Goal: Contribute content: Add original content to the website for others to see

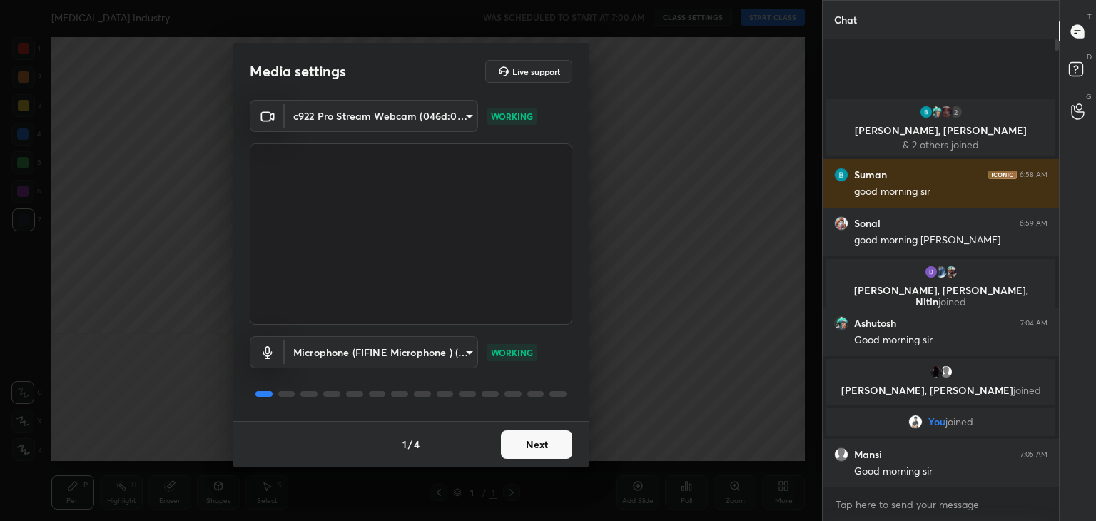
click at [539, 440] on button "Next" at bounding box center [536, 444] width 71 height 29
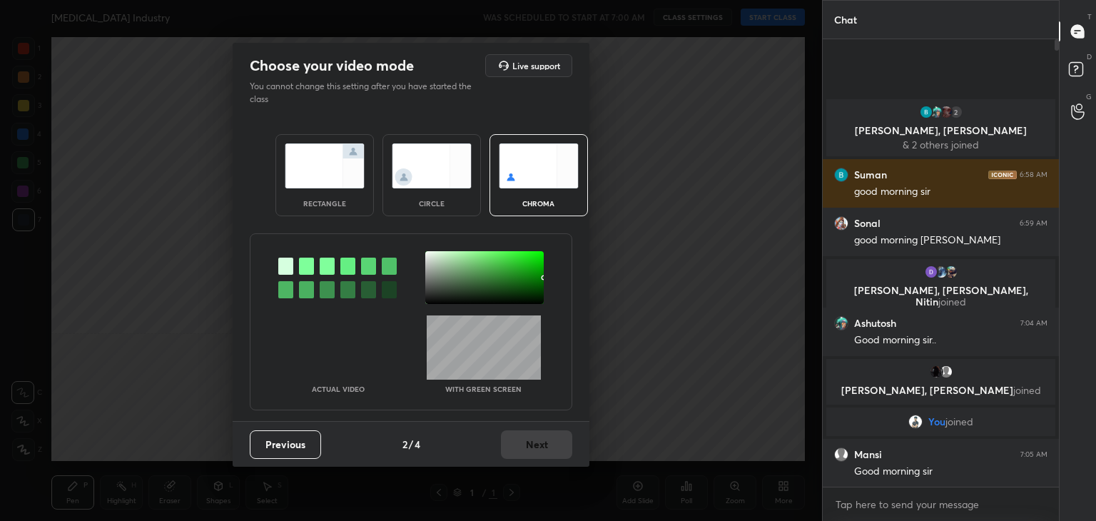
click at [345, 183] on img at bounding box center [325, 165] width 80 height 45
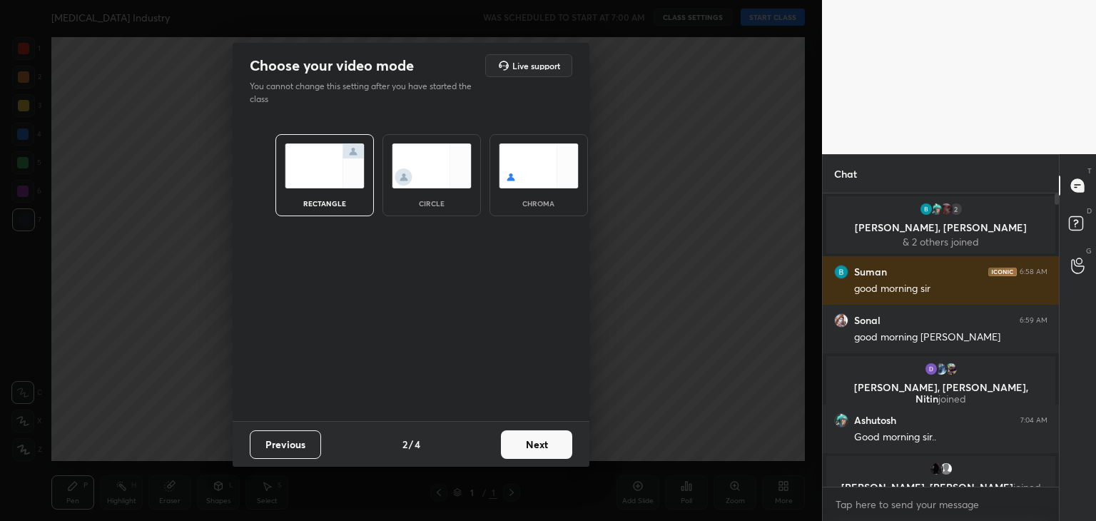
click at [529, 445] on button "Next" at bounding box center [536, 444] width 71 height 29
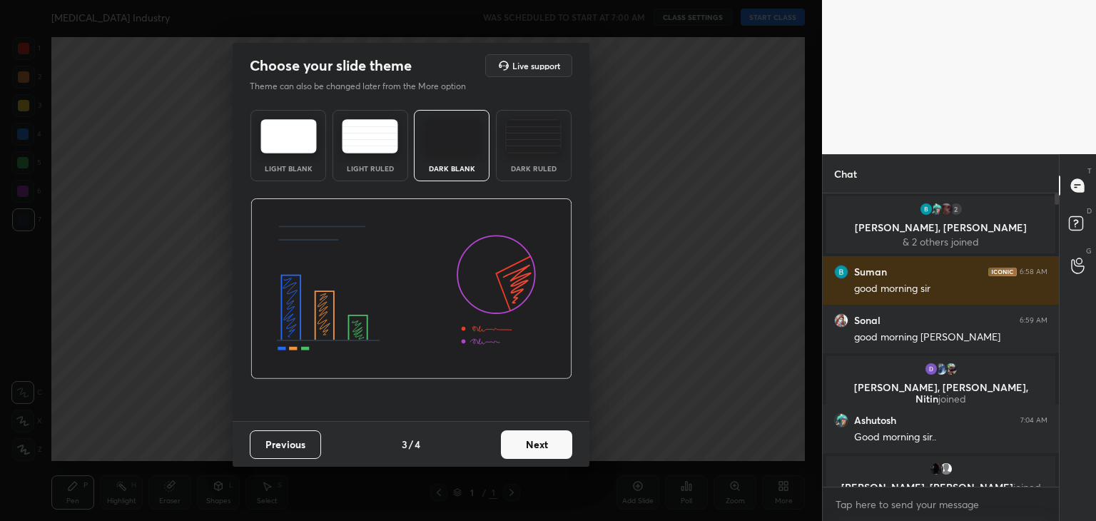
click at [545, 439] on button "Next" at bounding box center [536, 444] width 71 height 29
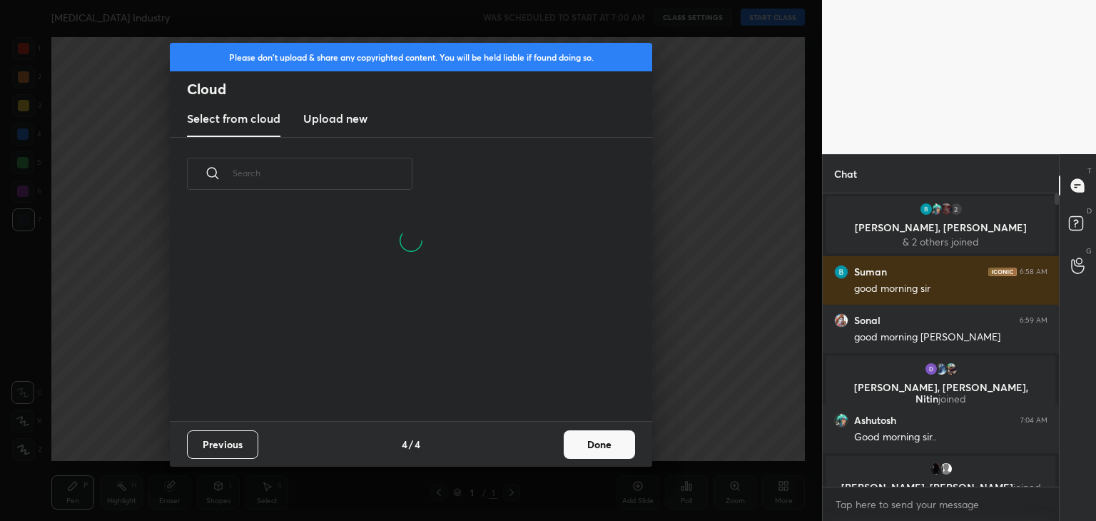
click at [592, 446] on button "Done" at bounding box center [599, 444] width 71 height 29
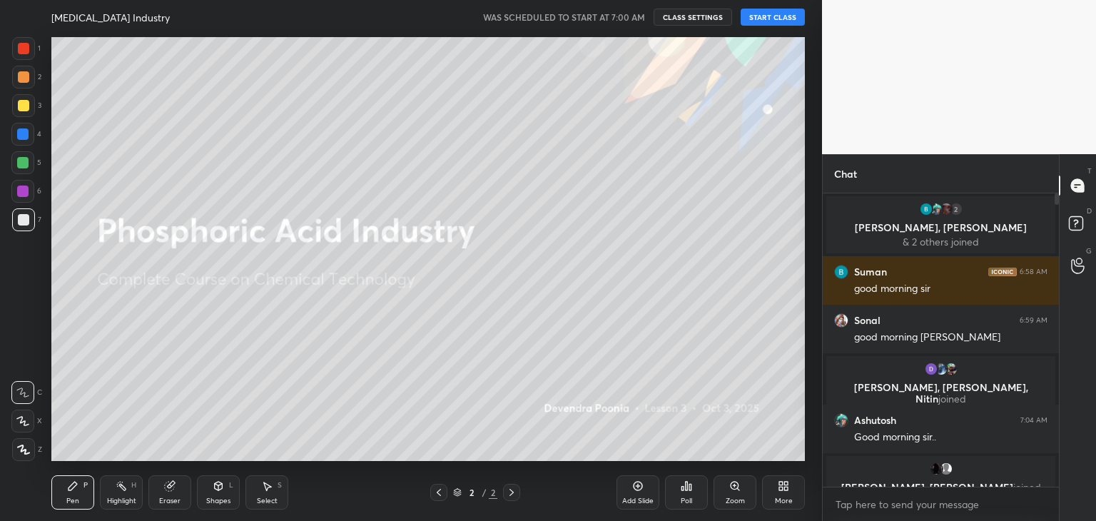
click at [769, 15] on button "START CLASS" at bounding box center [773, 17] width 64 height 17
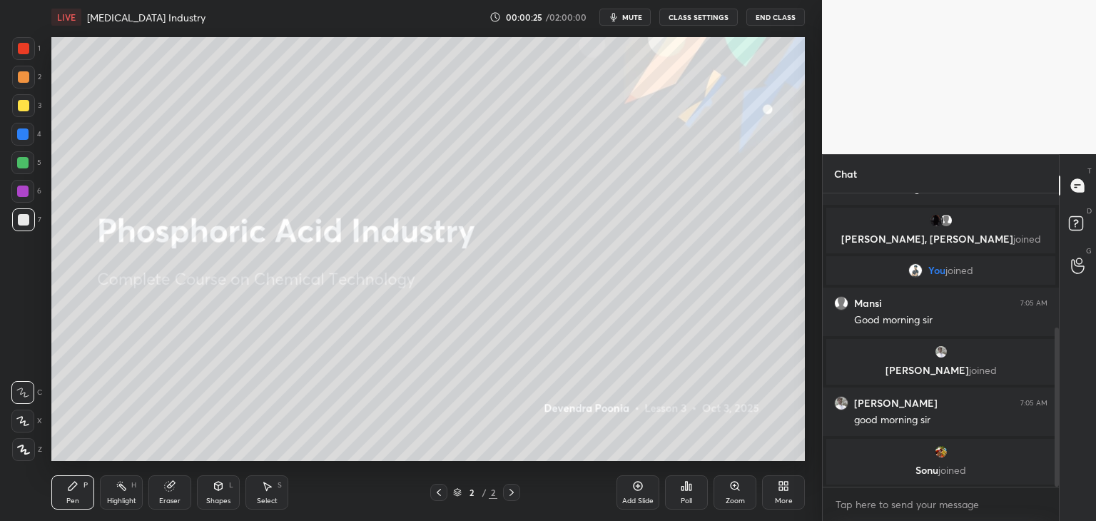
drag, startPoint x: 1057, startPoint y: 285, endPoint x: 1051, endPoint y: 386, distance: 100.8
click at [1051, 386] on div at bounding box center [1054, 339] width 9 height 293
drag, startPoint x: 1058, startPoint y: 361, endPoint x: 1057, endPoint y: 389, distance: 27.8
click at [1057, 389] on div at bounding box center [1057, 407] width 4 height 159
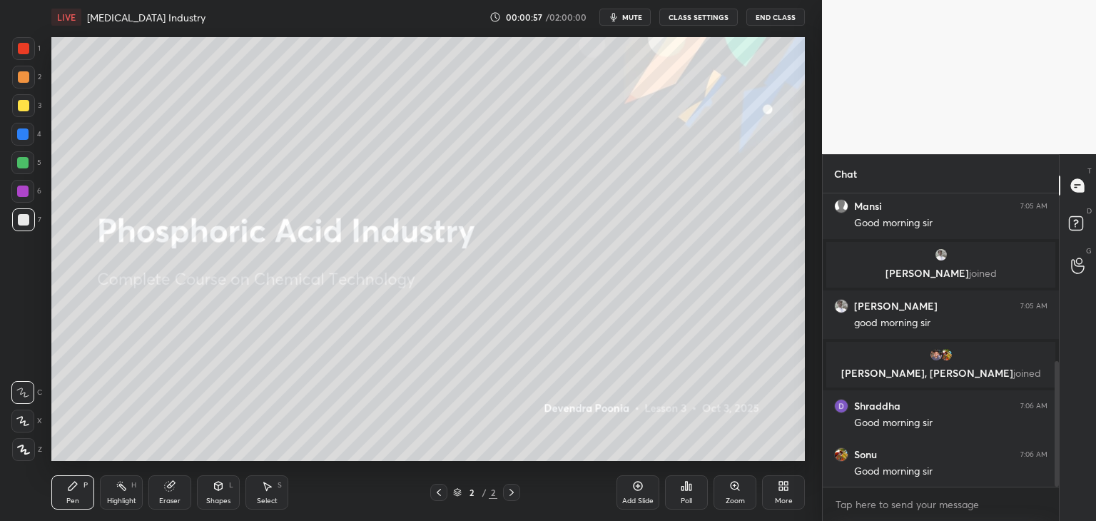
scroll to position [394, 0]
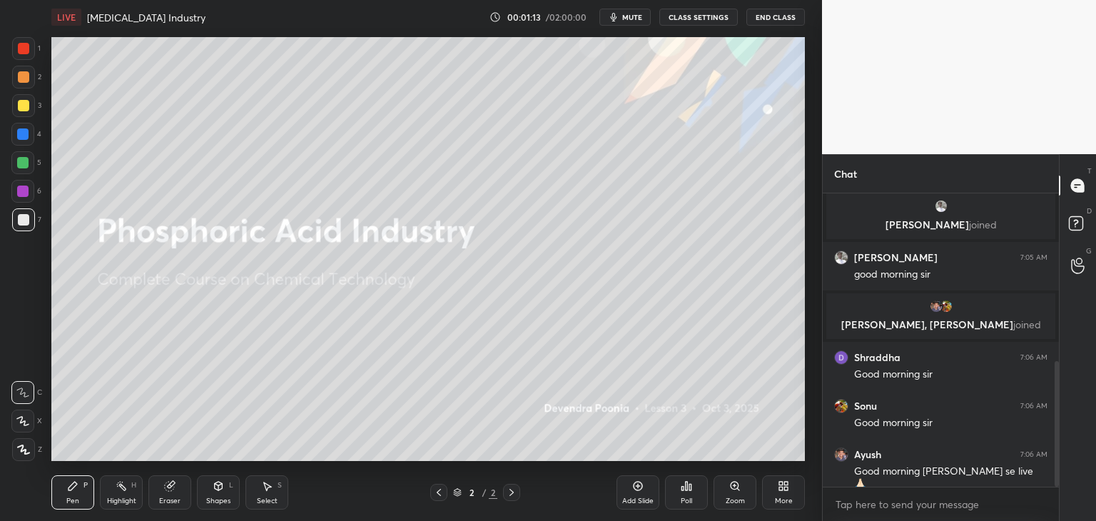
click at [25, 451] on icon at bounding box center [23, 449] width 11 height 9
click at [776, 500] on div "More" at bounding box center [784, 500] width 18 height 7
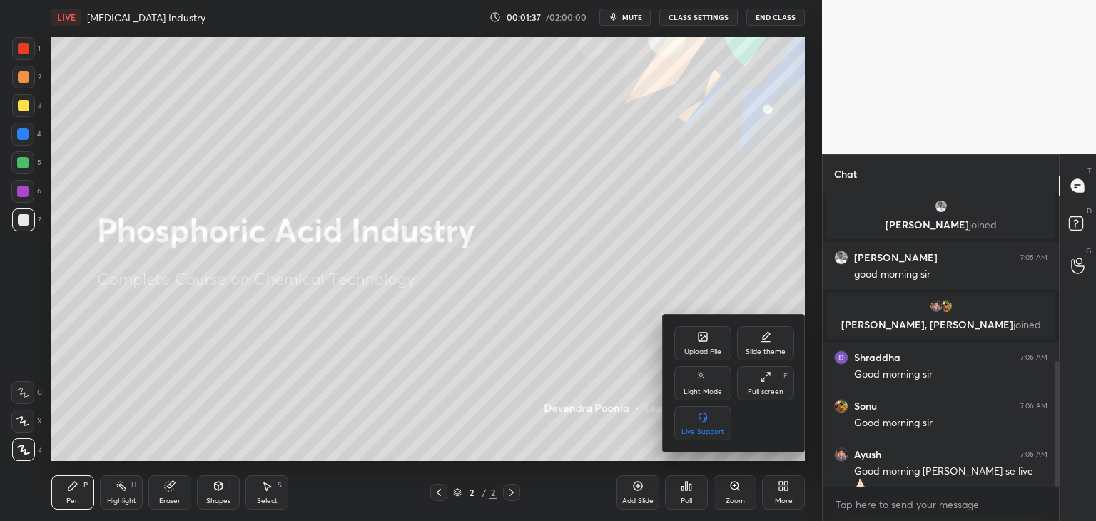
click at [676, 338] on div "Upload File" at bounding box center [702, 343] width 57 height 34
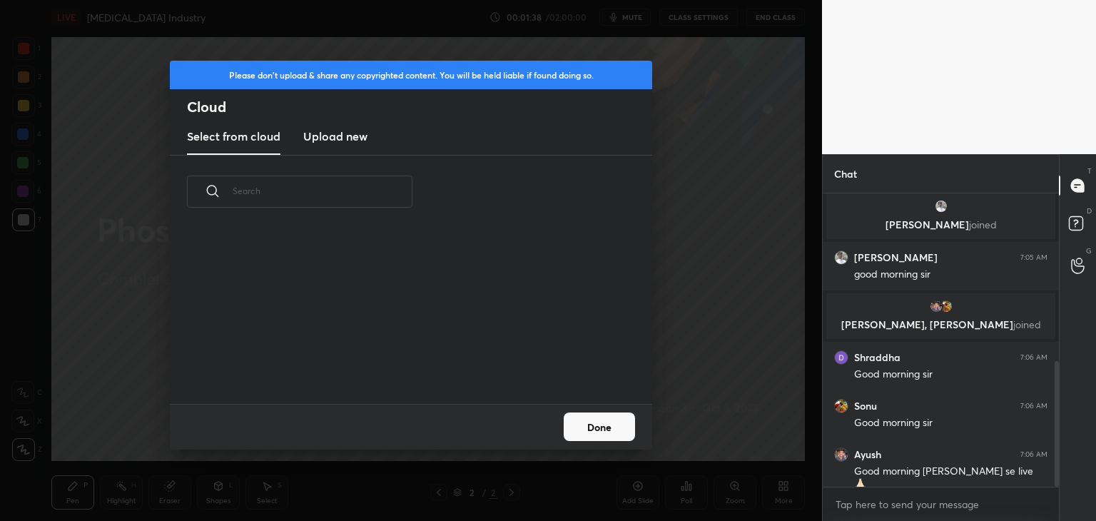
scroll to position [176, 458]
click at [342, 139] on h3 "Upload new" at bounding box center [335, 136] width 64 height 17
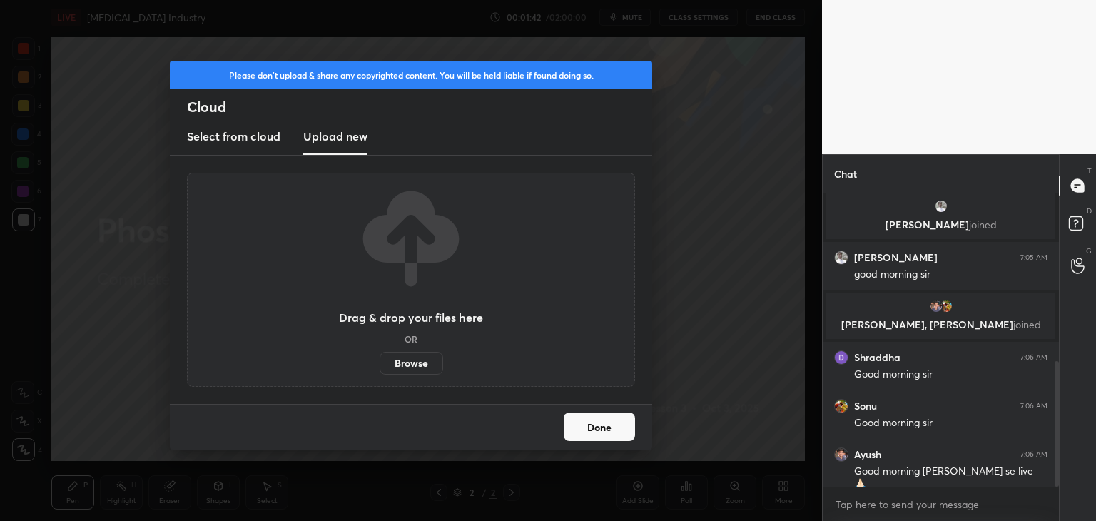
click at [410, 365] on label "Browse" at bounding box center [412, 363] width 64 height 23
click at [380, 365] on input "Browse" at bounding box center [380, 363] width 0 height 23
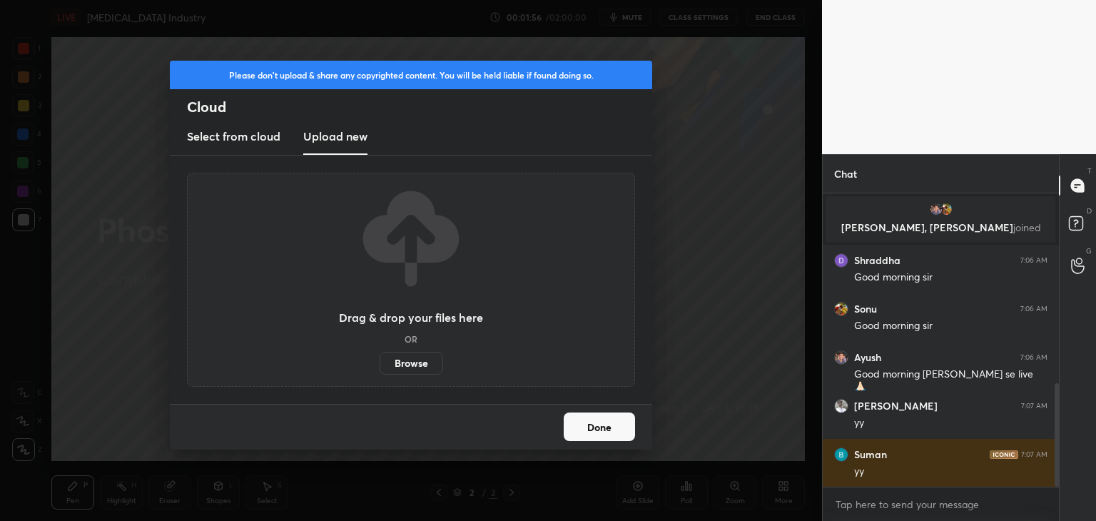
scroll to position [539, 0]
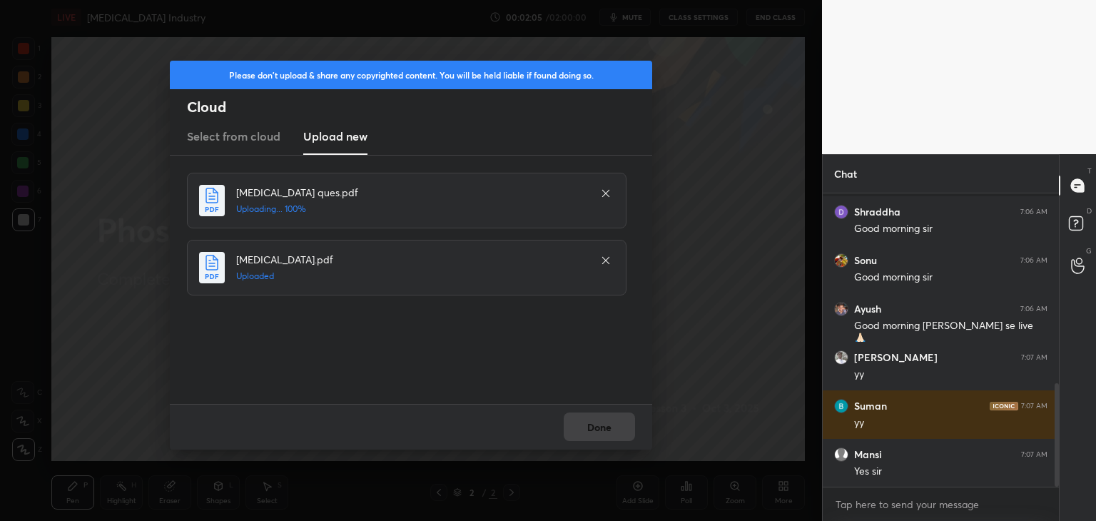
drag, startPoint x: 400, startPoint y: 273, endPoint x: 400, endPoint y: 193, distance: 79.2
click at [400, 193] on div "[MEDICAL_DATA] ques.pdf Uploading... 100% [MEDICAL_DATA].pdf Uploaded" at bounding box center [412, 234] width 451 height 123
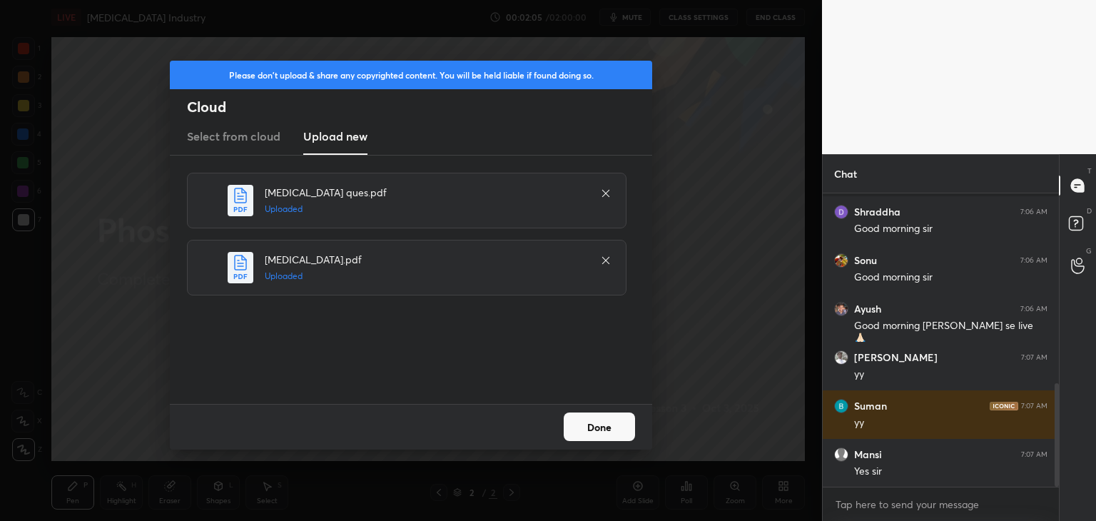
scroll to position [588, 0]
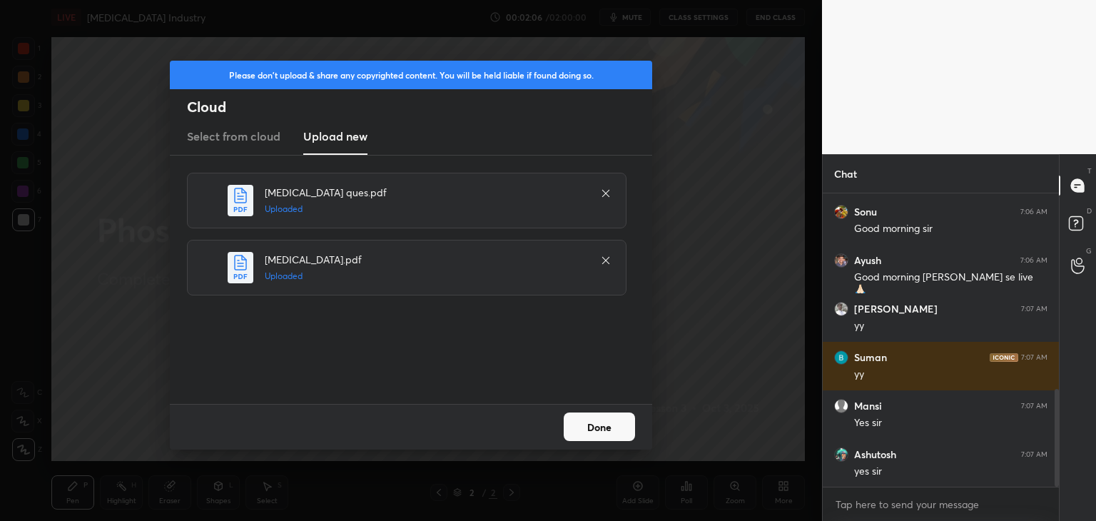
click at [589, 421] on button "Done" at bounding box center [599, 426] width 71 height 29
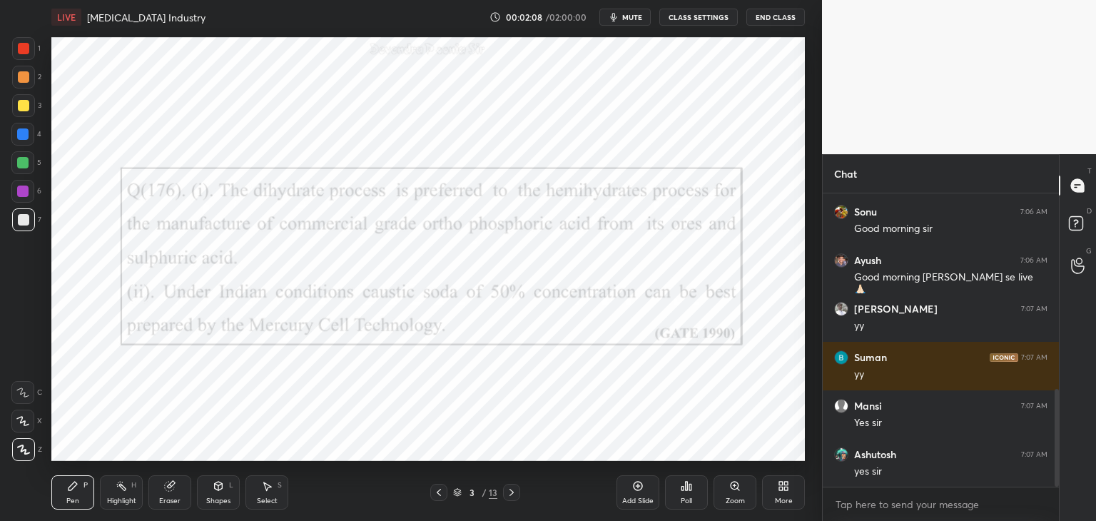
click at [455, 491] on icon at bounding box center [457, 492] width 9 height 9
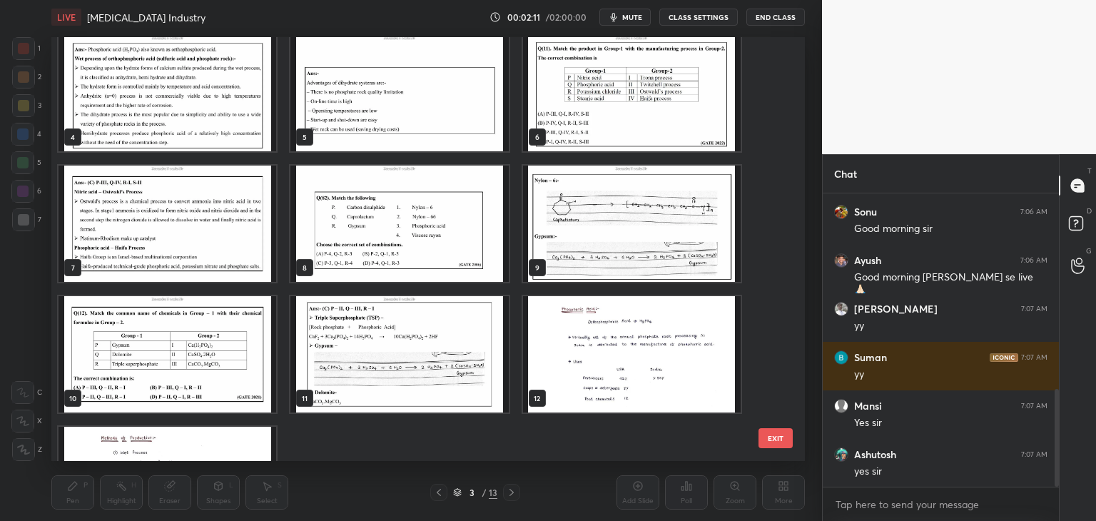
scroll to position [228, 0]
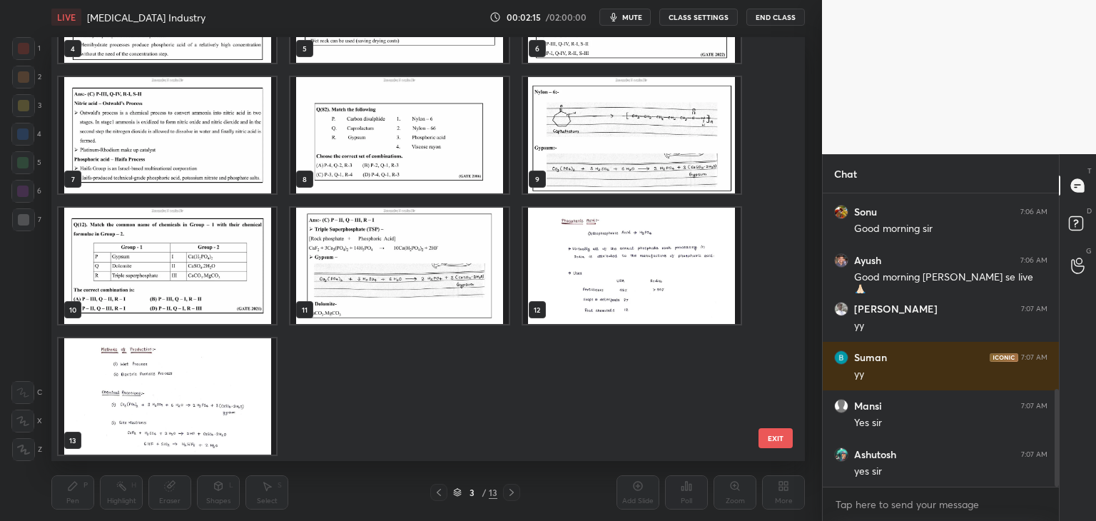
click at [534, 272] on img "grid" at bounding box center [632, 266] width 218 height 116
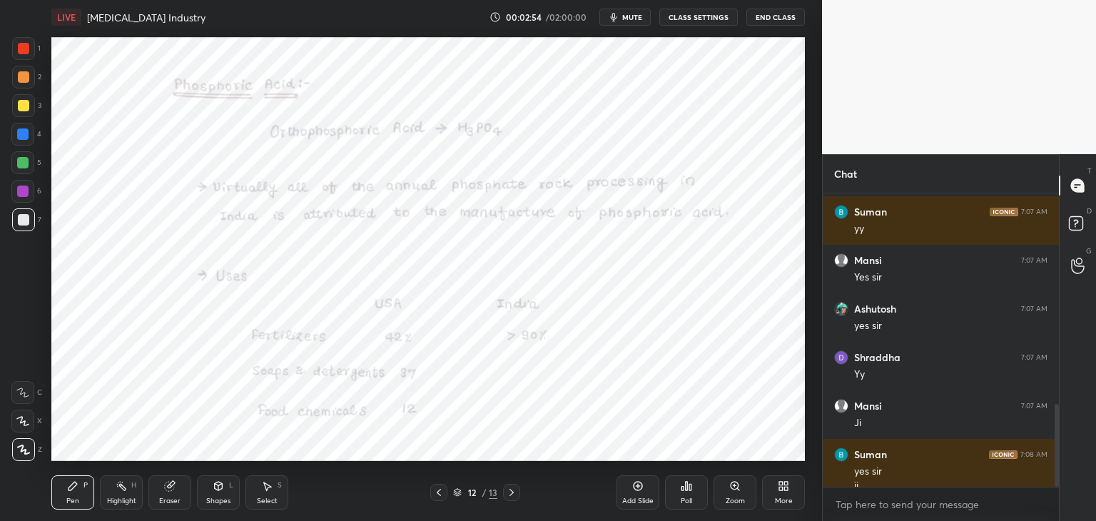
scroll to position [748, 0]
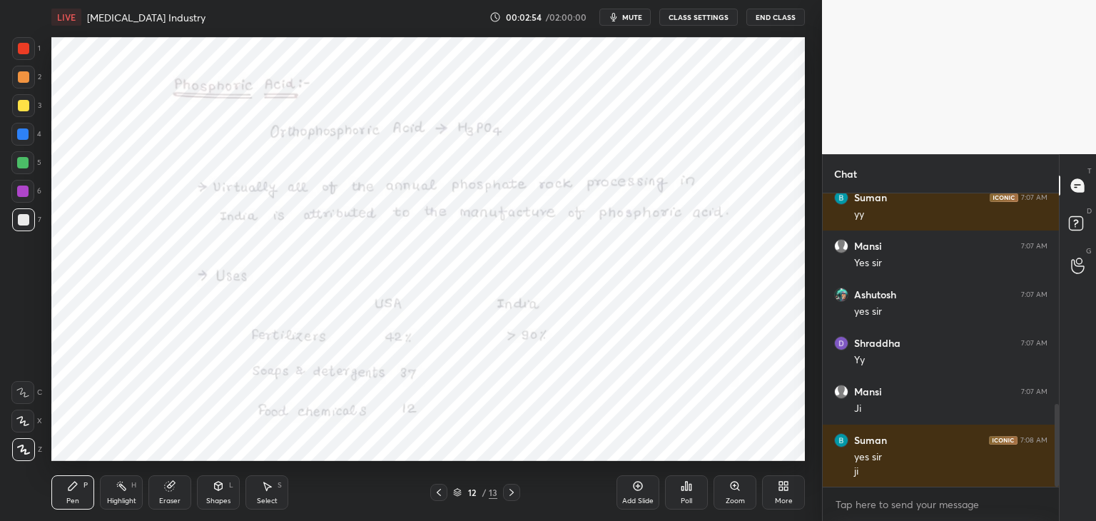
drag, startPoint x: 19, startPoint y: 184, endPoint x: 22, endPoint y: 178, distance: 7.3
click at [18, 183] on div at bounding box center [22, 191] width 23 height 23
click at [21, 57] on div at bounding box center [23, 48] width 23 height 23
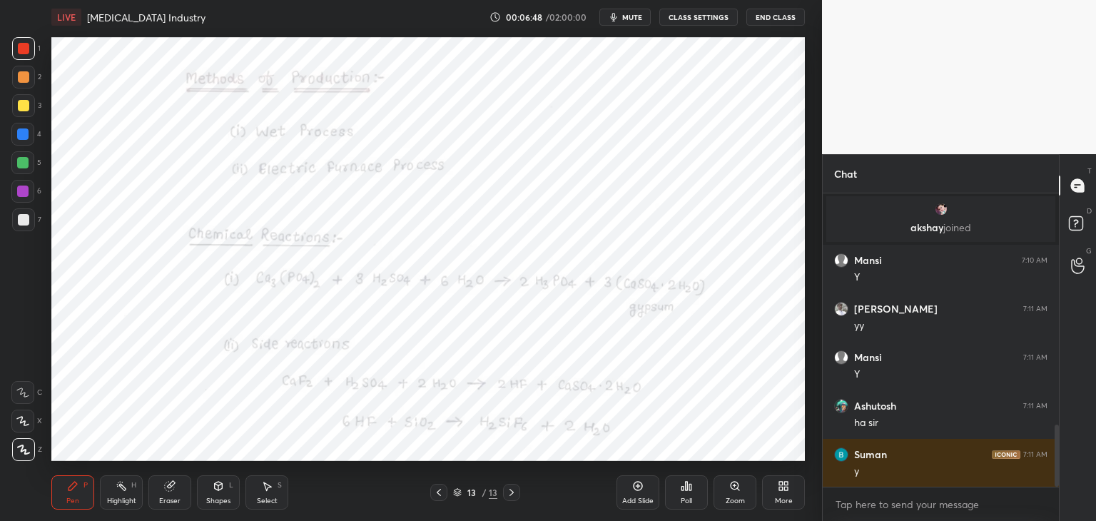
scroll to position [1146, 0]
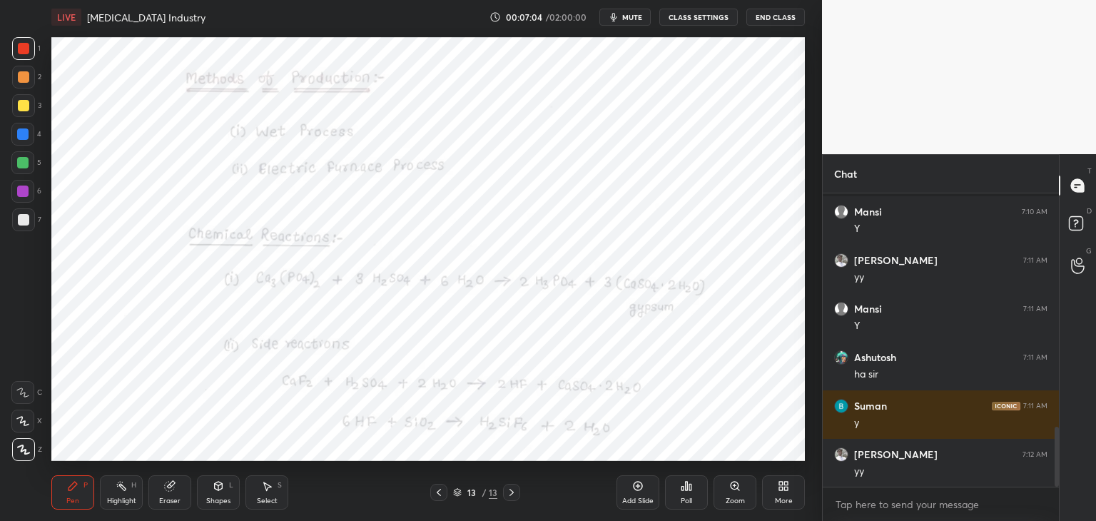
click at [271, 497] on div "Select" at bounding box center [267, 500] width 21 height 7
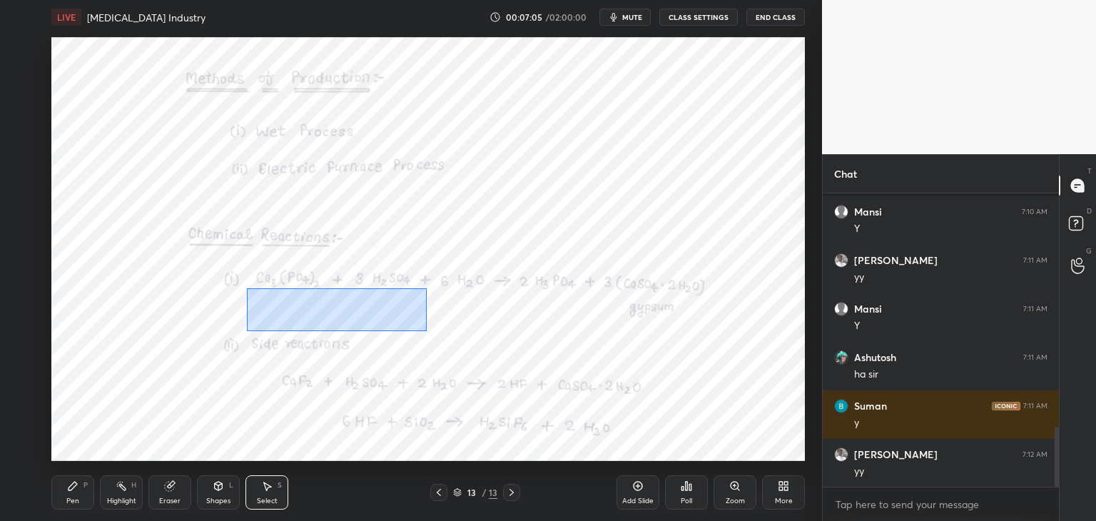
drag, startPoint x: 257, startPoint y: 293, endPoint x: 386, endPoint y: 325, distance: 132.9
click at [424, 331] on div "0 ° Undo Copy Duplicate Duplicate to new slide Delete" at bounding box center [428, 249] width 754 height 424
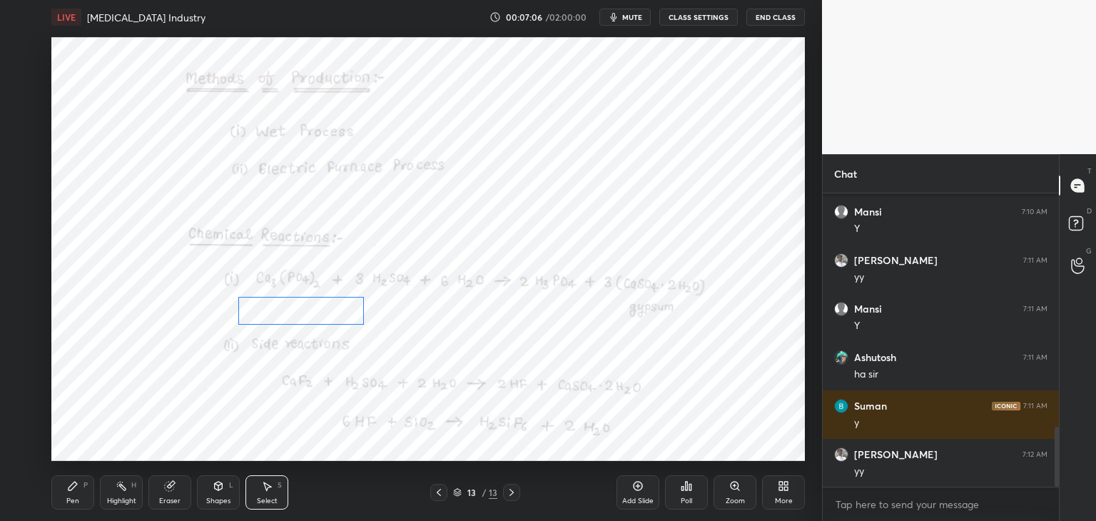
drag, startPoint x: 323, startPoint y: 313, endPoint x: 305, endPoint y: 318, distance: 18.5
click at [307, 315] on div "0 ° Undo Copy Duplicate Duplicate to new slide Delete" at bounding box center [428, 249] width 754 height 424
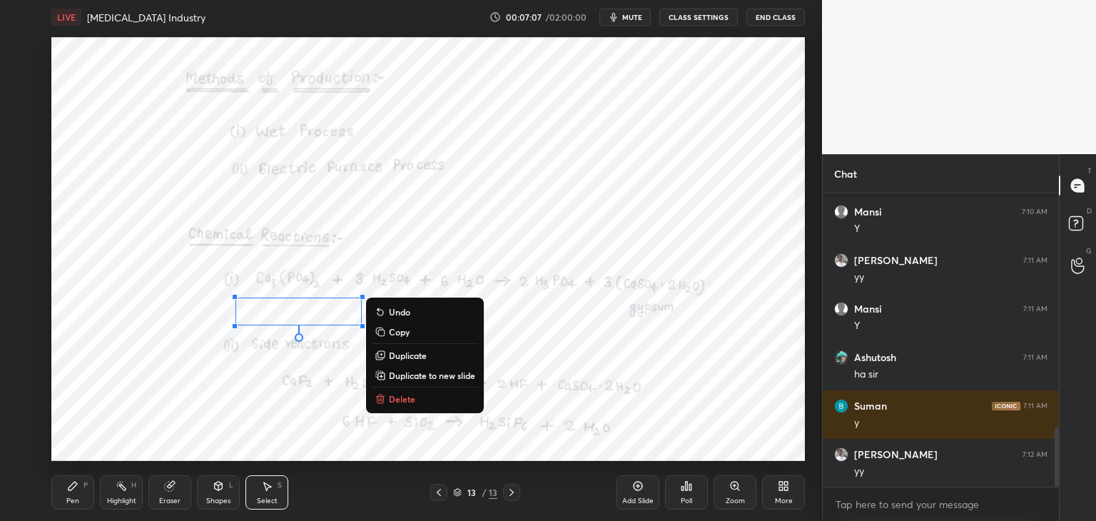
click at [85, 489] on div "P" at bounding box center [85, 485] width 4 height 7
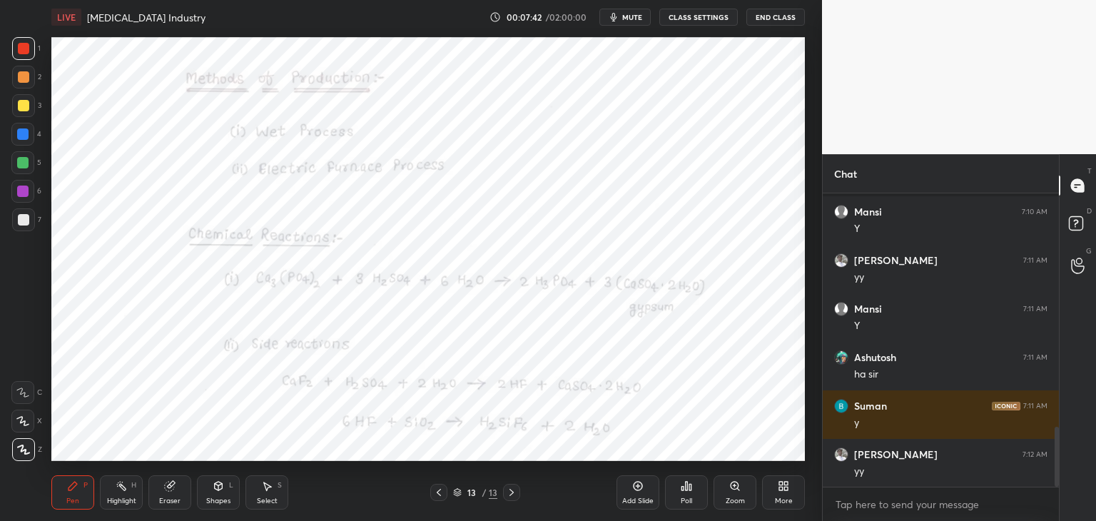
click at [632, 499] on div "Add Slide" at bounding box center [637, 500] width 31 height 7
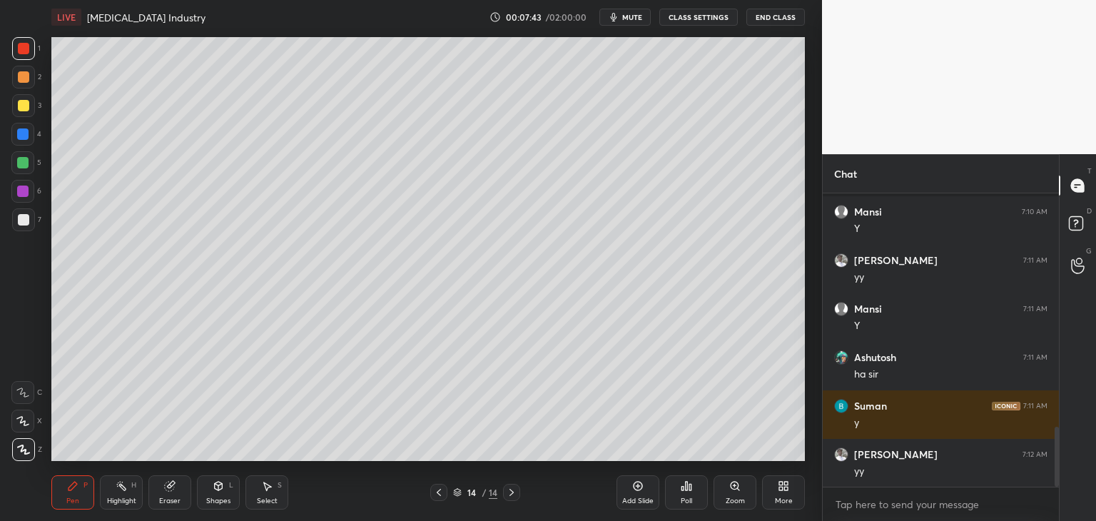
drag, startPoint x: 23, startPoint y: 219, endPoint x: 34, endPoint y: 218, distance: 11.5
click at [23, 218] on div at bounding box center [23, 219] width 11 height 11
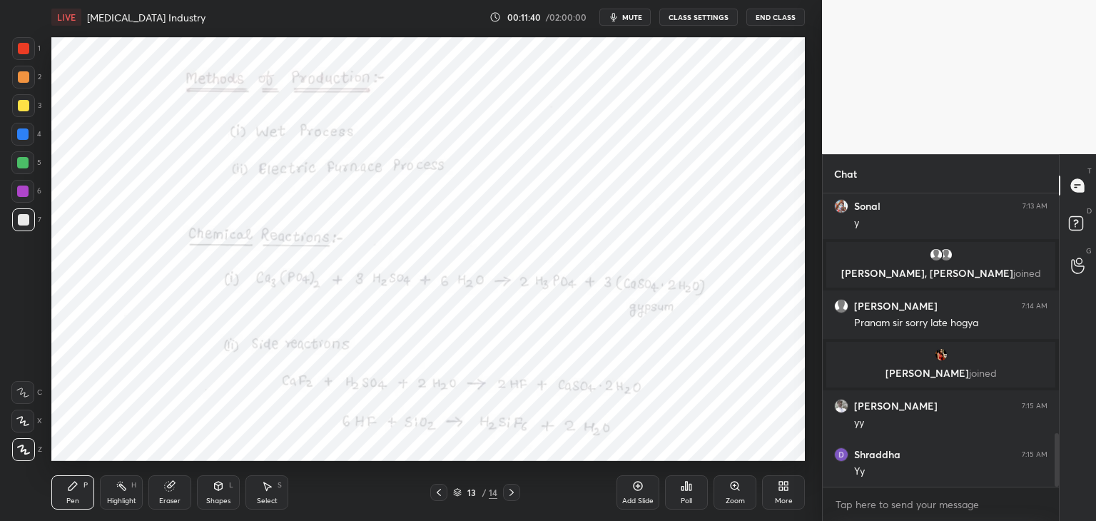
scroll to position [1373, 0]
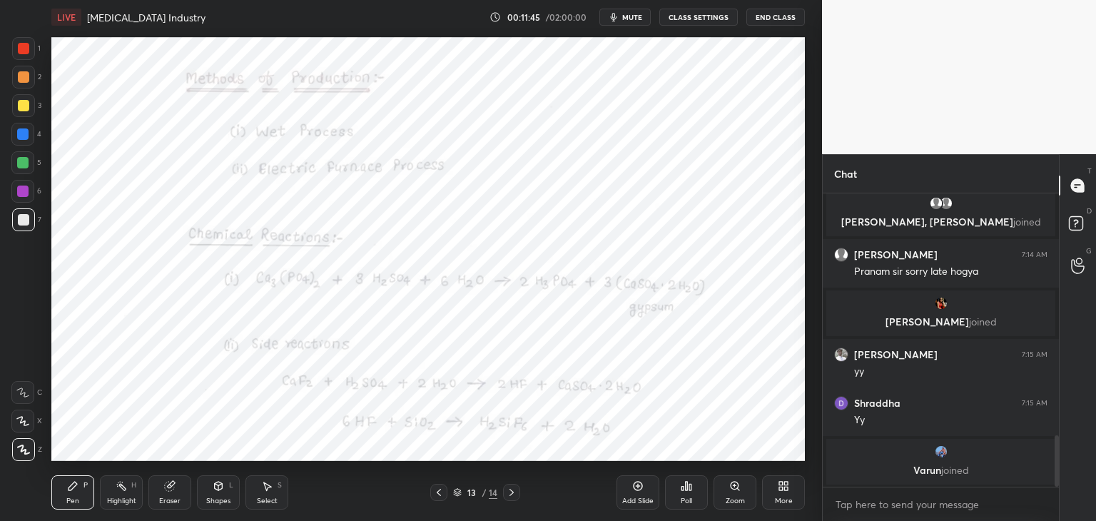
drag, startPoint x: 29, startPoint y: 195, endPoint x: 41, endPoint y: 199, distance: 13.5
click at [29, 195] on div at bounding box center [22, 191] width 23 height 23
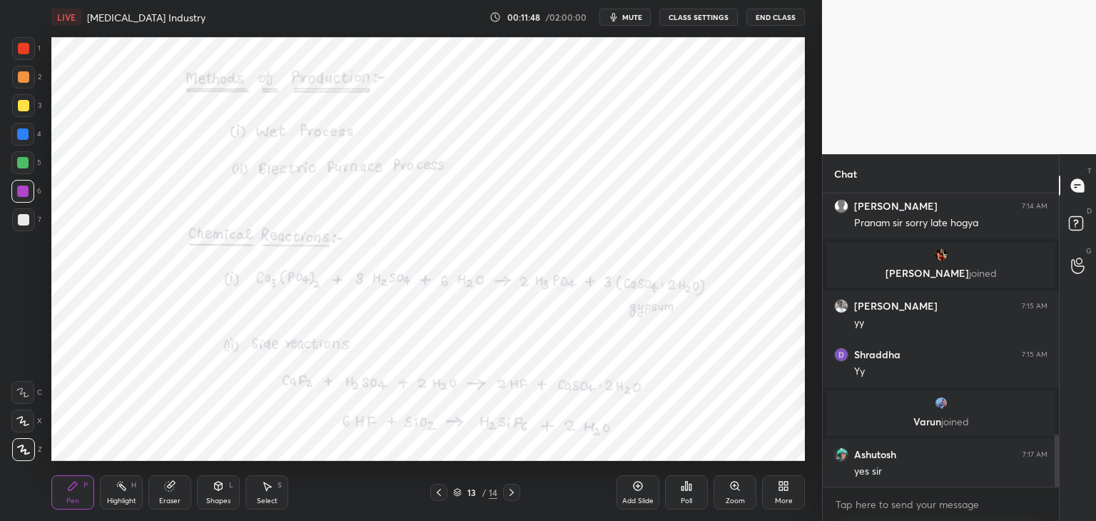
click at [509, 495] on icon at bounding box center [511, 492] width 4 height 7
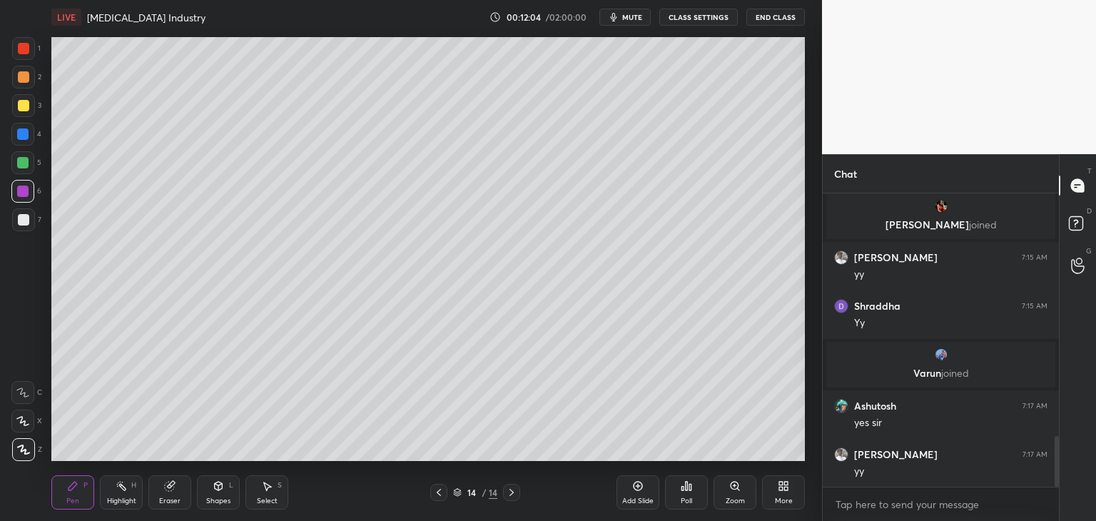
scroll to position [1467, 0]
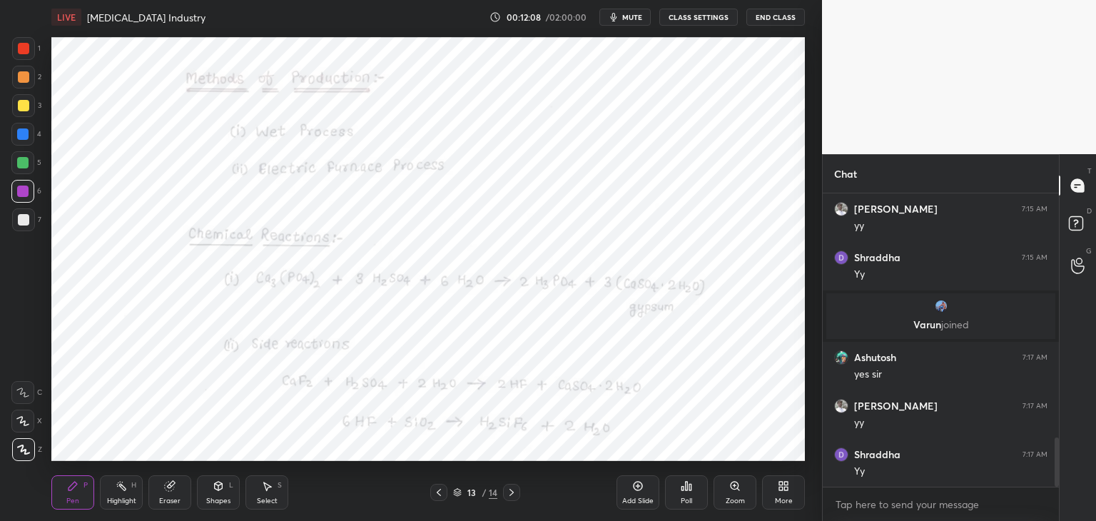
click at [24, 197] on div at bounding box center [22, 191] width 23 height 23
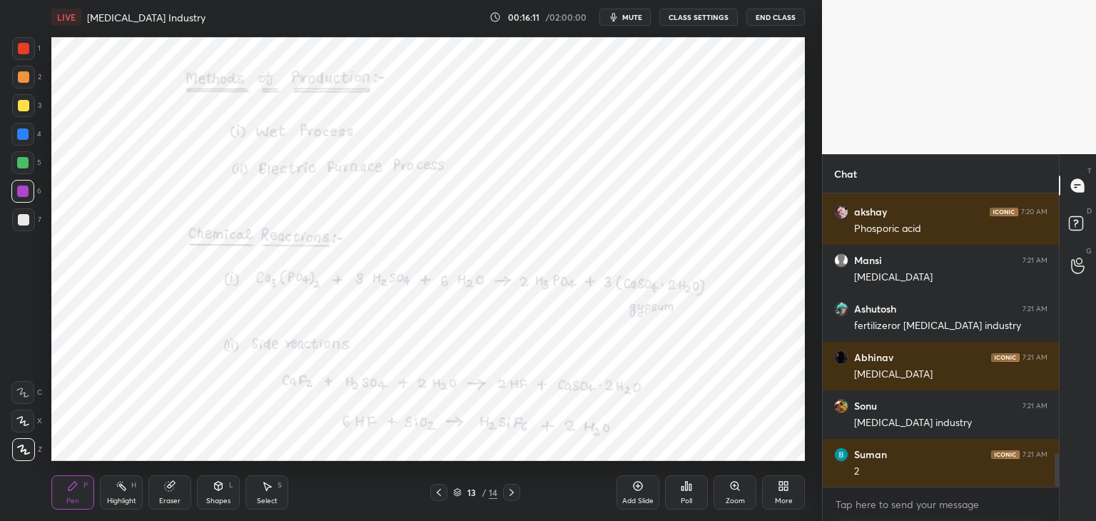
scroll to position [2341, 0]
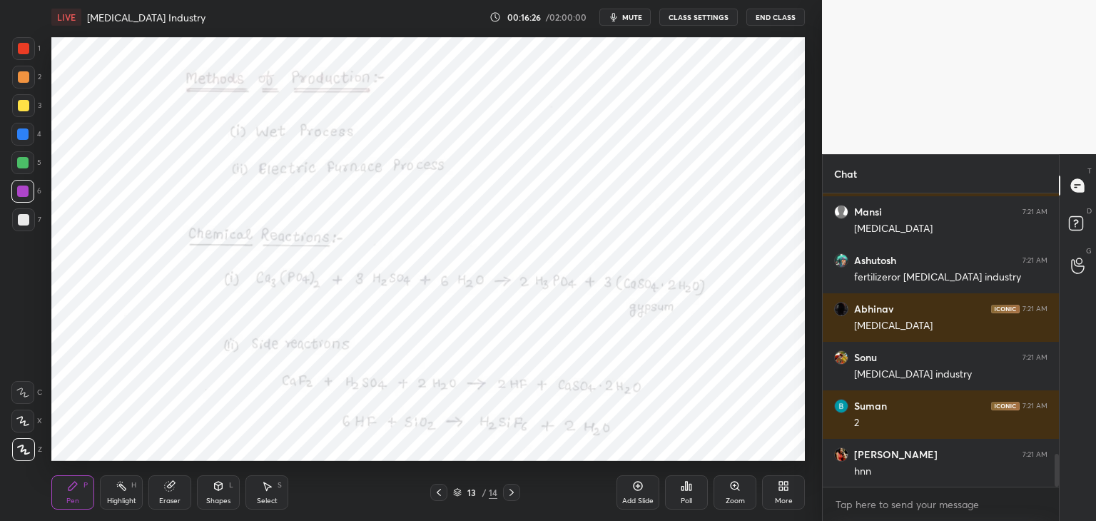
click at [437, 492] on icon at bounding box center [439, 492] width 4 height 7
click at [516, 490] on icon at bounding box center [511, 492] width 11 height 11
click at [457, 492] on icon at bounding box center [457, 491] width 7 height 4
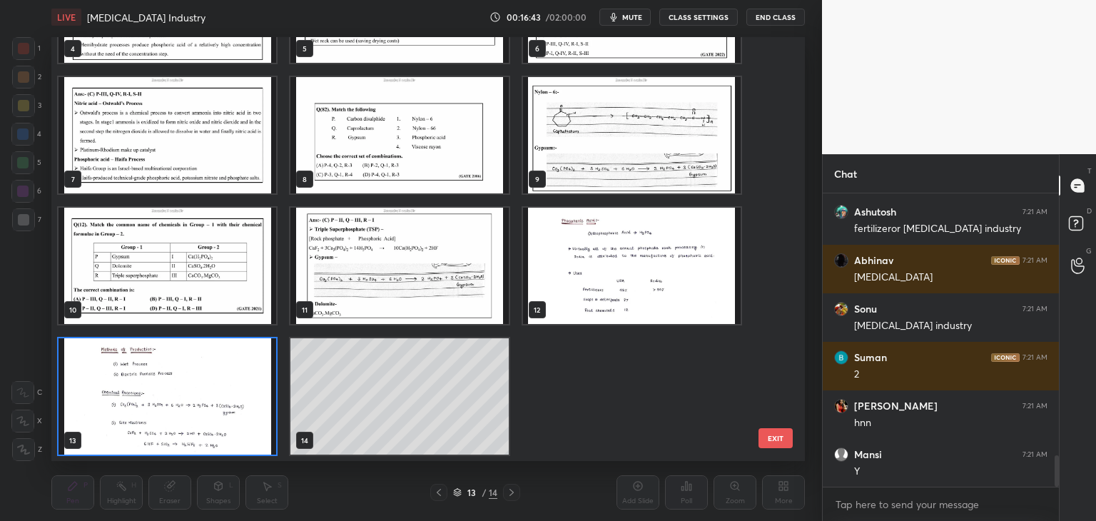
scroll to position [2438, 0]
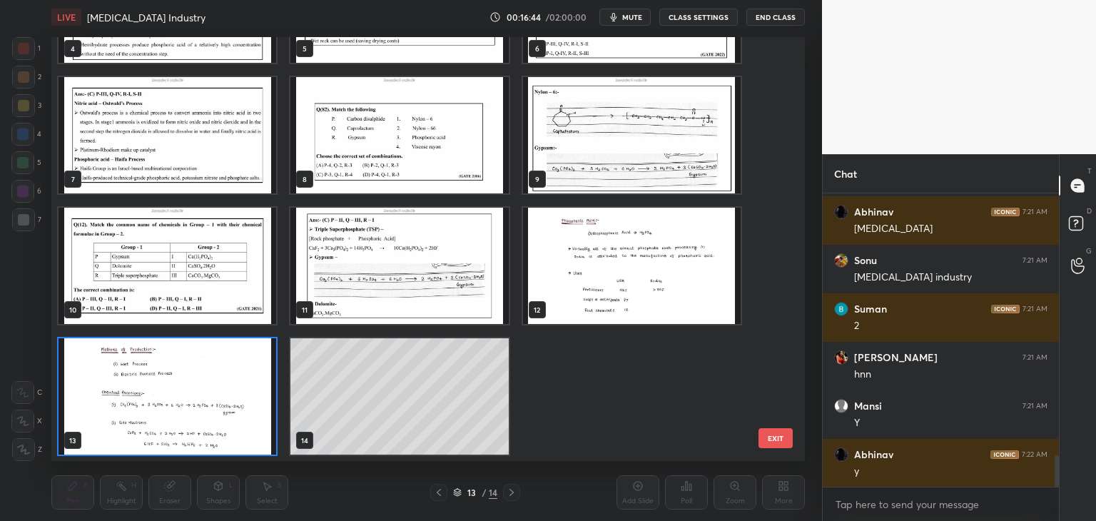
click at [391, 171] on img "grid" at bounding box center [399, 135] width 218 height 116
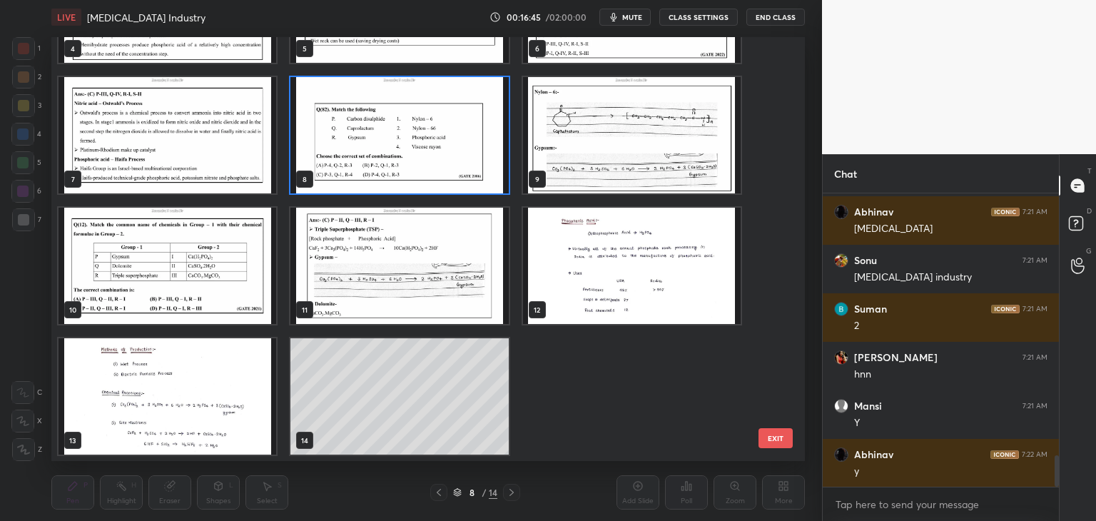
click at [392, 171] on img "grid" at bounding box center [399, 135] width 218 height 116
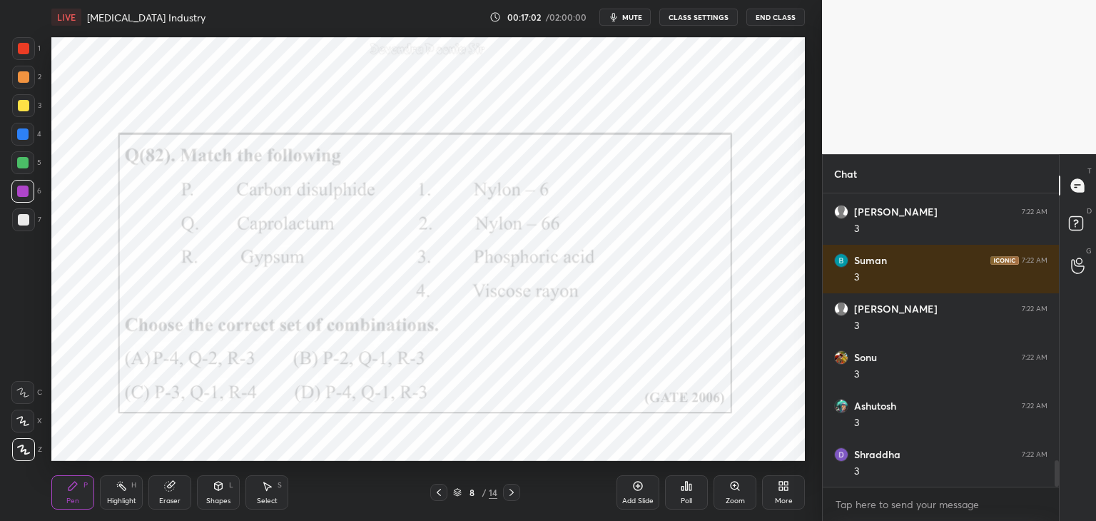
scroll to position [2986, 0]
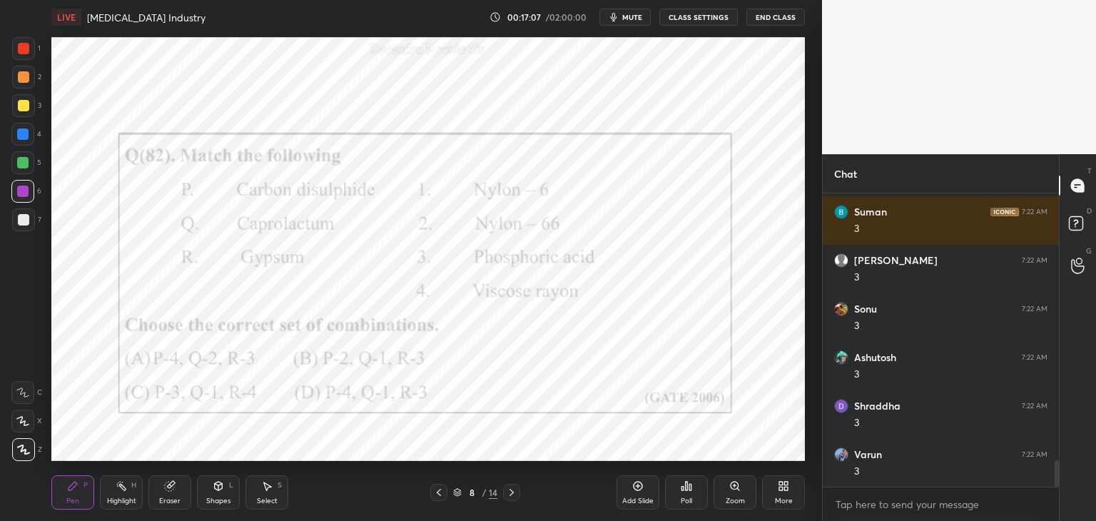
click at [511, 493] on icon at bounding box center [511, 492] width 11 height 11
click at [456, 492] on icon at bounding box center [457, 492] width 9 height 9
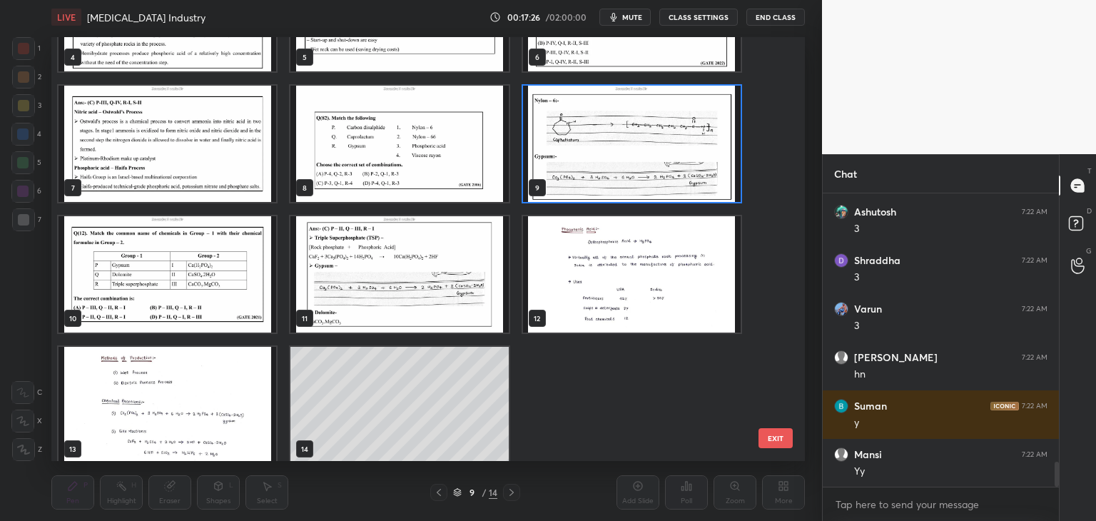
scroll to position [218, 0]
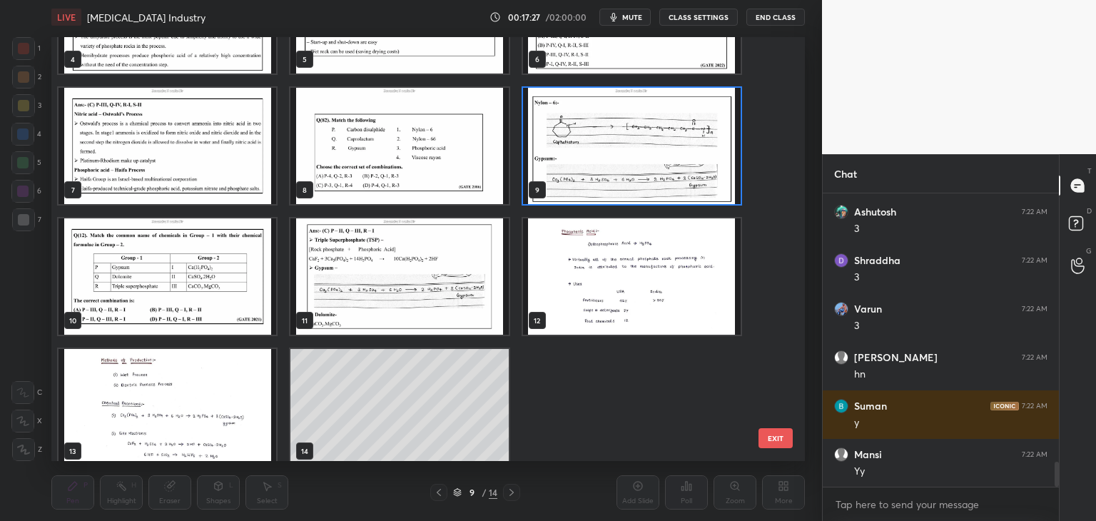
click at [175, 303] on img "grid" at bounding box center [168, 276] width 218 height 116
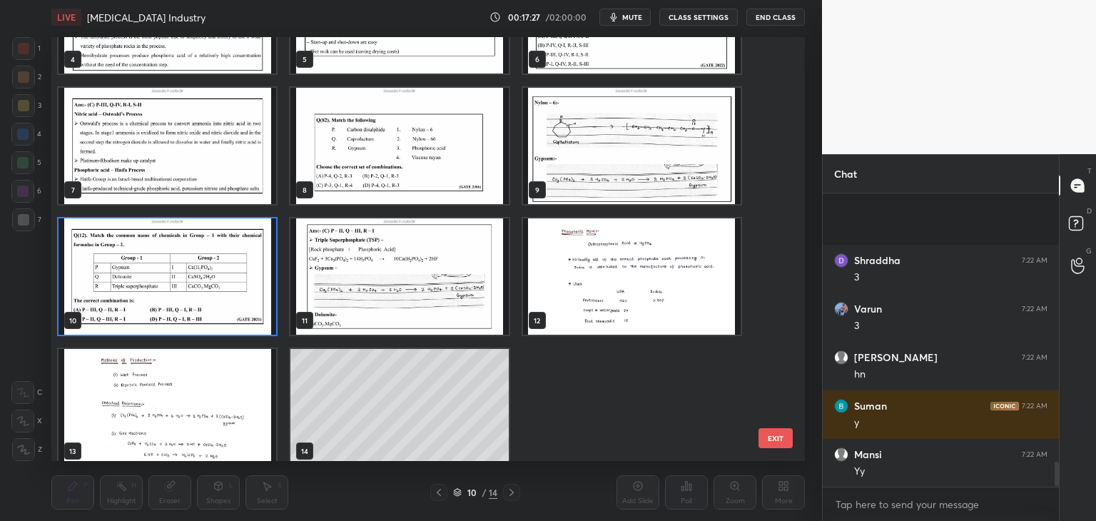
click at [176, 304] on img "grid" at bounding box center [168, 276] width 218 height 116
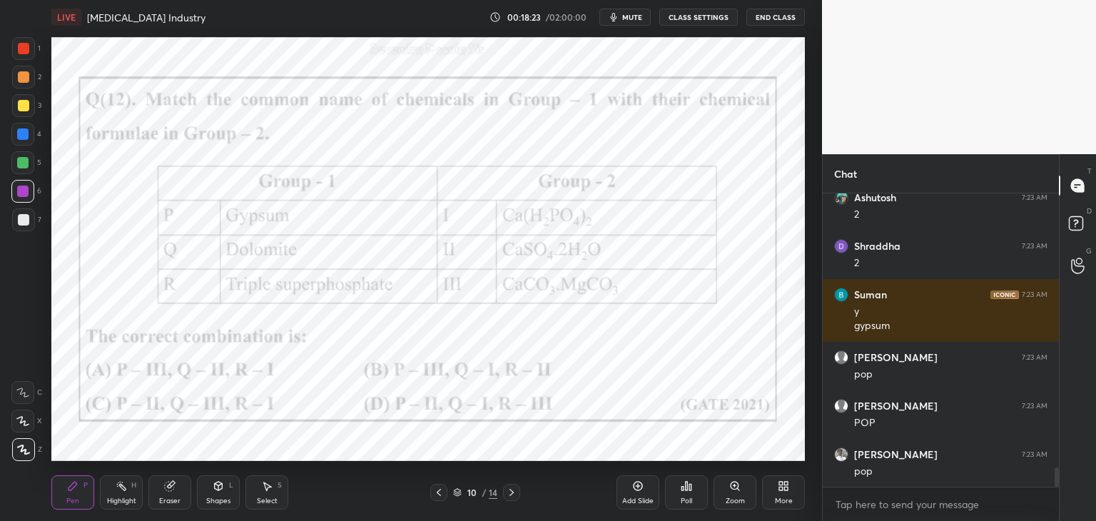
scroll to position [4261, 0]
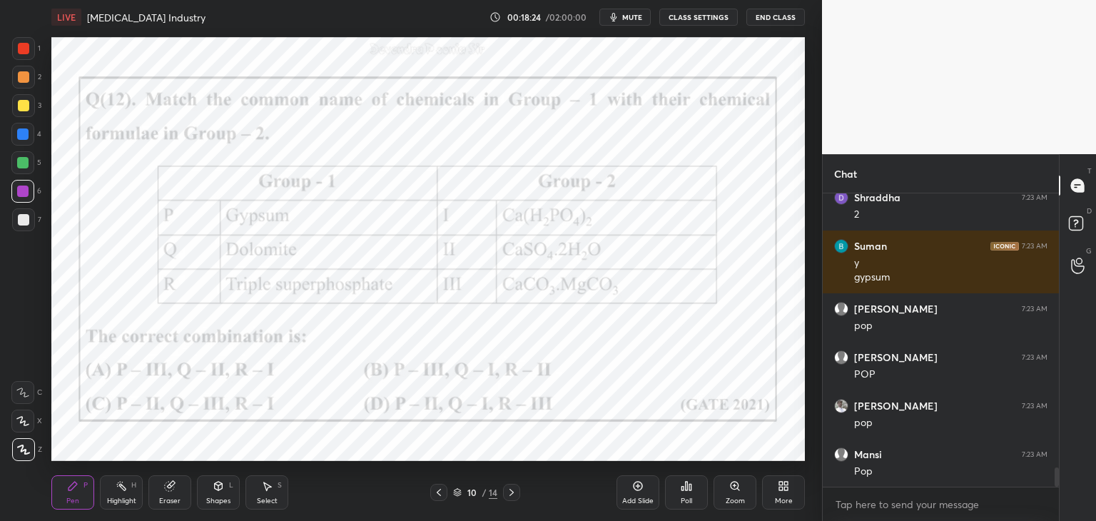
click at [173, 503] on div "Eraser" at bounding box center [169, 500] width 21 height 7
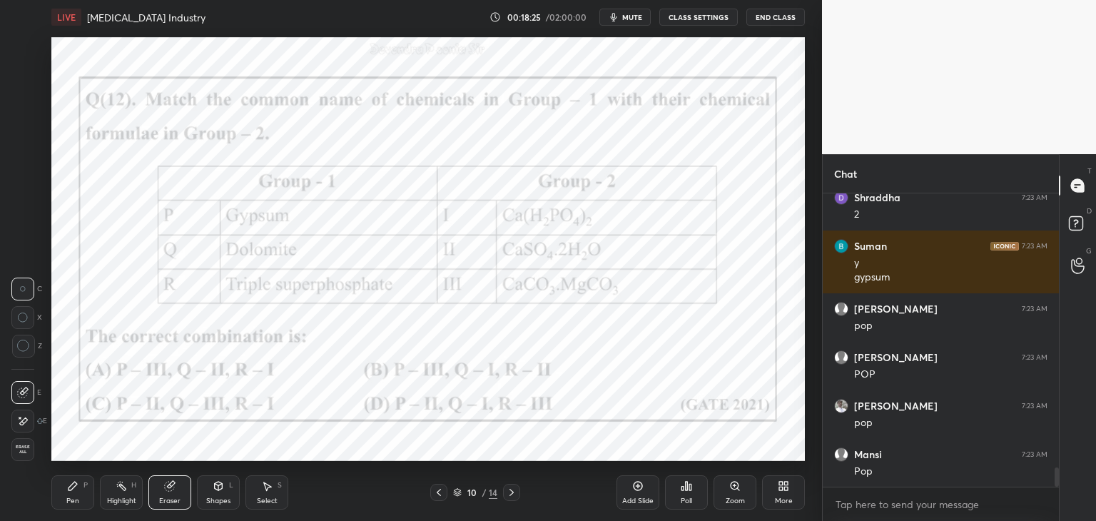
click at [24, 452] on span "Erase all" at bounding box center [22, 450] width 21 height 10
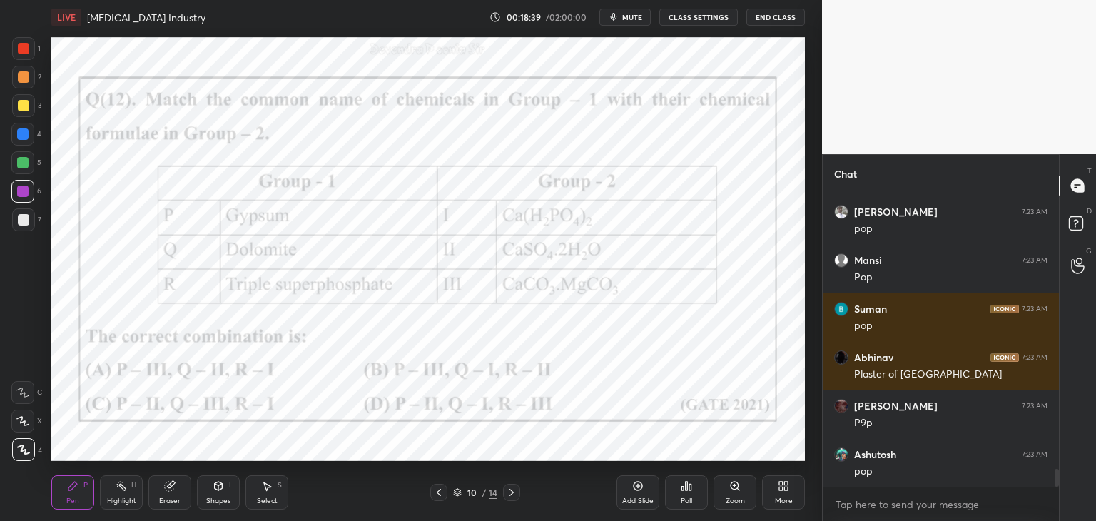
scroll to position [4504, 0]
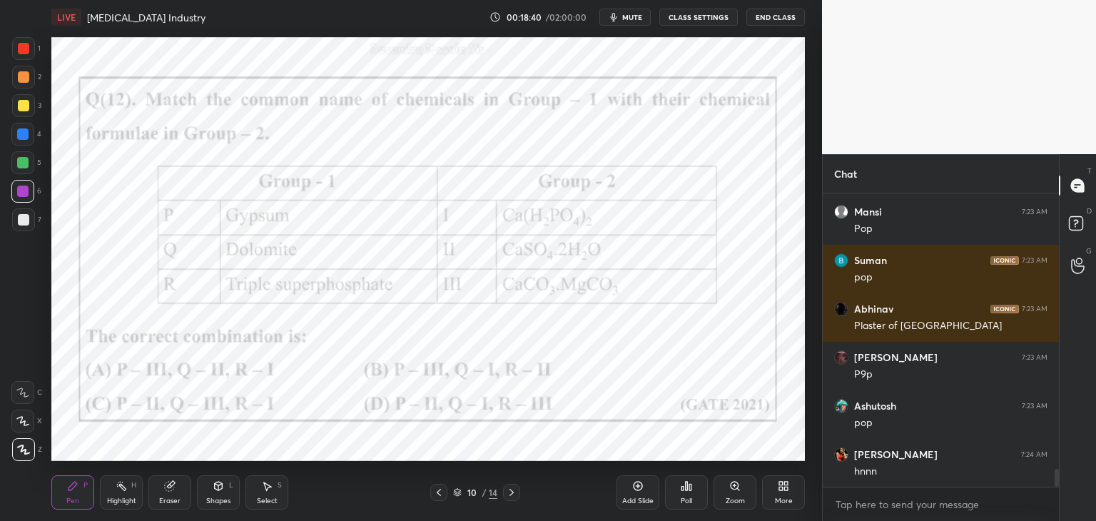
click at [456, 495] on icon at bounding box center [457, 492] width 9 height 9
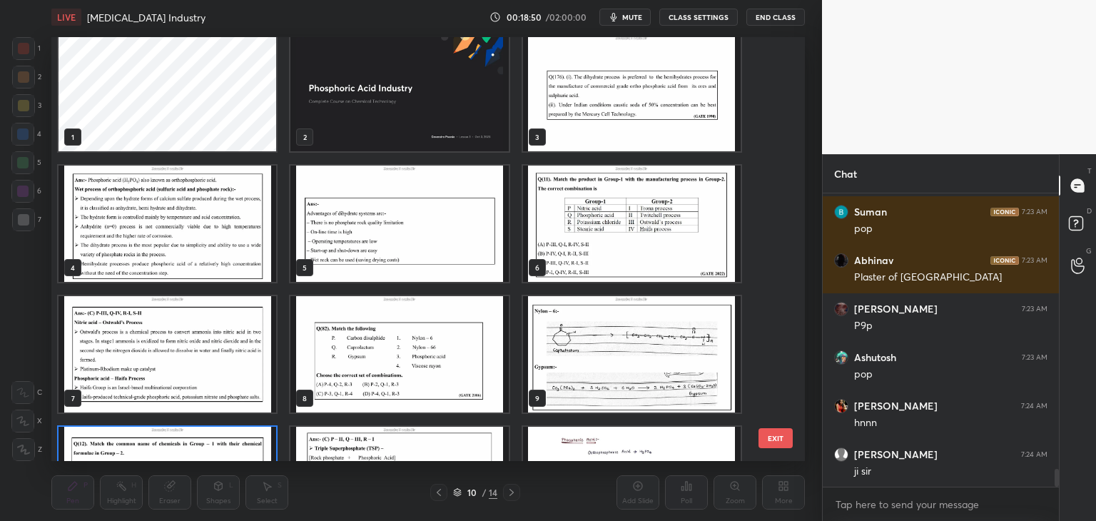
scroll to position [11, 0]
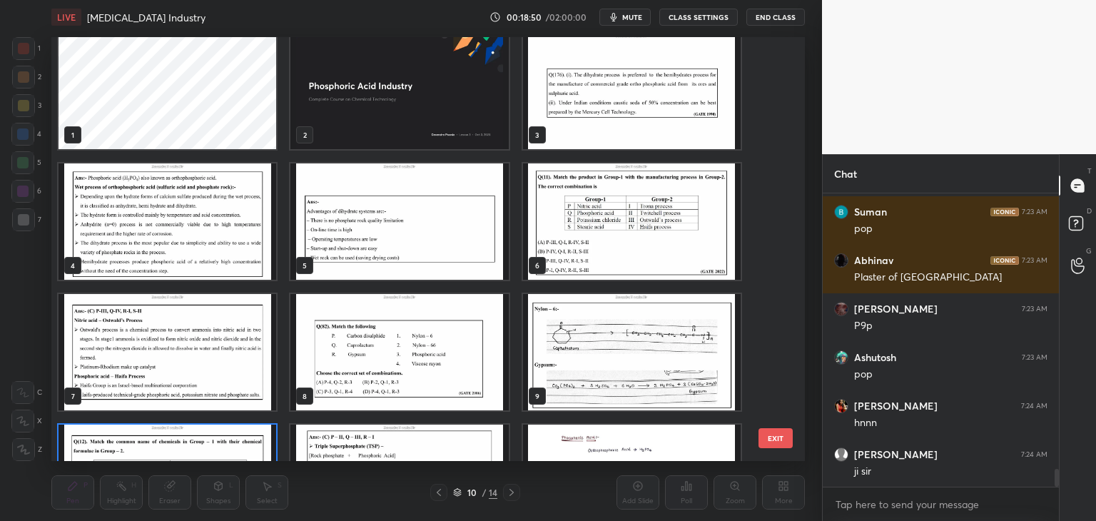
click at [702, 263] on img "grid" at bounding box center [632, 221] width 218 height 116
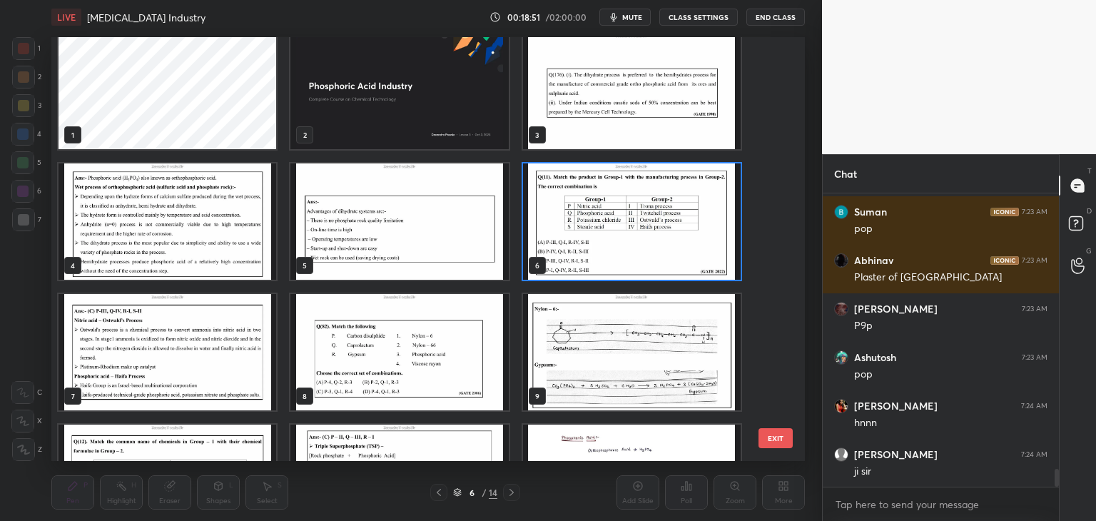
click at [703, 263] on img "grid" at bounding box center [632, 221] width 218 height 116
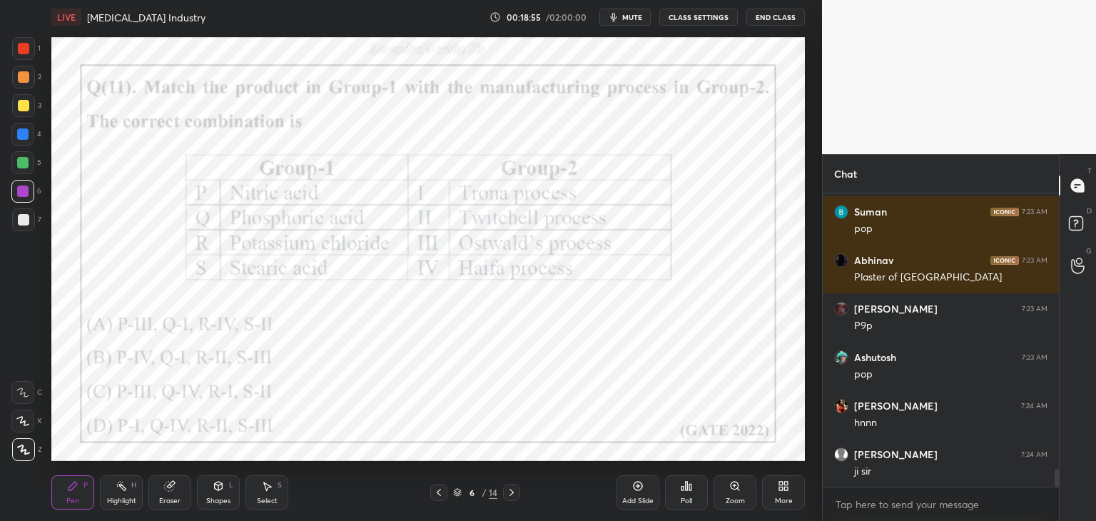
click at [512, 490] on icon at bounding box center [511, 492] width 11 height 11
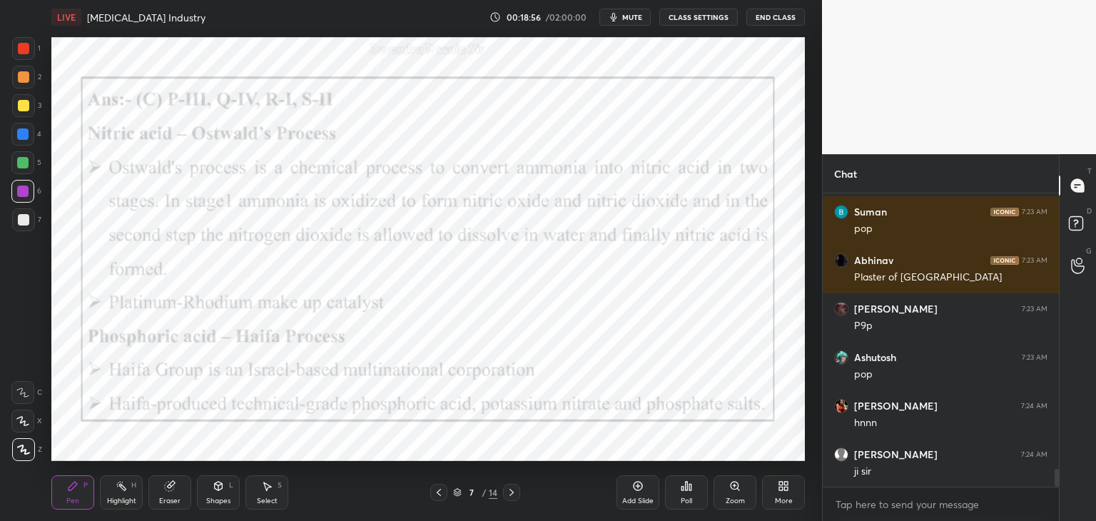
click at [440, 495] on icon at bounding box center [439, 492] width 4 height 7
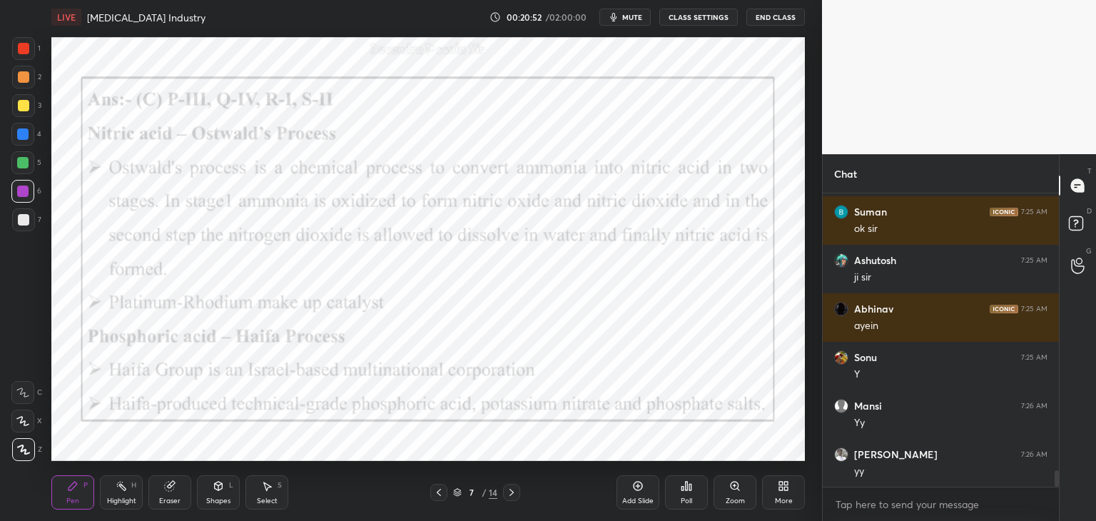
scroll to position [5038, 0]
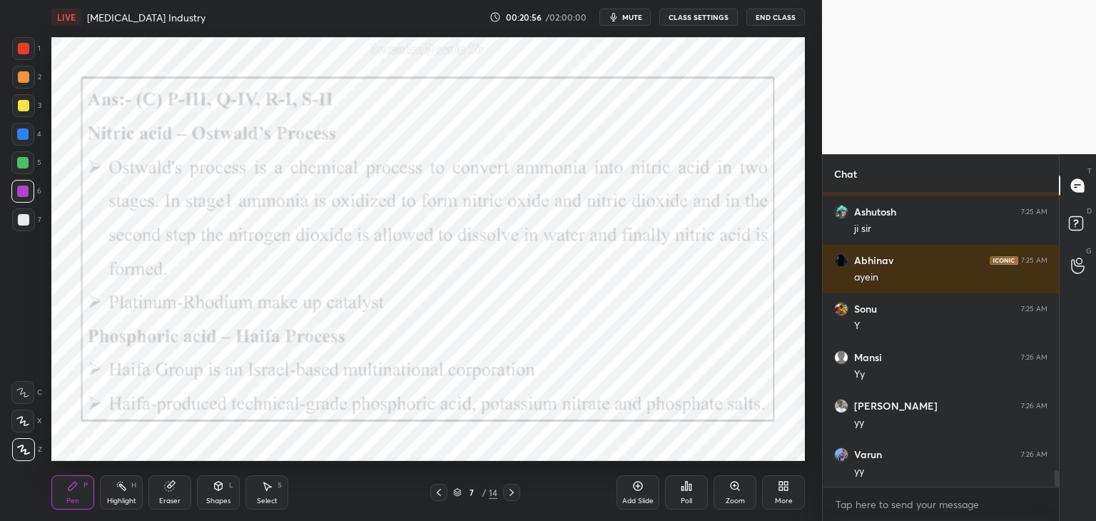
click at [456, 496] on icon at bounding box center [457, 492] width 9 height 9
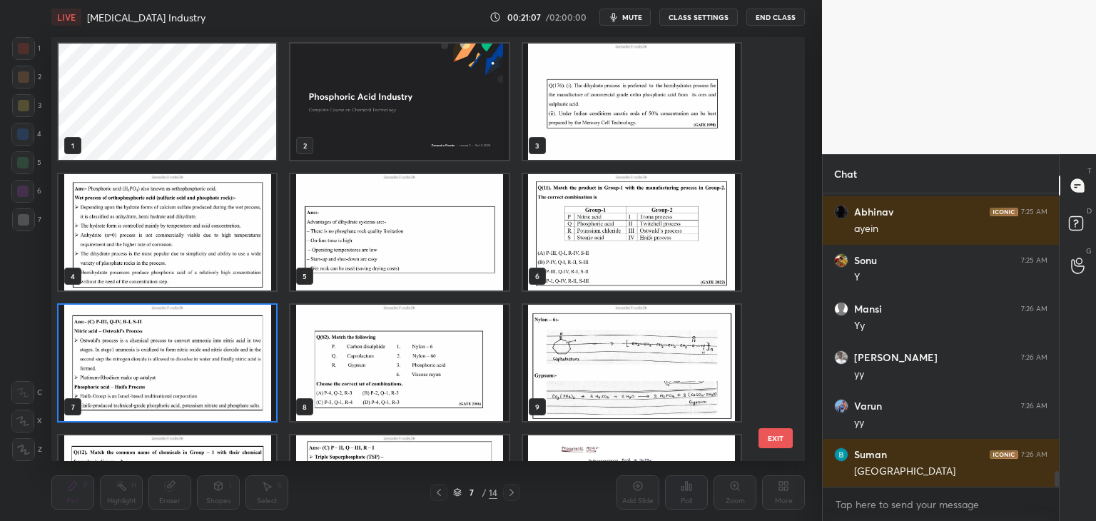
scroll to position [0, 0]
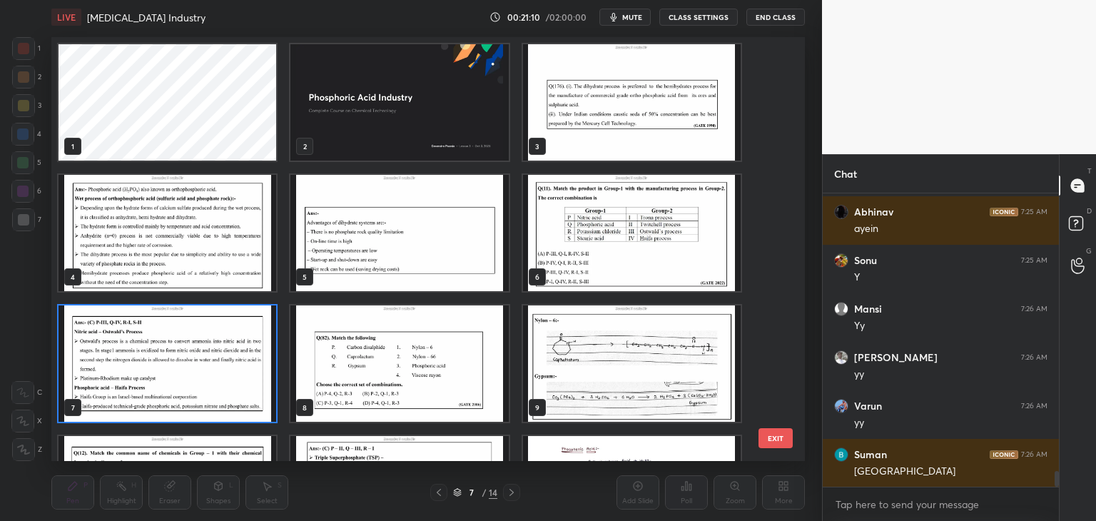
click at [617, 141] on img "grid" at bounding box center [632, 102] width 218 height 116
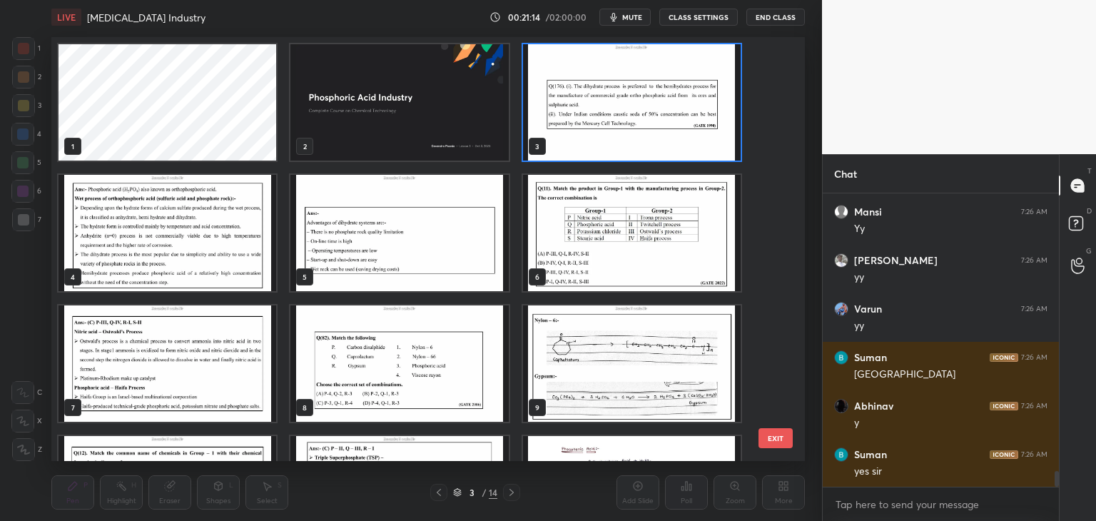
scroll to position [5232, 0]
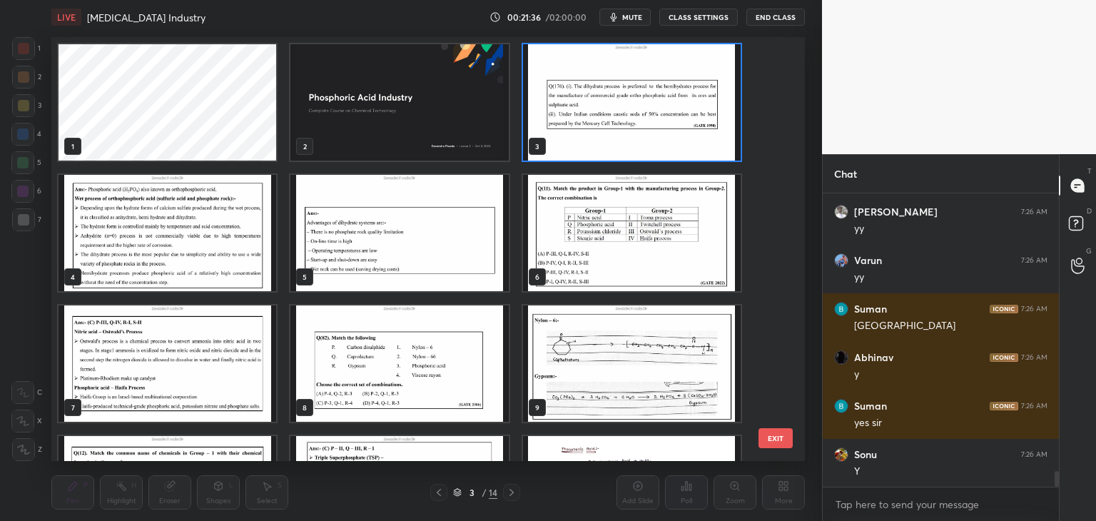
click at [225, 270] on img "grid" at bounding box center [168, 233] width 218 height 116
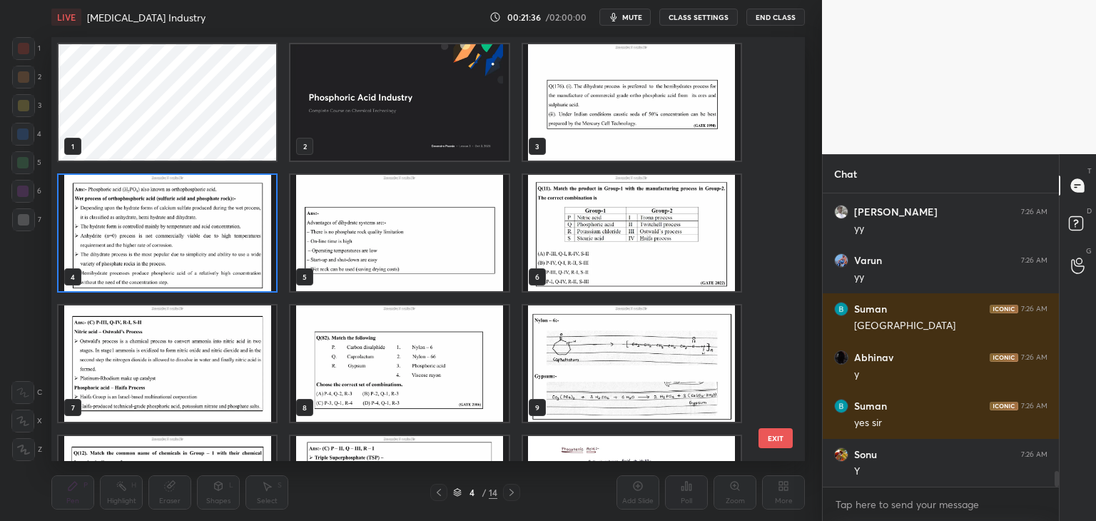
click at [228, 275] on img "grid" at bounding box center [168, 233] width 218 height 116
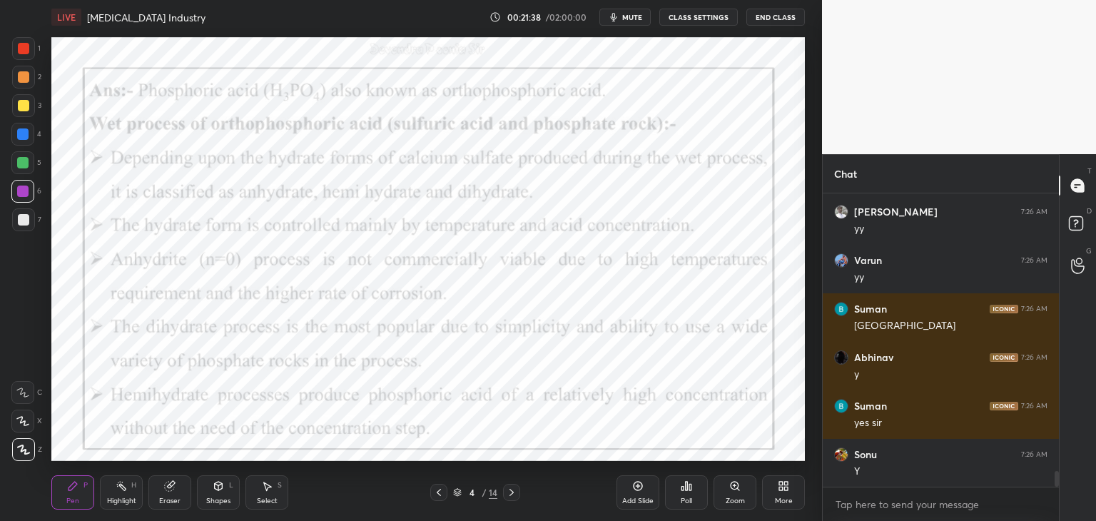
click at [26, 134] on div at bounding box center [22, 133] width 11 height 11
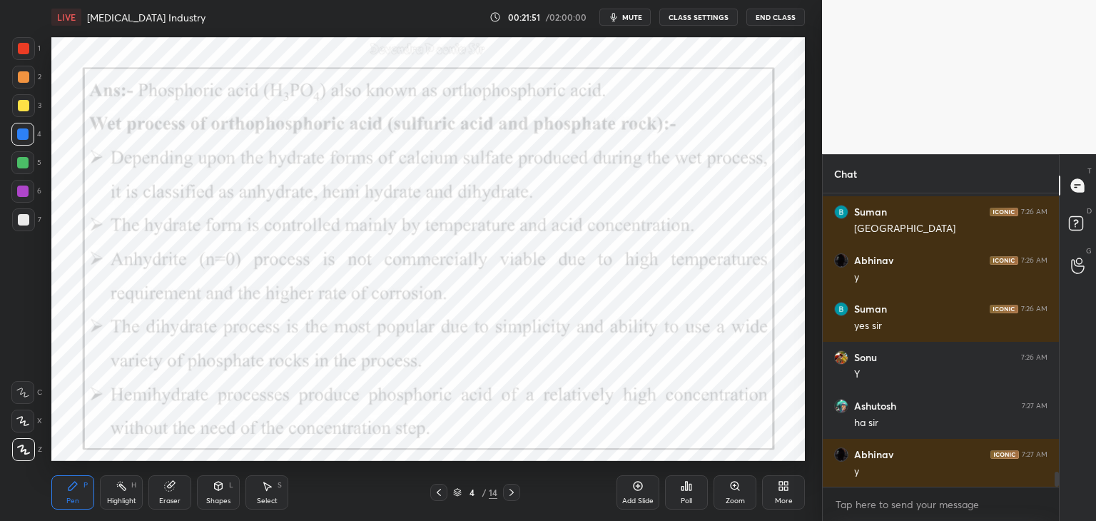
scroll to position [5377, 0]
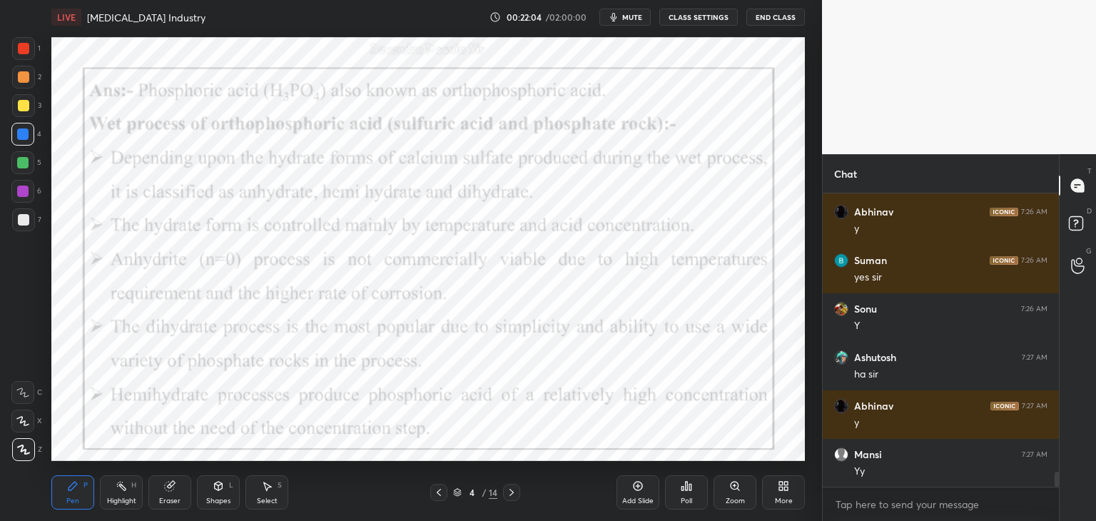
click at [457, 492] on icon at bounding box center [457, 491] width 7 height 4
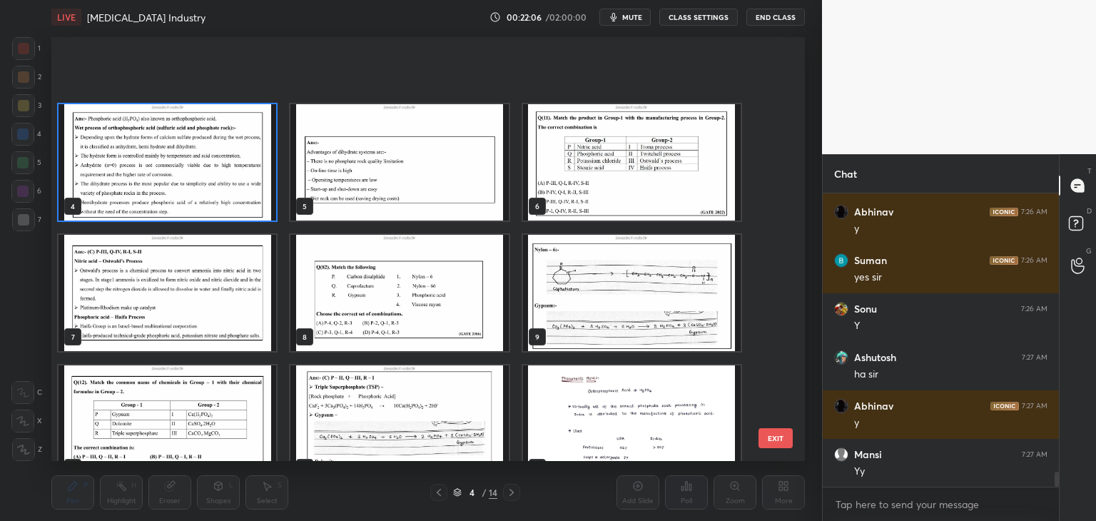
scroll to position [228, 0]
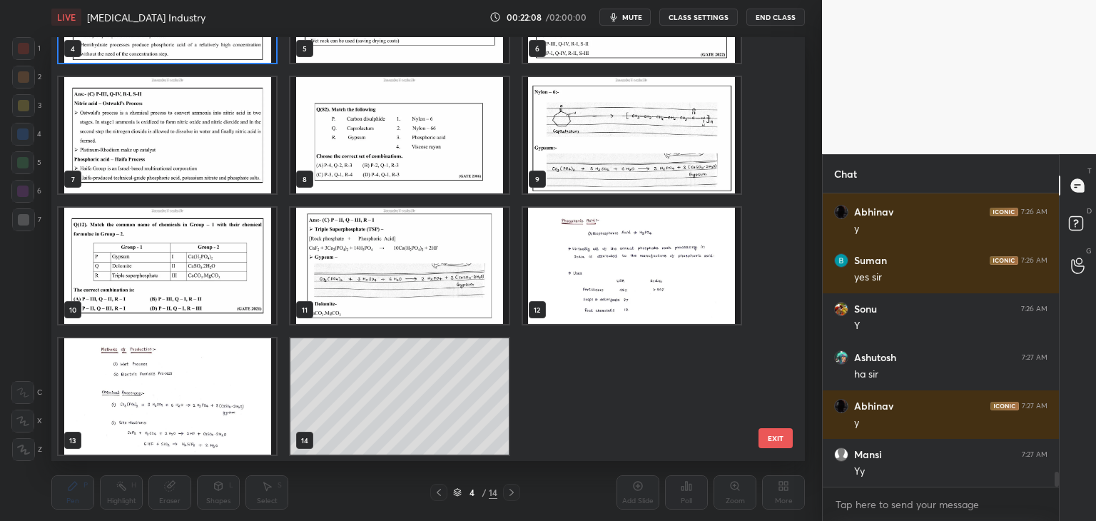
click at [257, 400] on img "grid" at bounding box center [168, 396] width 218 height 116
click at [258, 400] on img "grid" at bounding box center [168, 396] width 218 height 116
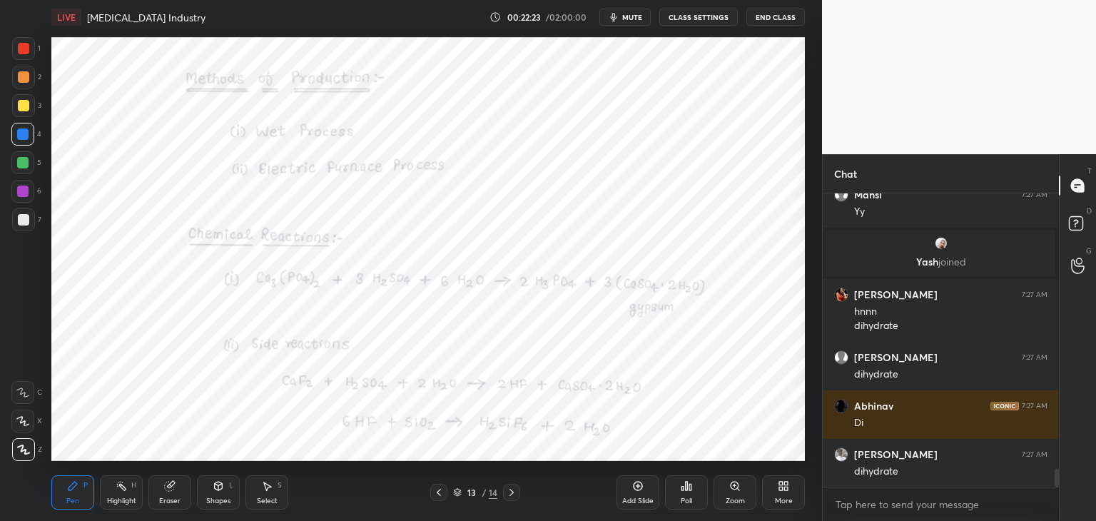
scroll to position [4550, 0]
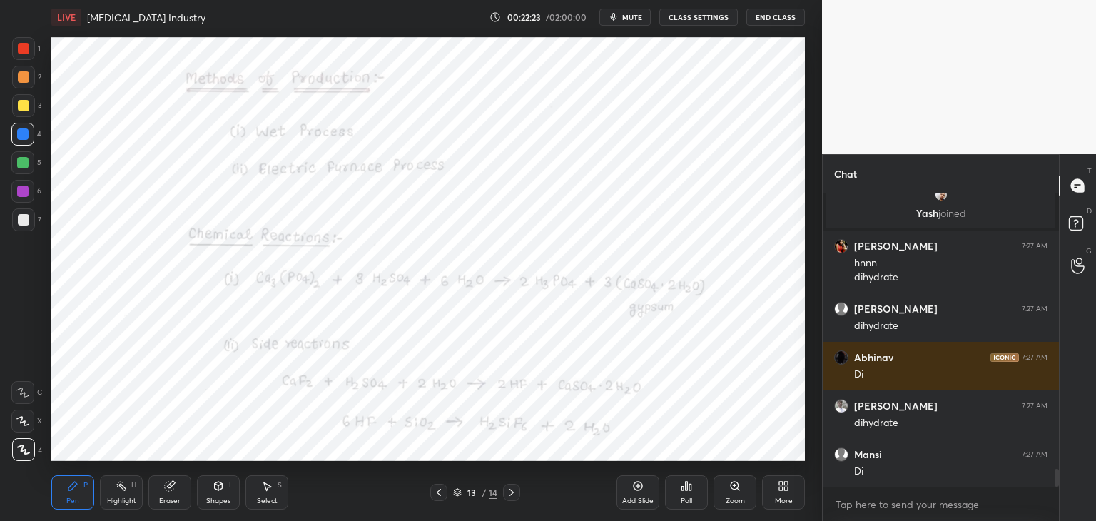
click at [458, 492] on icon at bounding box center [457, 492] width 9 height 9
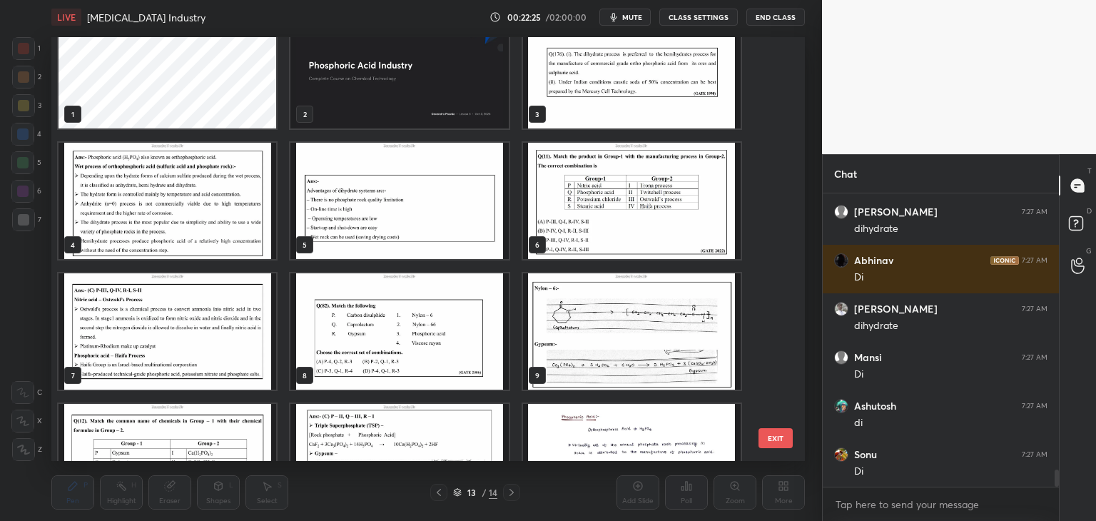
scroll to position [37, 0]
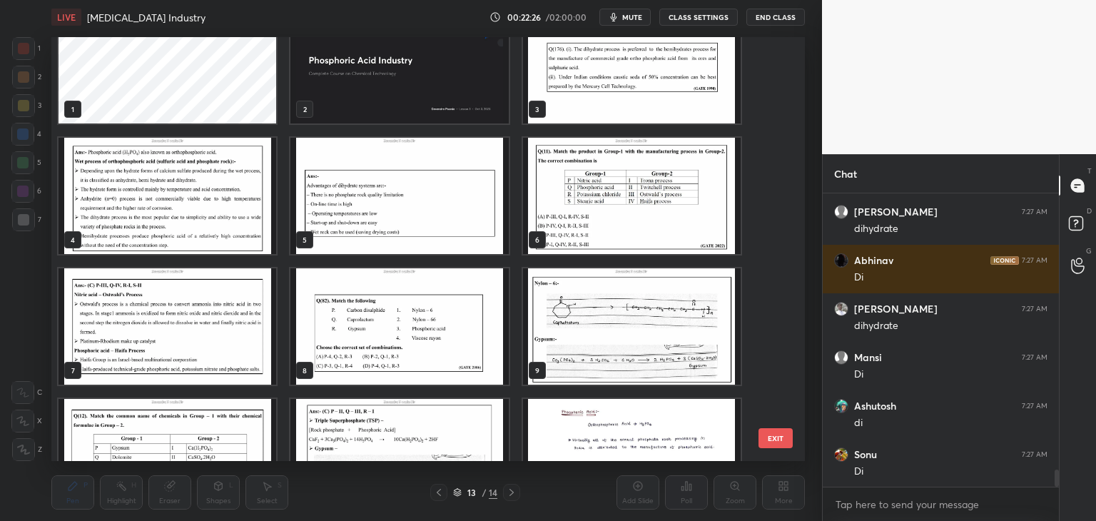
click at [155, 221] on img "grid" at bounding box center [168, 196] width 218 height 116
click at [157, 221] on img "grid" at bounding box center [168, 196] width 218 height 116
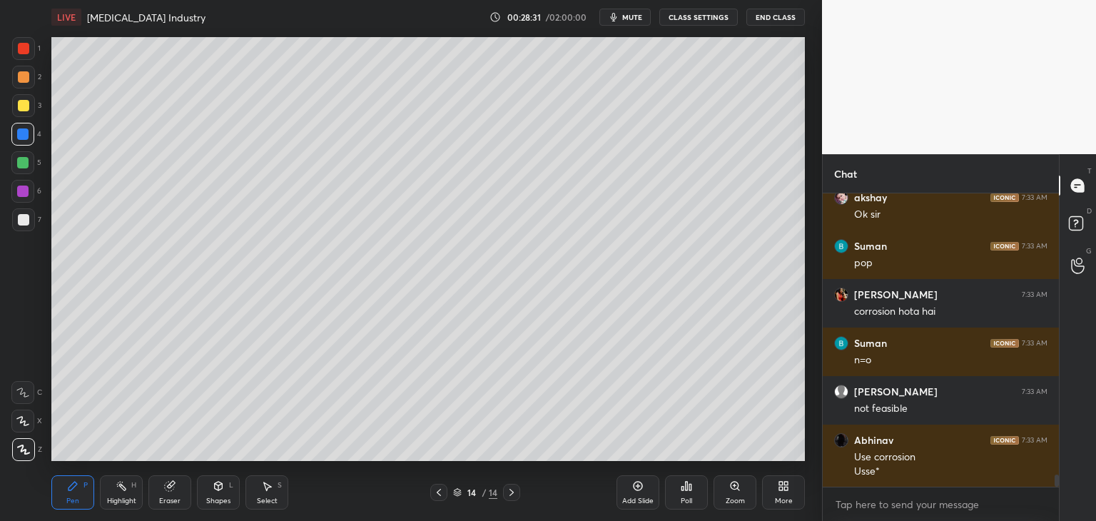
scroll to position [6886, 0]
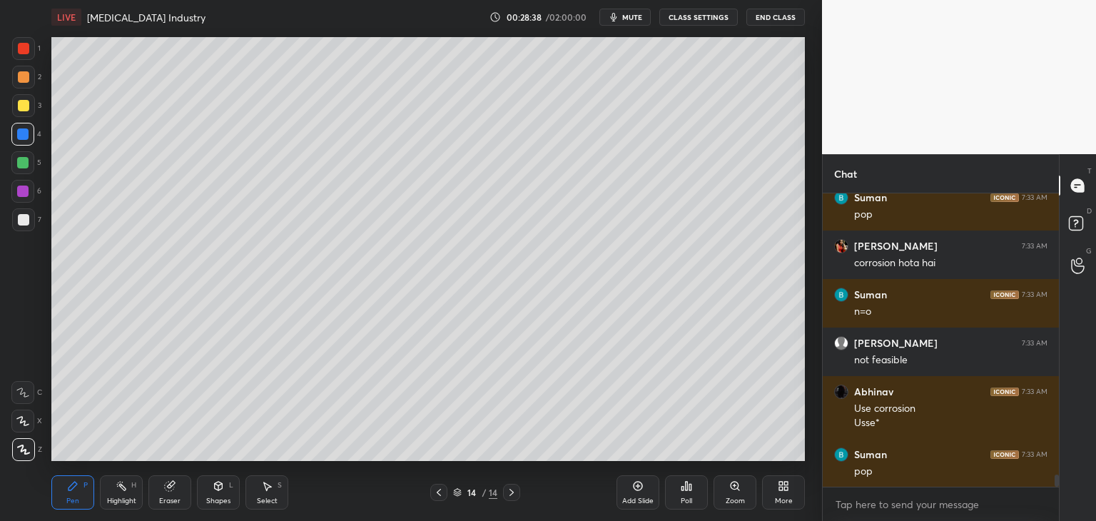
click at [455, 490] on icon at bounding box center [457, 492] width 9 height 9
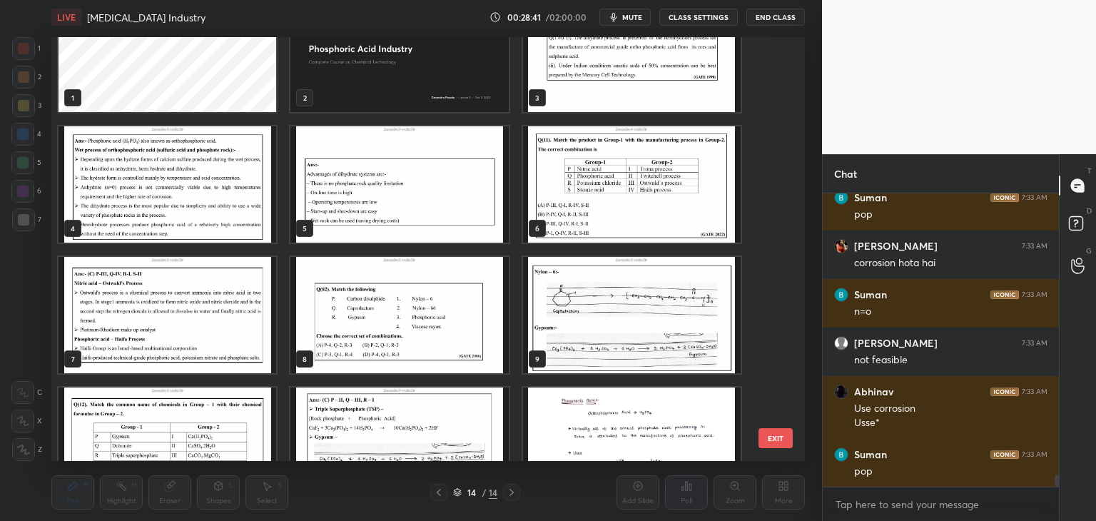
scroll to position [46, 0]
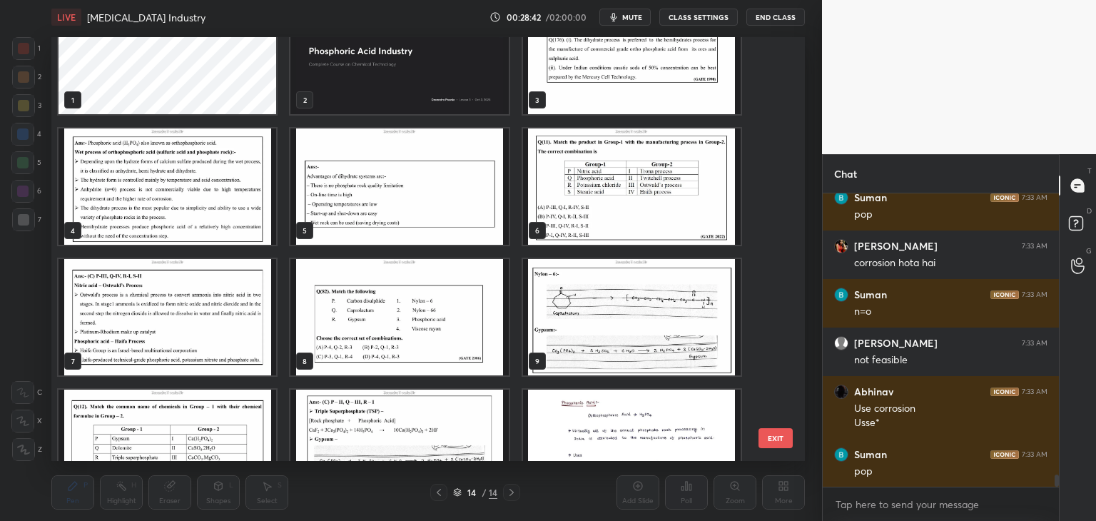
click at [640, 84] on img "grid" at bounding box center [632, 56] width 218 height 116
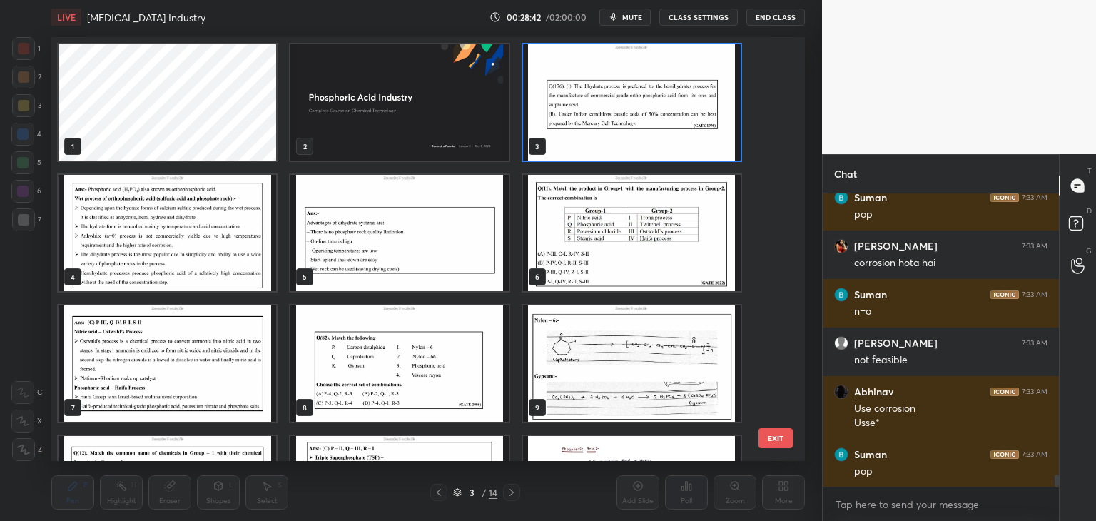
click at [642, 84] on img "grid" at bounding box center [632, 102] width 218 height 116
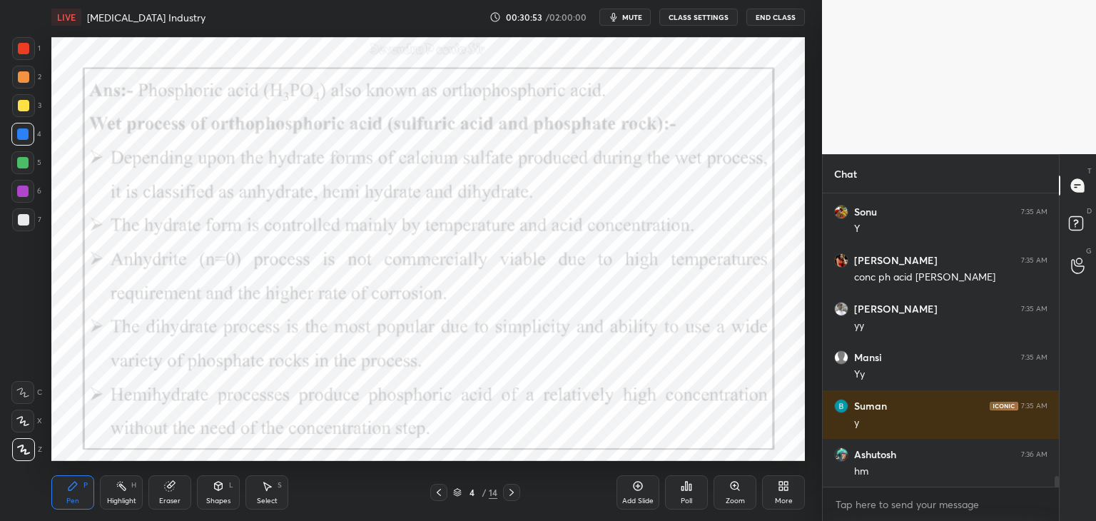
scroll to position [7531, 0]
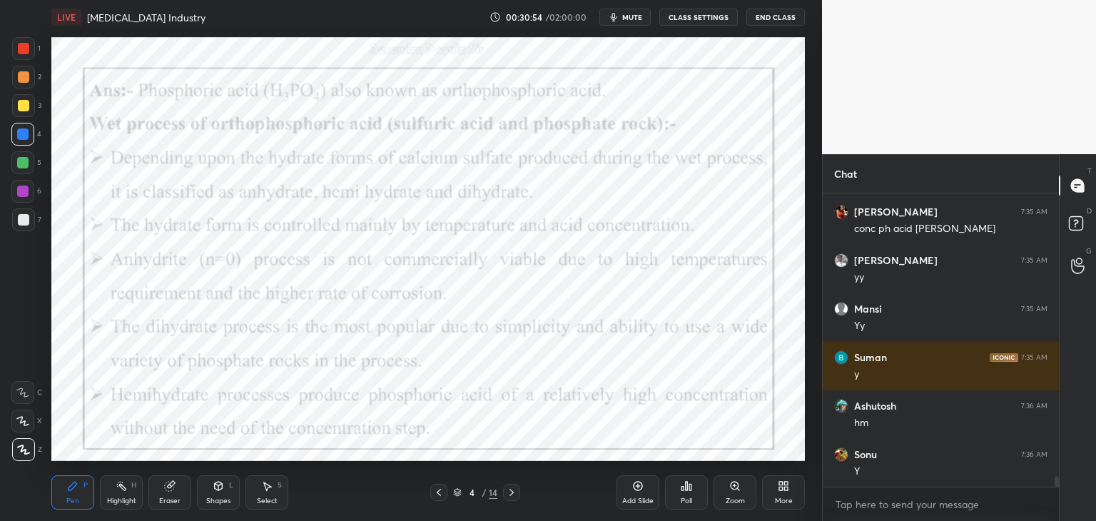
click at [455, 493] on icon at bounding box center [457, 493] width 7 height 2
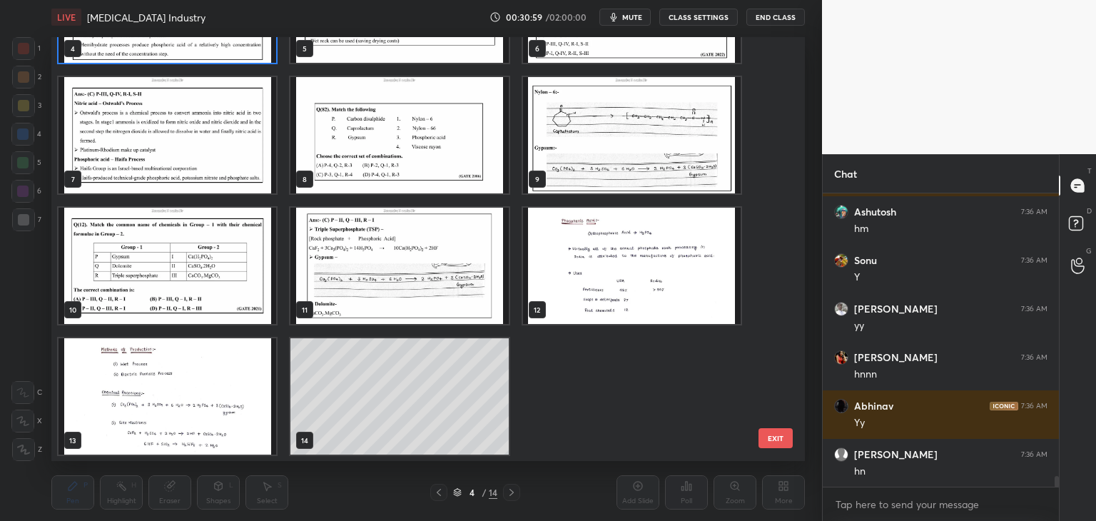
scroll to position [7774, 0]
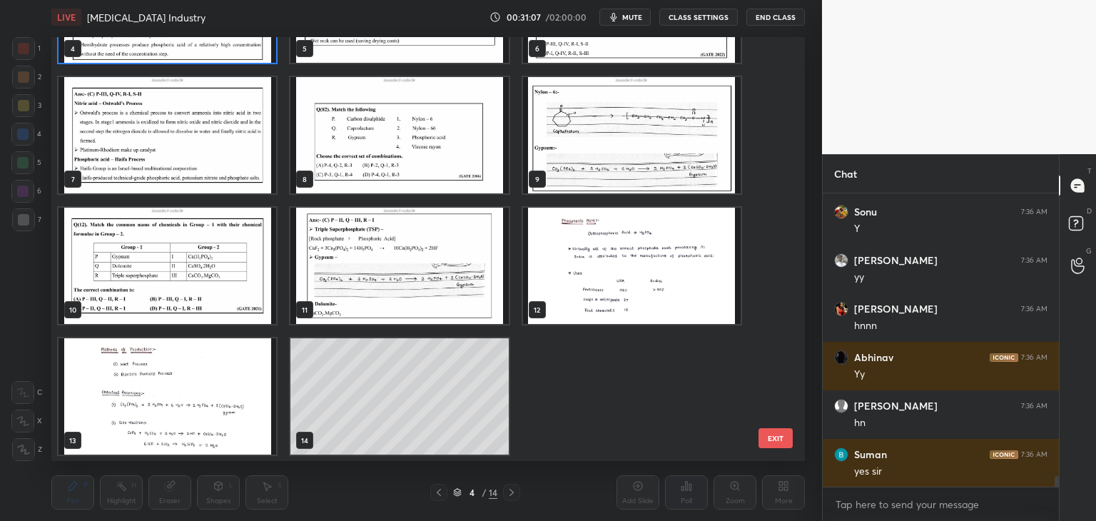
click at [237, 296] on img "grid" at bounding box center [168, 266] width 218 height 116
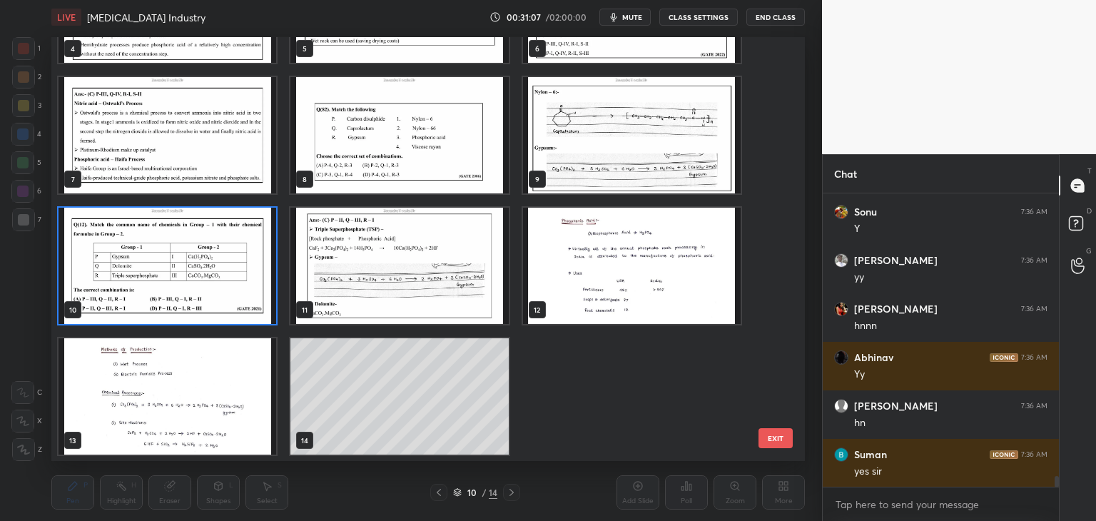
click at [237, 296] on img "grid" at bounding box center [168, 266] width 218 height 116
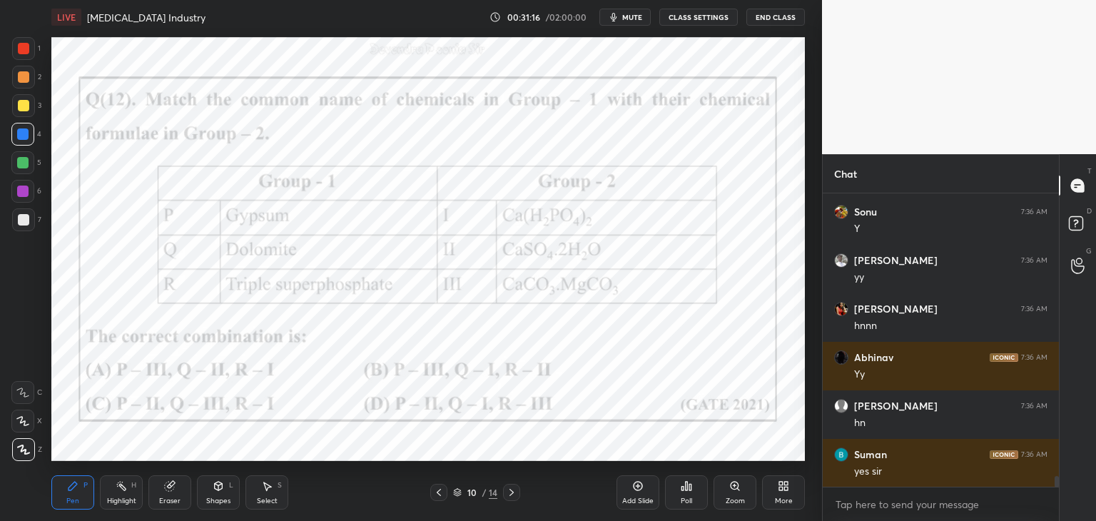
click at [434, 492] on icon at bounding box center [438, 492] width 11 height 11
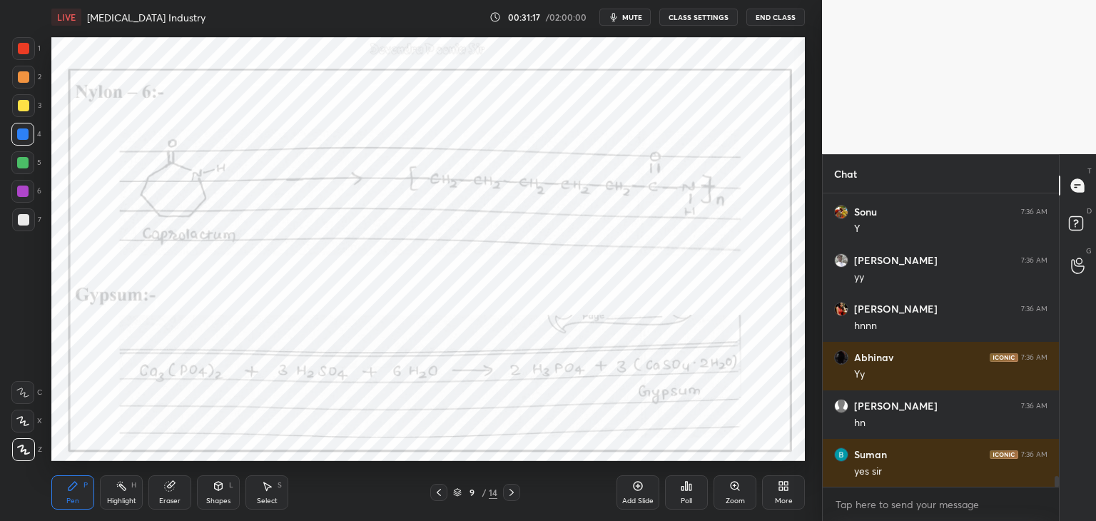
click at [437, 492] on icon at bounding box center [439, 492] width 4 height 7
click at [446, 492] on div at bounding box center [438, 492] width 17 height 17
click at [442, 496] on icon at bounding box center [438, 492] width 11 height 11
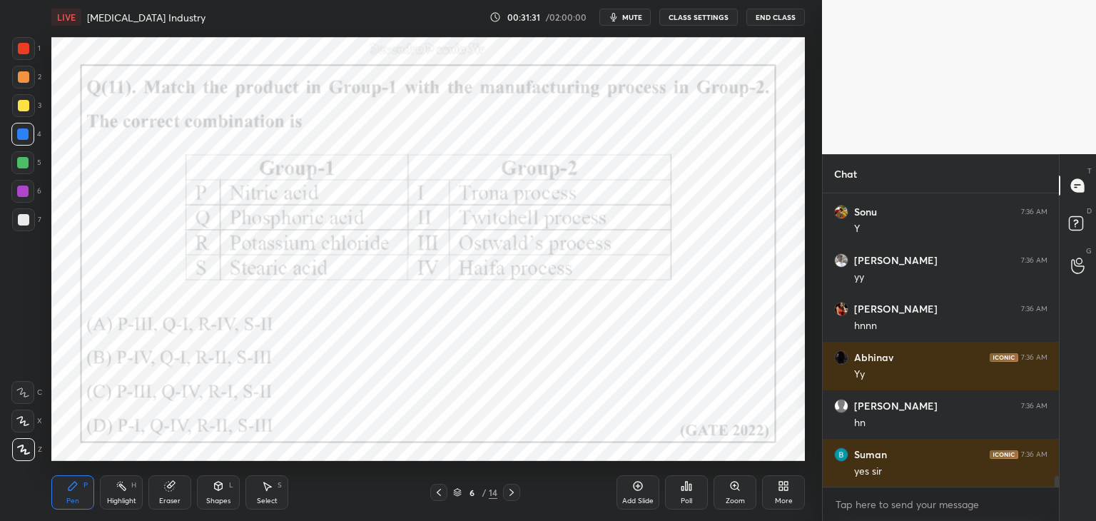
scroll to position [7822, 0]
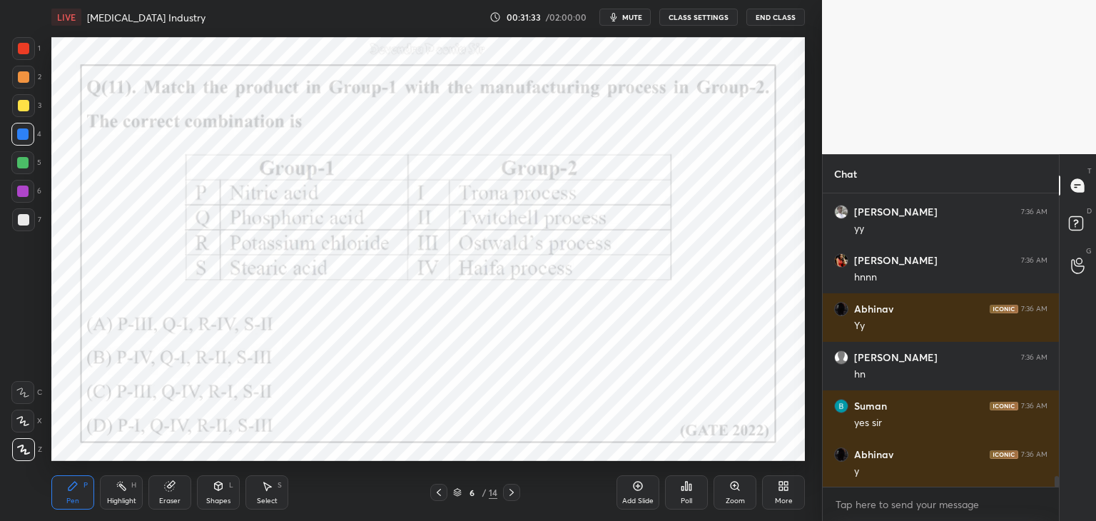
click at [503, 488] on div at bounding box center [511, 492] width 17 height 17
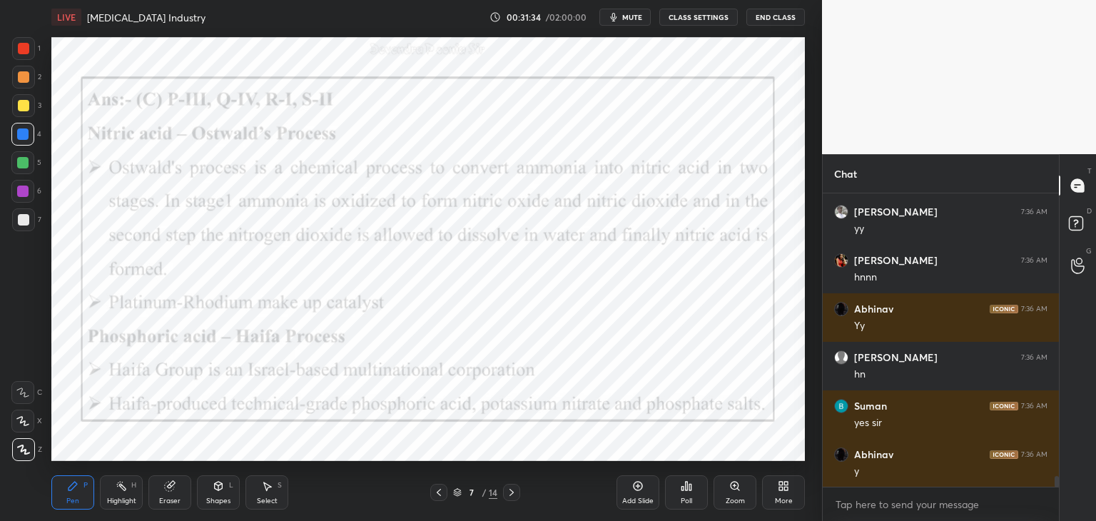
scroll to position [7871, 0]
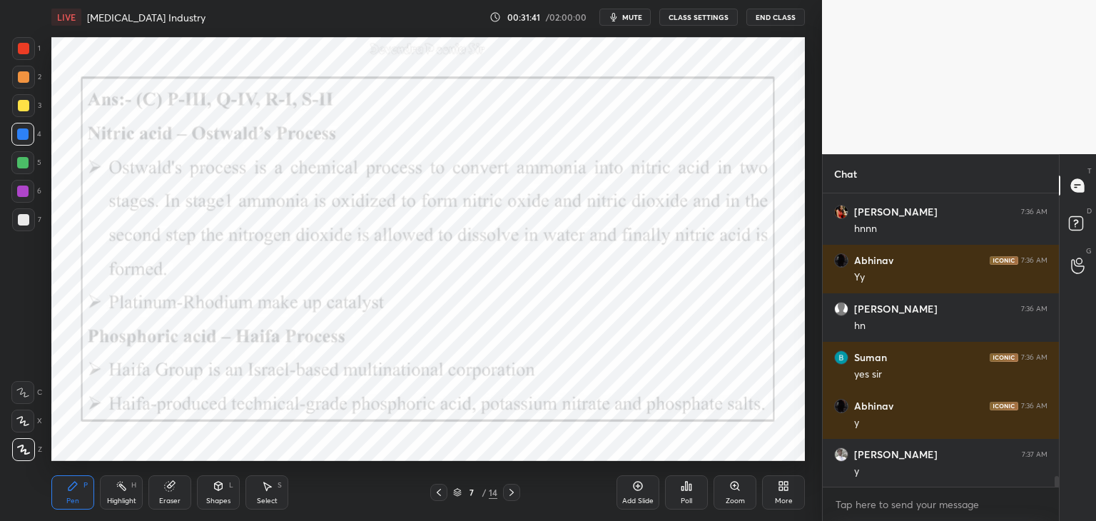
click at [435, 492] on icon at bounding box center [438, 492] width 11 height 11
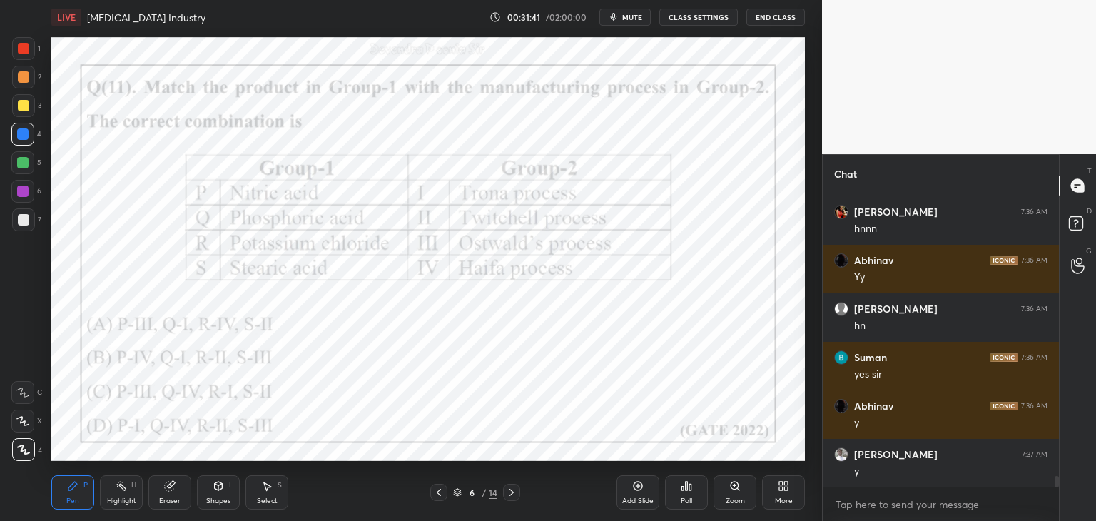
click at [438, 497] on icon at bounding box center [438, 492] width 11 height 11
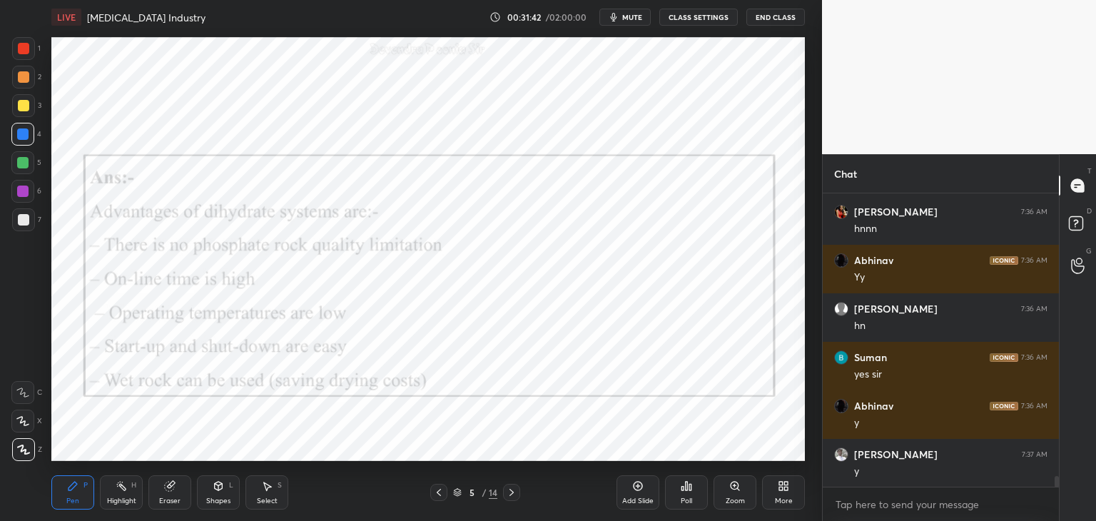
click at [437, 497] on icon at bounding box center [438, 492] width 11 height 11
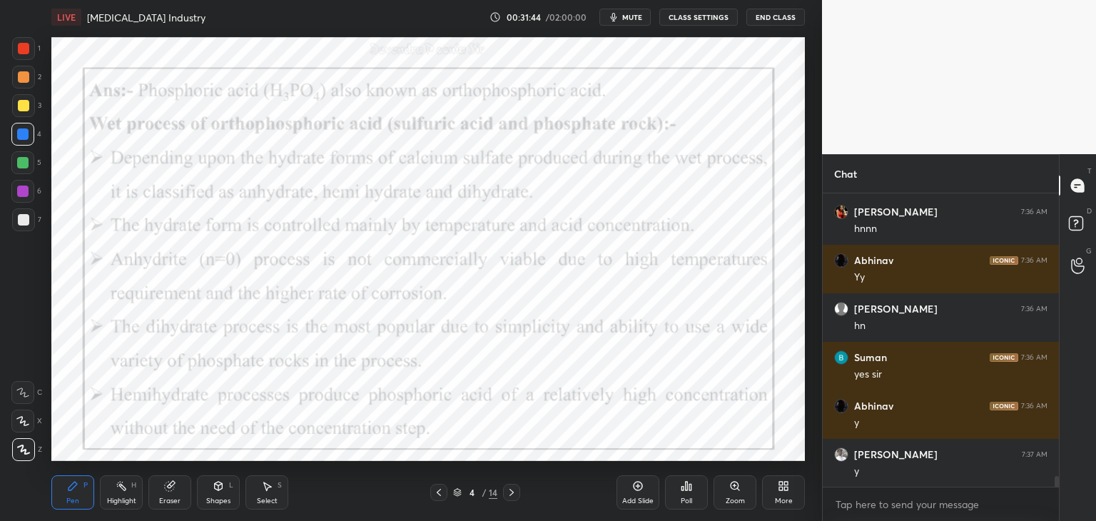
click at [513, 495] on icon at bounding box center [511, 492] width 11 height 11
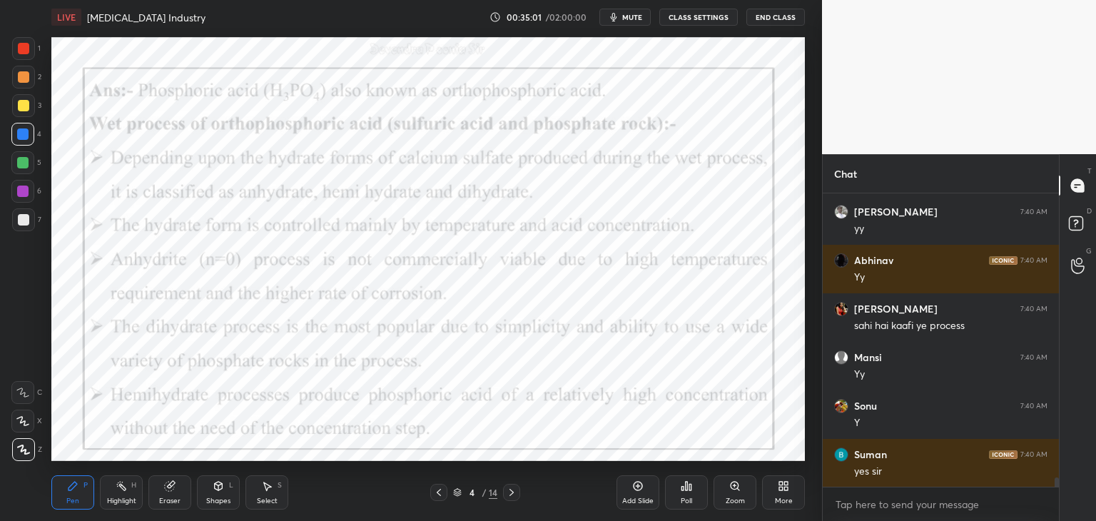
scroll to position [8890, 0]
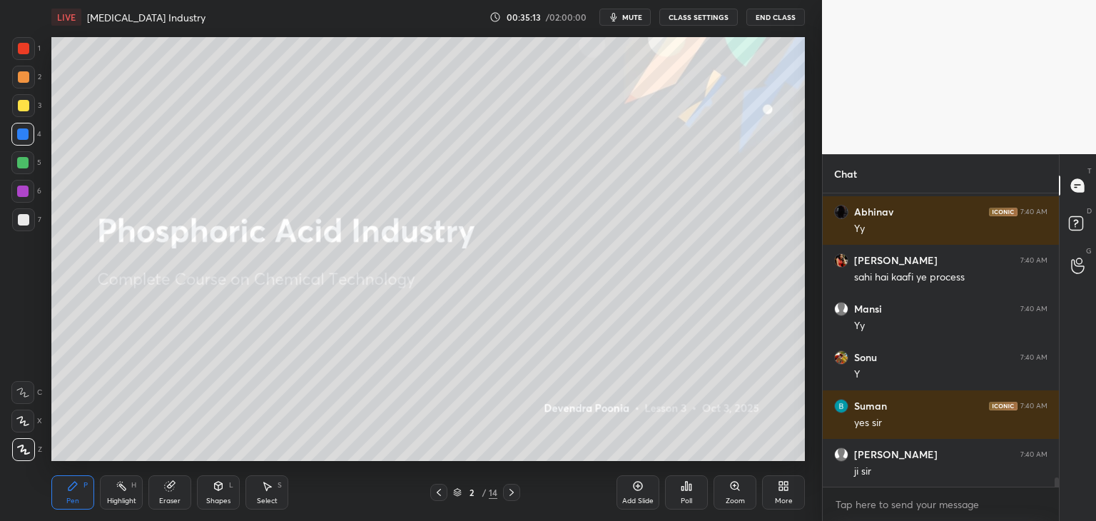
click at [519, 492] on div at bounding box center [511, 492] width 17 height 17
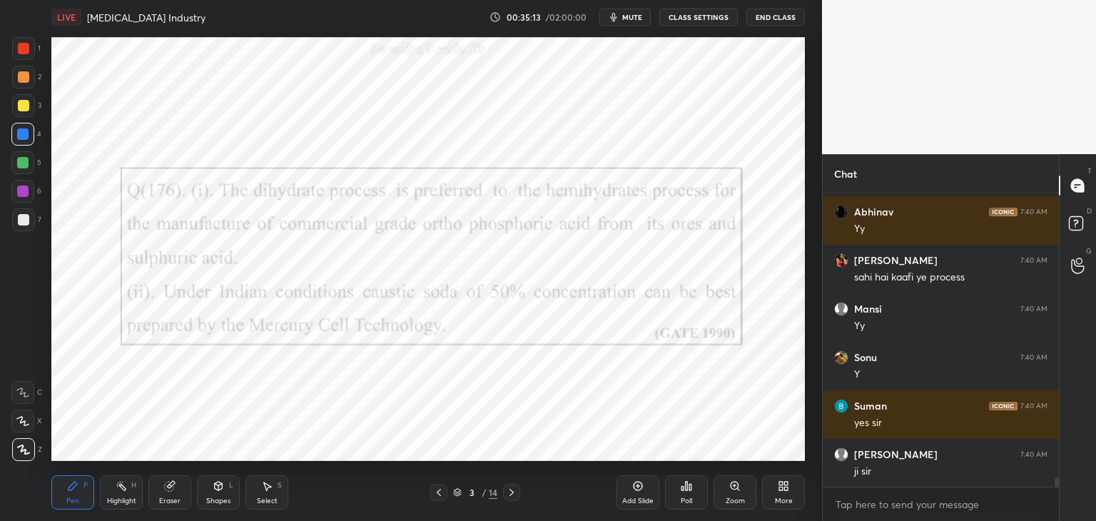
click at [517, 494] on div at bounding box center [511, 492] width 17 height 17
click at [518, 494] on div at bounding box center [511, 492] width 17 height 17
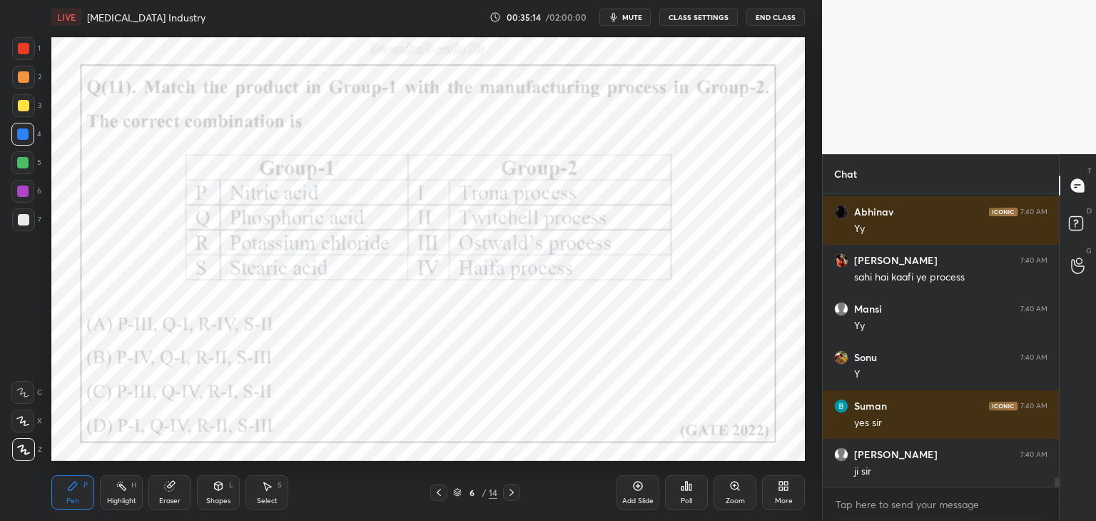
click at [518, 496] on div at bounding box center [511, 492] width 17 height 17
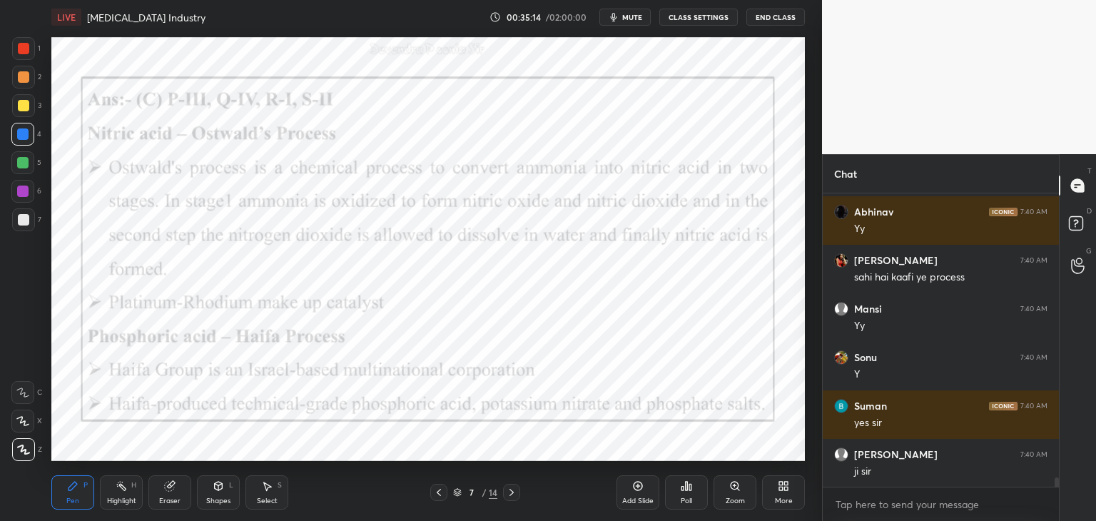
click at [518, 497] on div at bounding box center [511, 492] width 17 height 17
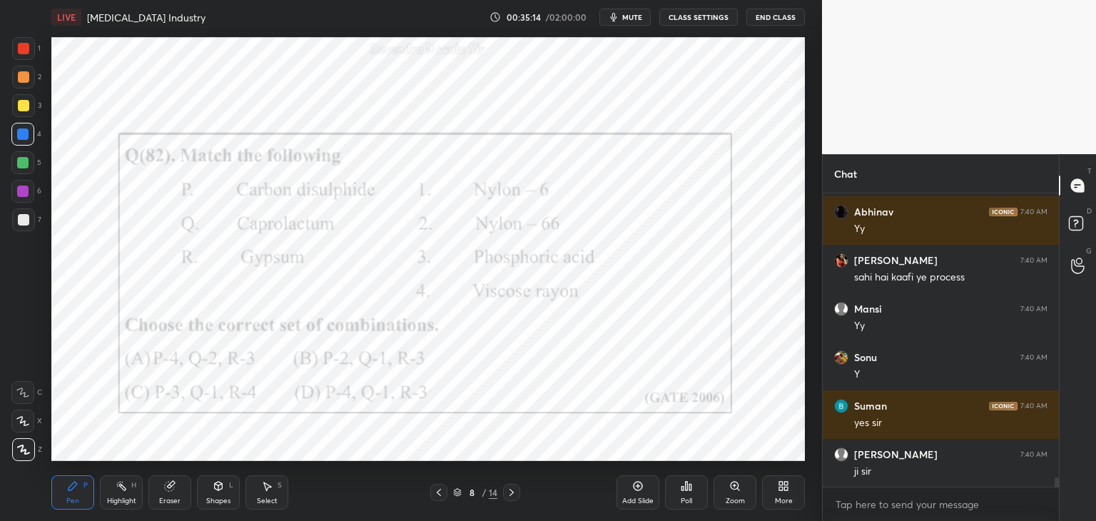
click at [519, 497] on div at bounding box center [511, 492] width 17 height 17
click at [519, 498] on div at bounding box center [511, 492] width 17 height 17
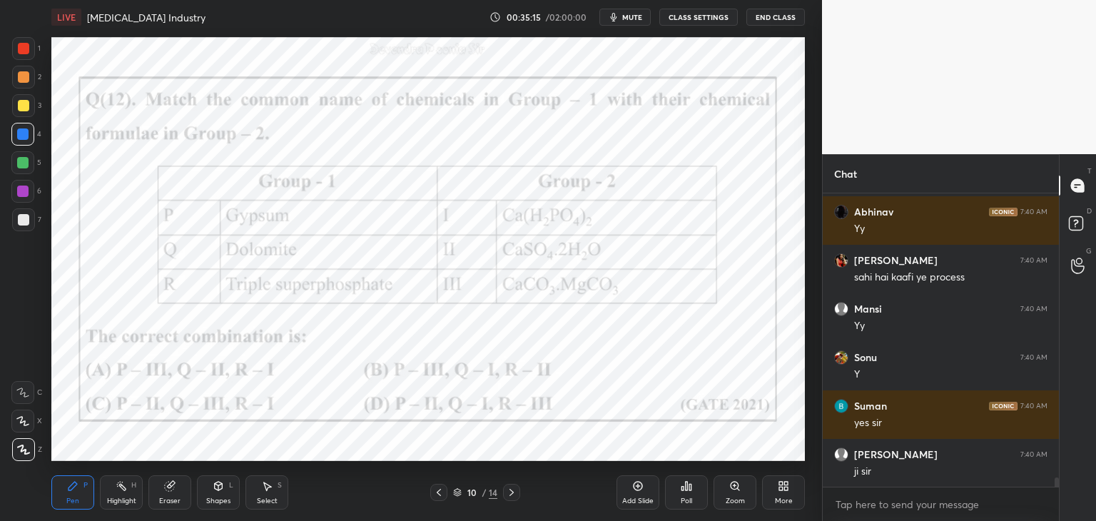
click at [518, 498] on div at bounding box center [511, 492] width 17 height 17
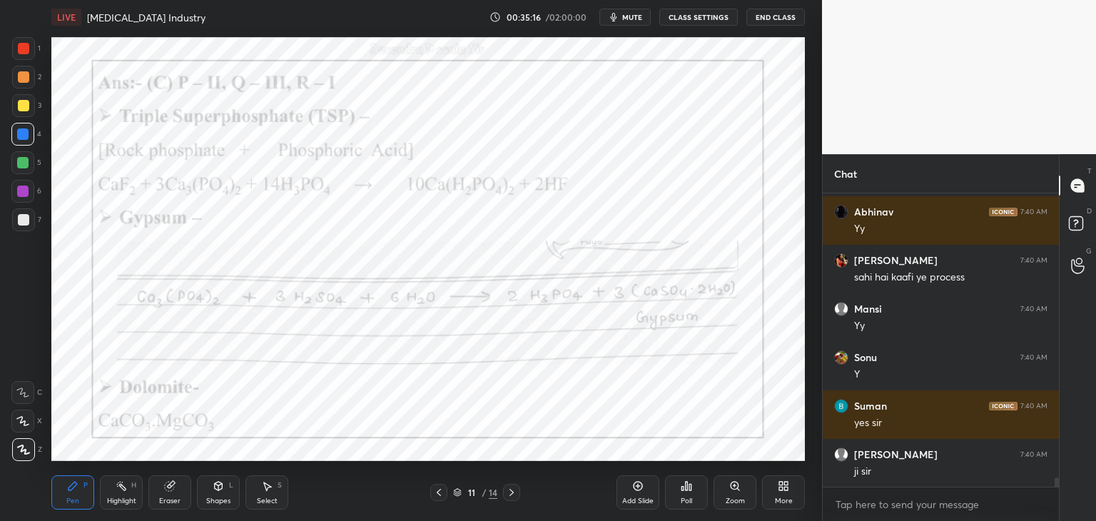
click at [519, 497] on div at bounding box center [511, 492] width 17 height 17
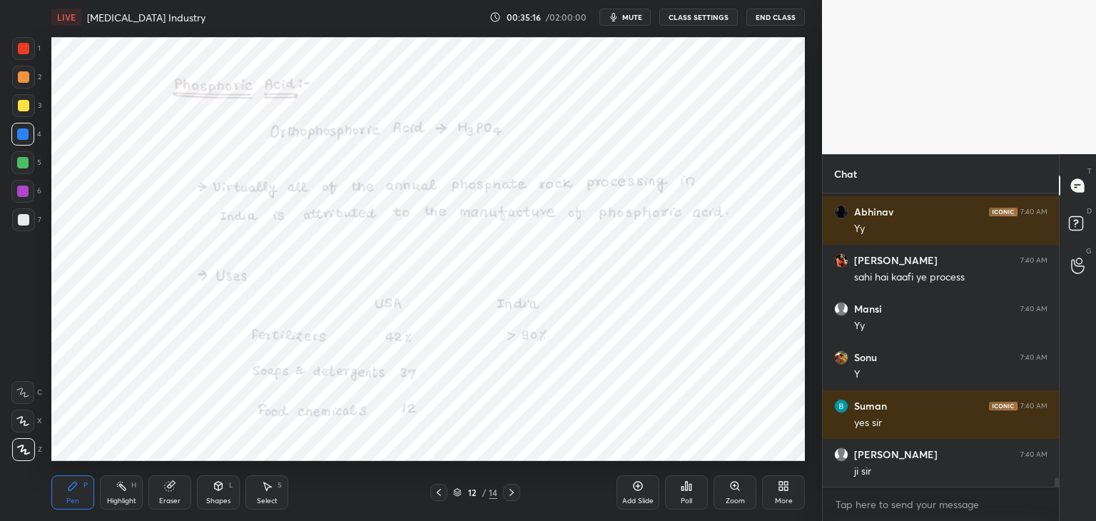
click at [519, 498] on div at bounding box center [511, 492] width 17 height 17
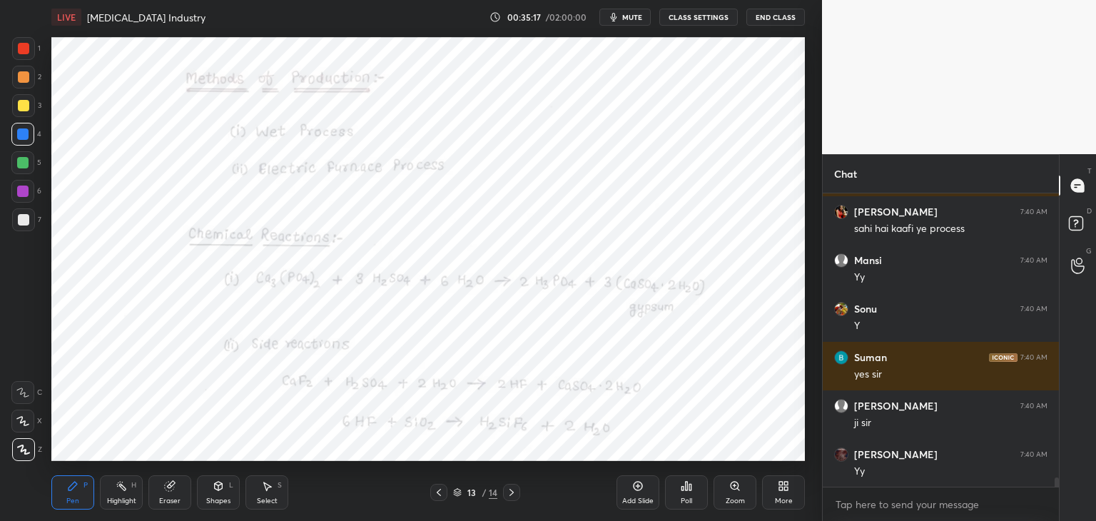
click at [440, 495] on icon at bounding box center [439, 492] width 4 height 7
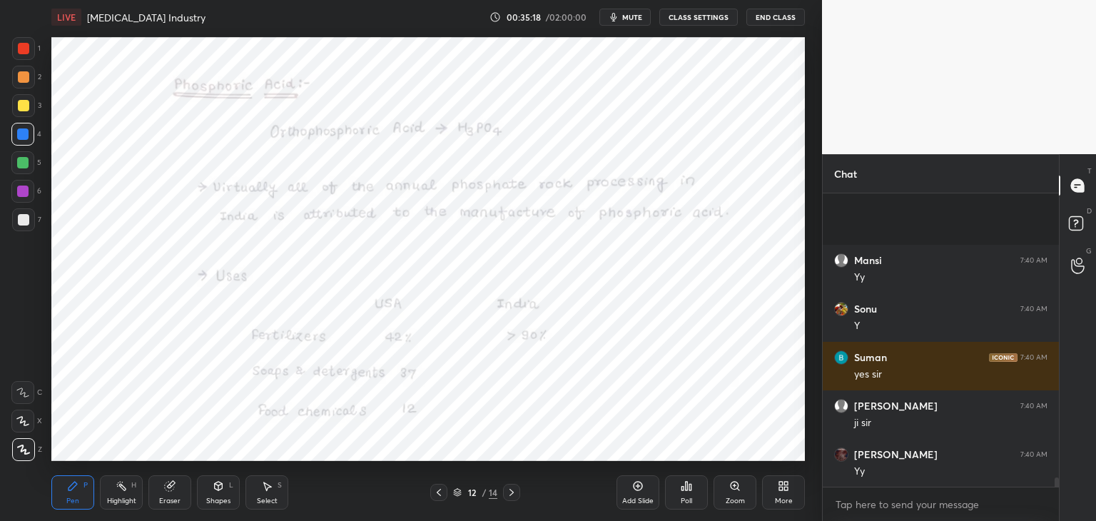
scroll to position [9084, 0]
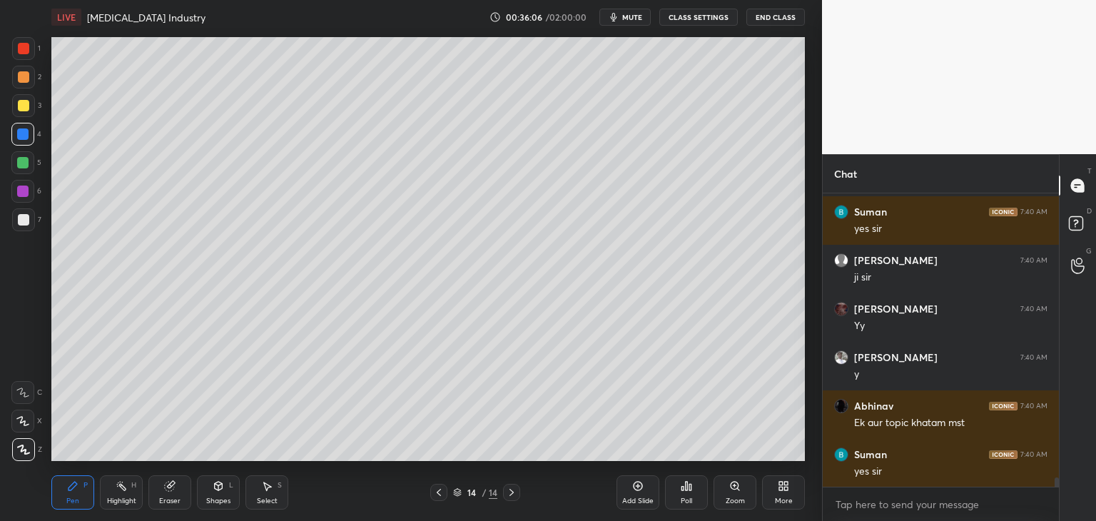
click at [776, 495] on div "More" at bounding box center [783, 492] width 43 height 34
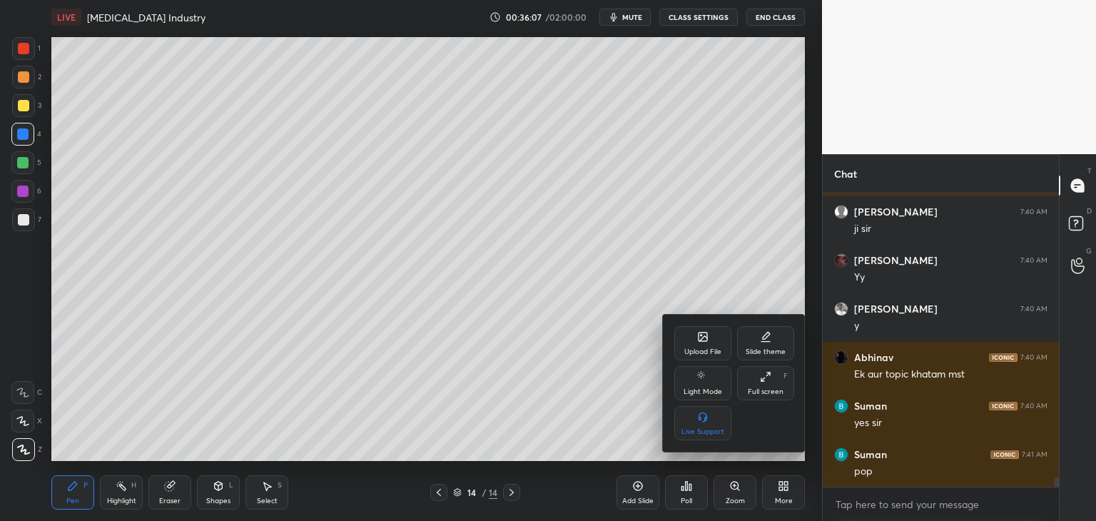
click at [696, 349] on div "Upload File" at bounding box center [702, 351] width 37 height 7
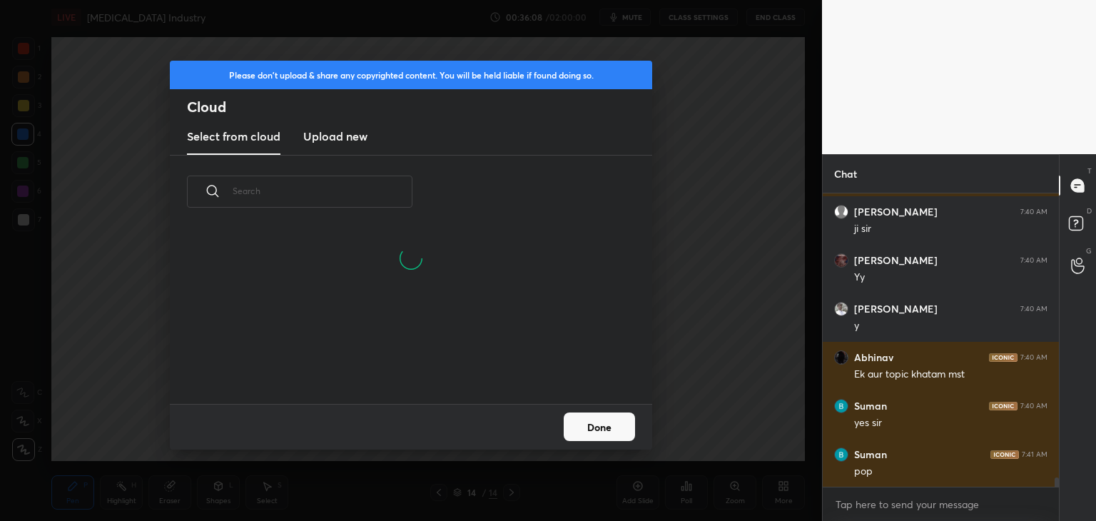
click at [342, 144] on h3 "Upload new" at bounding box center [335, 136] width 64 height 17
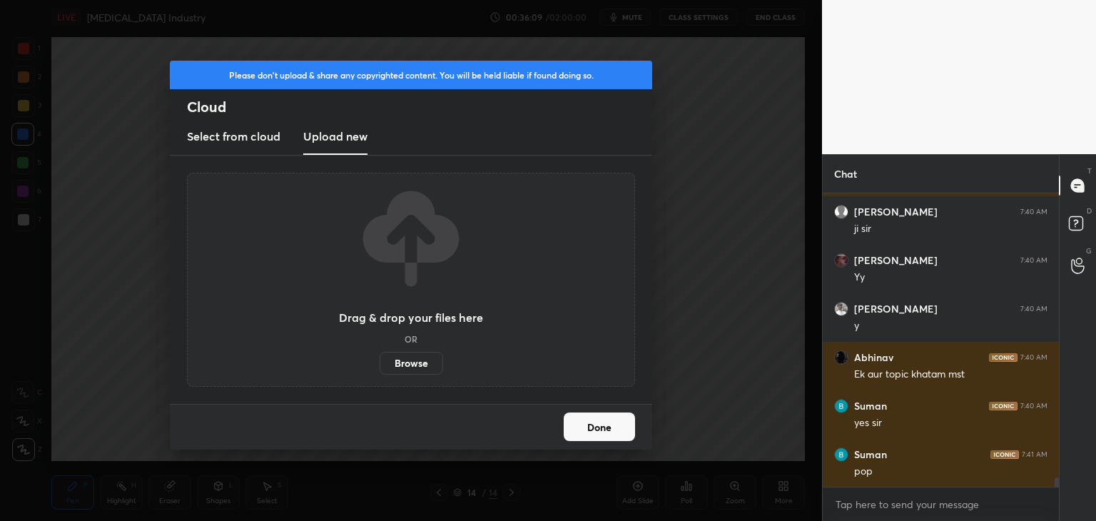
click at [415, 368] on label "Browse" at bounding box center [412, 363] width 64 height 23
click at [380, 368] on input "Browse" at bounding box center [380, 363] width 0 height 23
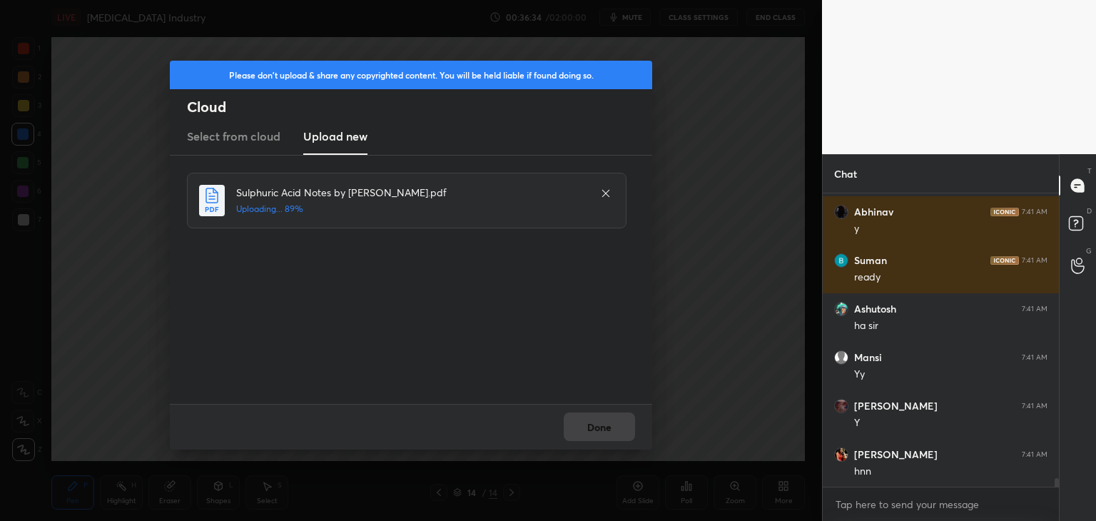
scroll to position [9715, 0]
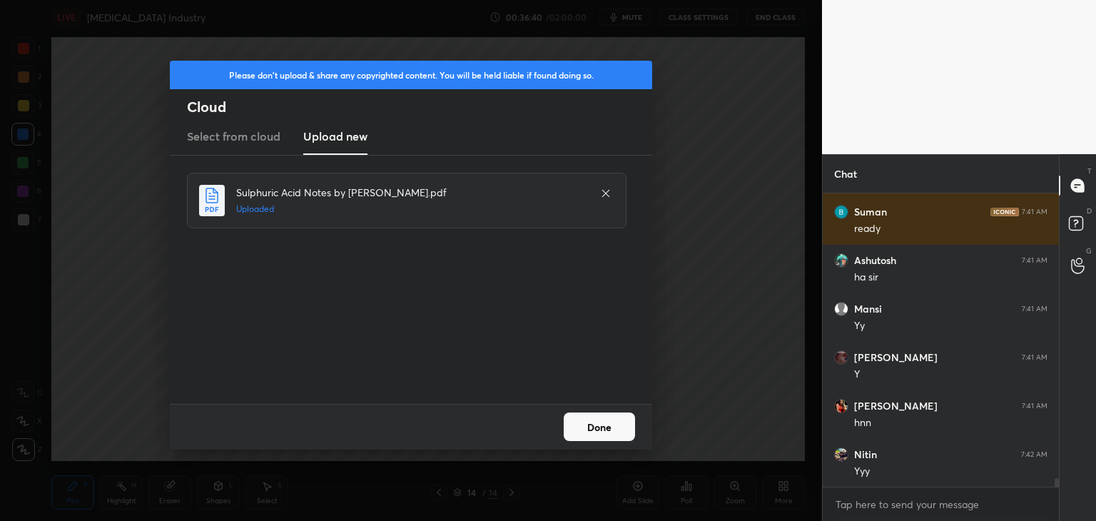
click at [595, 435] on button "Done" at bounding box center [599, 426] width 71 height 29
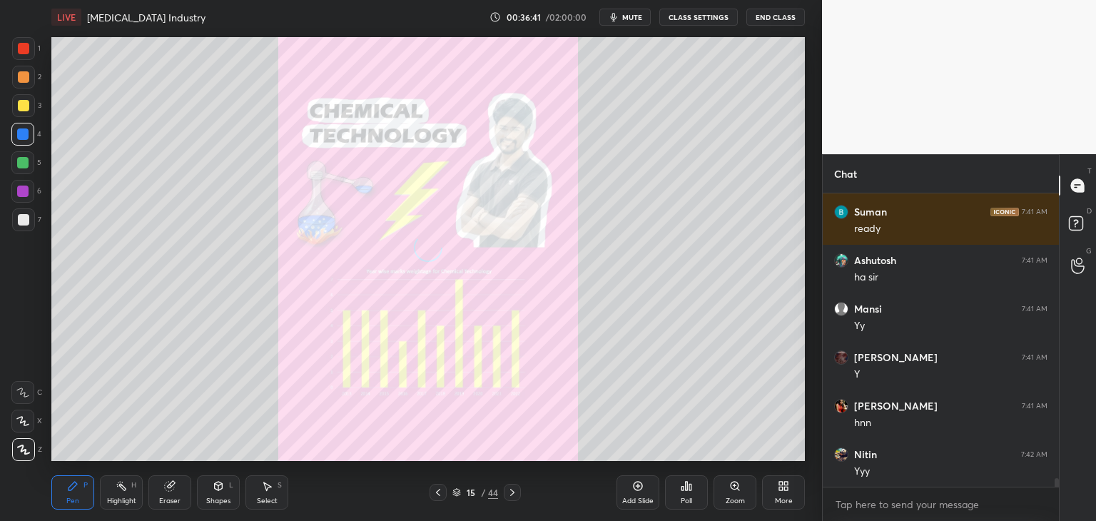
click at [437, 495] on icon at bounding box center [437, 492] width 11 height 11
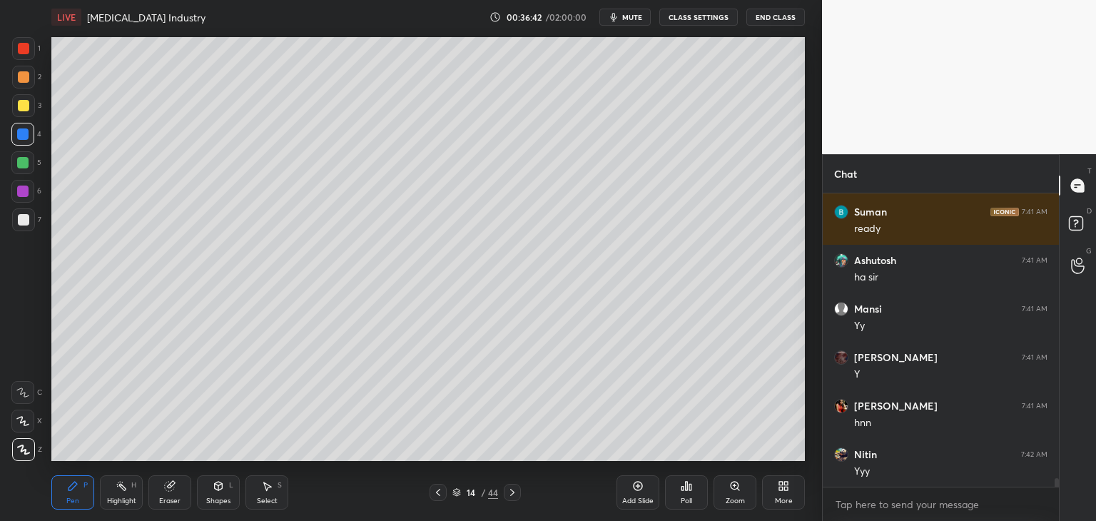
click at [458, 495] on icon at bounding box center [456, 495] width 7 height 2
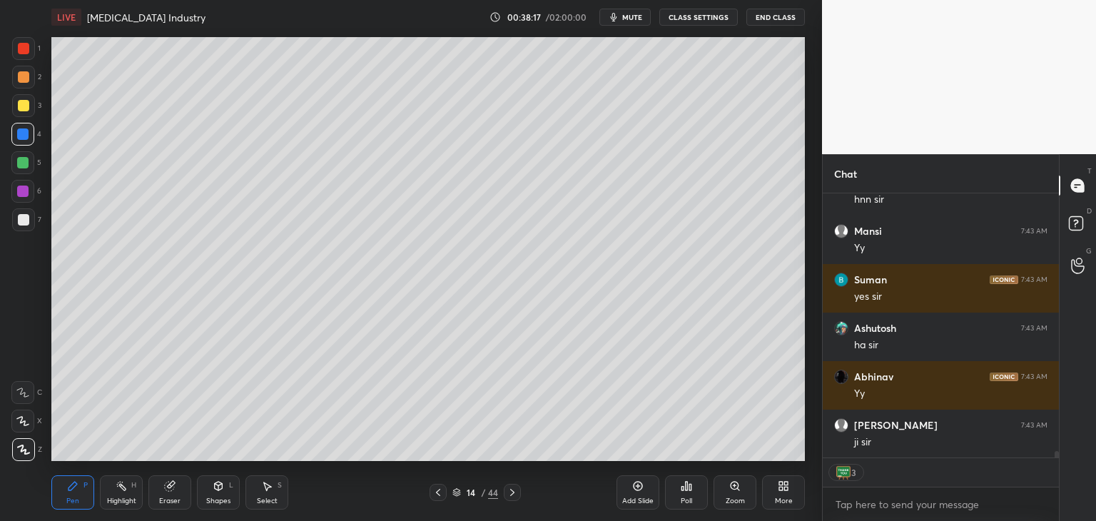
scroll to position [10660, 0]
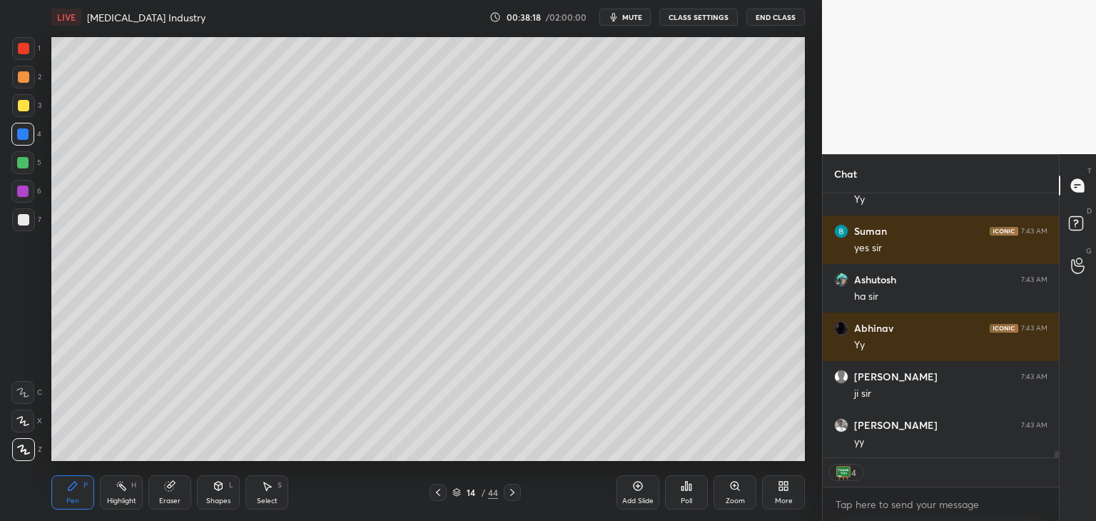
click at [457, 490] on icon at bounding box center [456, 492] width 9 height 9
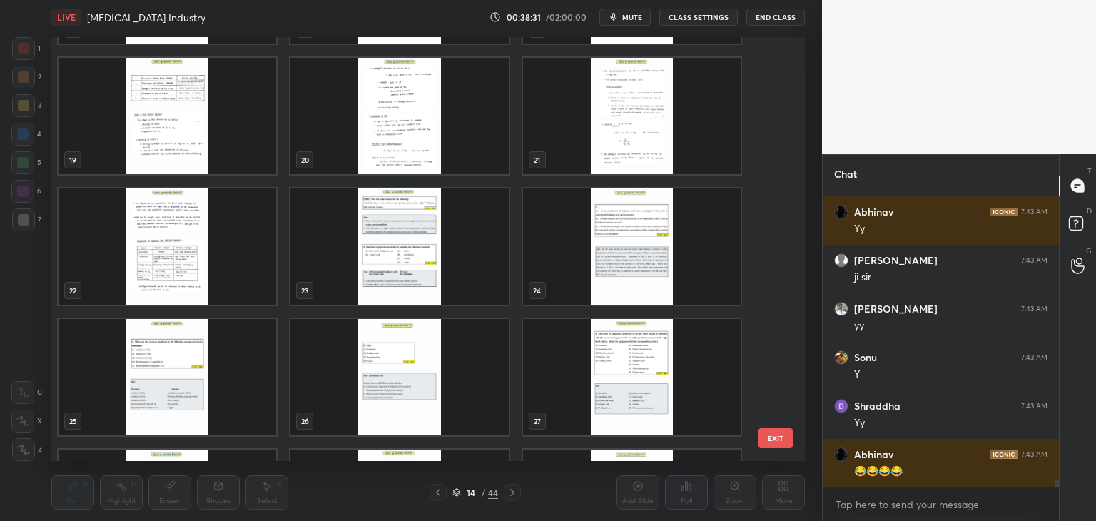
scroll to position [10825, 0]
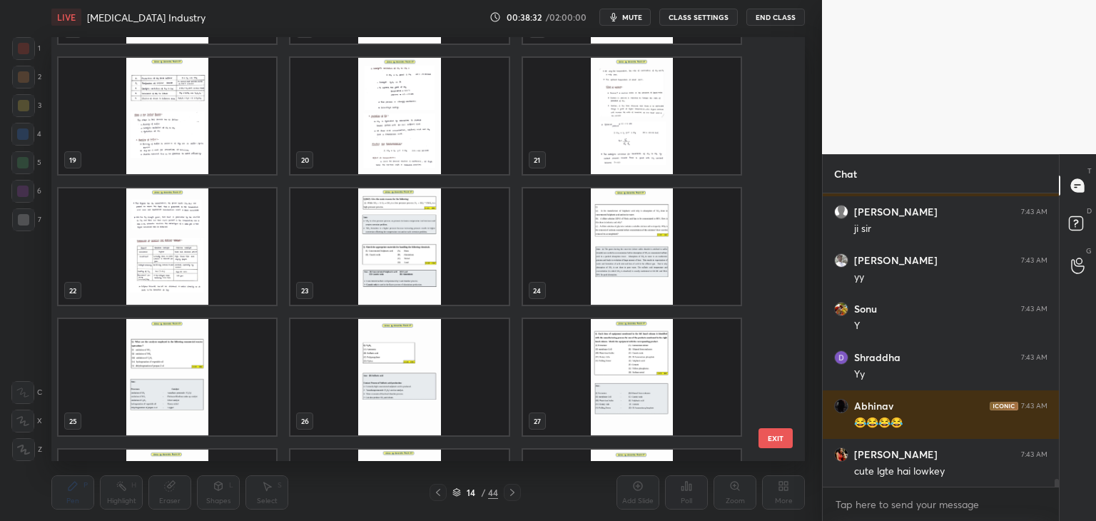
click at [411, 267] on img "grid" at bounding box center [399, 246] width 218 height 116
click at [411, 269] on img "grid" at bounding box center [399, 246] width 218 height 116
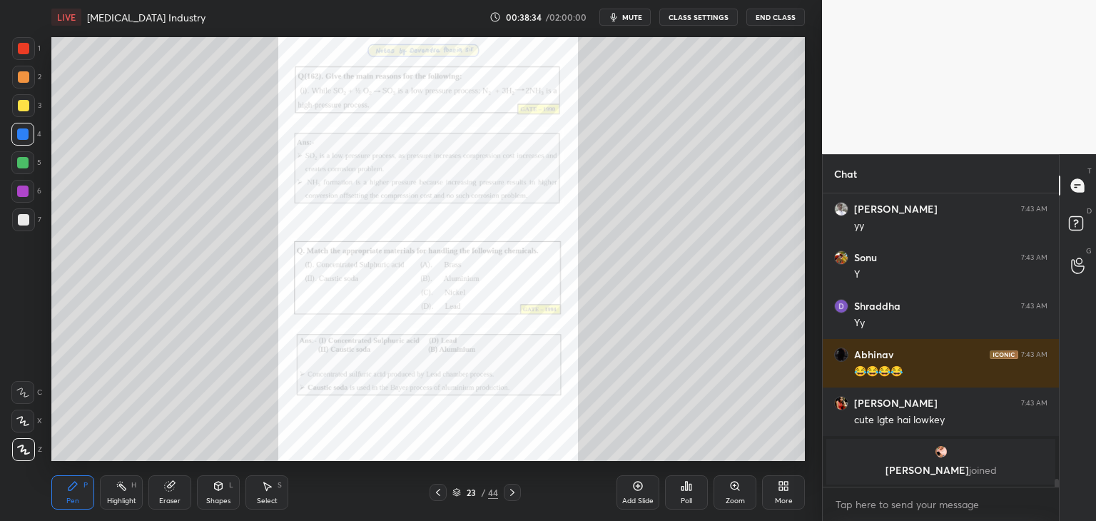
click at [729, 497] on div "Zoom" at bounding box center [735, 500] width 19 height 7
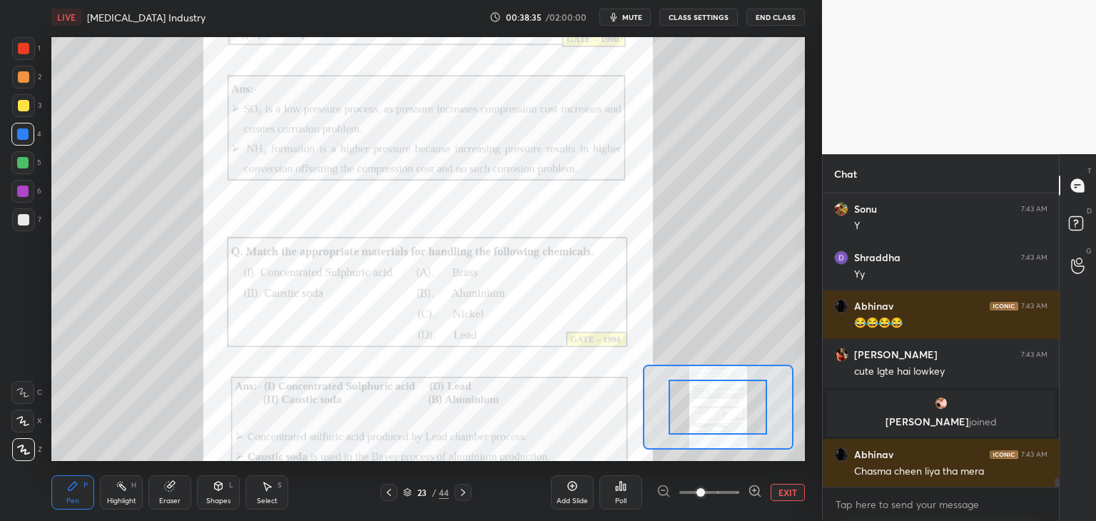
click at [726, 493] on span at bounding box center [709, 492] width 60 height 21
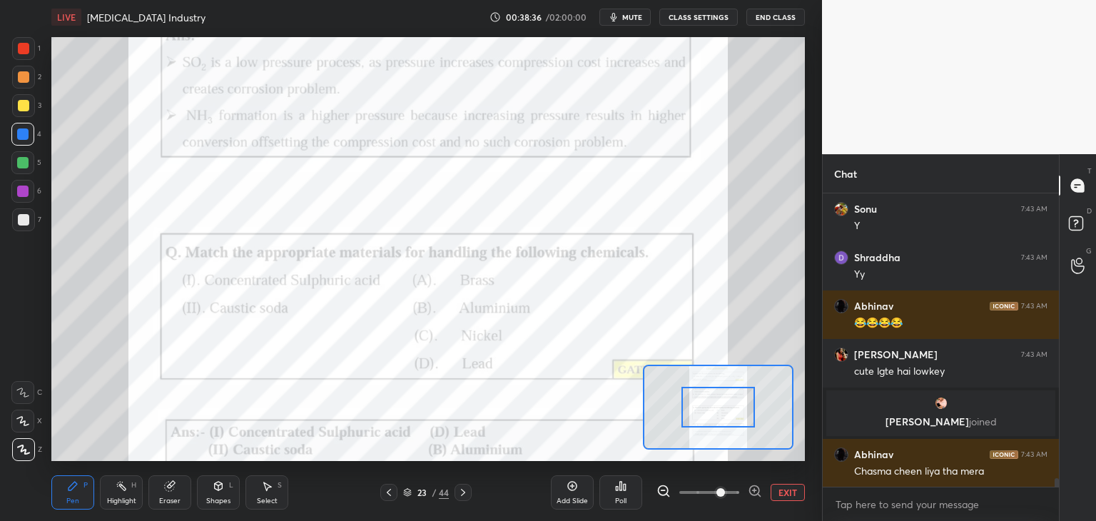
click at [736, 490] on span at bounding box center [709, 492] width 60 height 21
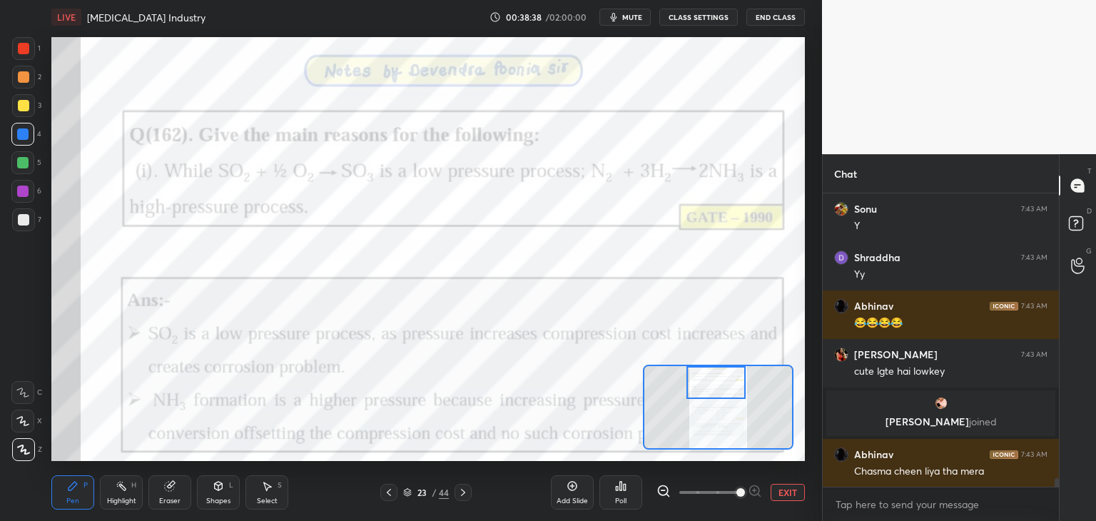
drag, startPoint x: 724, startPoint y: 407, endPoint x: 725, endPoint y: 397, distance: 10.0
click at [723, 386] on div at bounding box center [715, 382] width 59 height 33
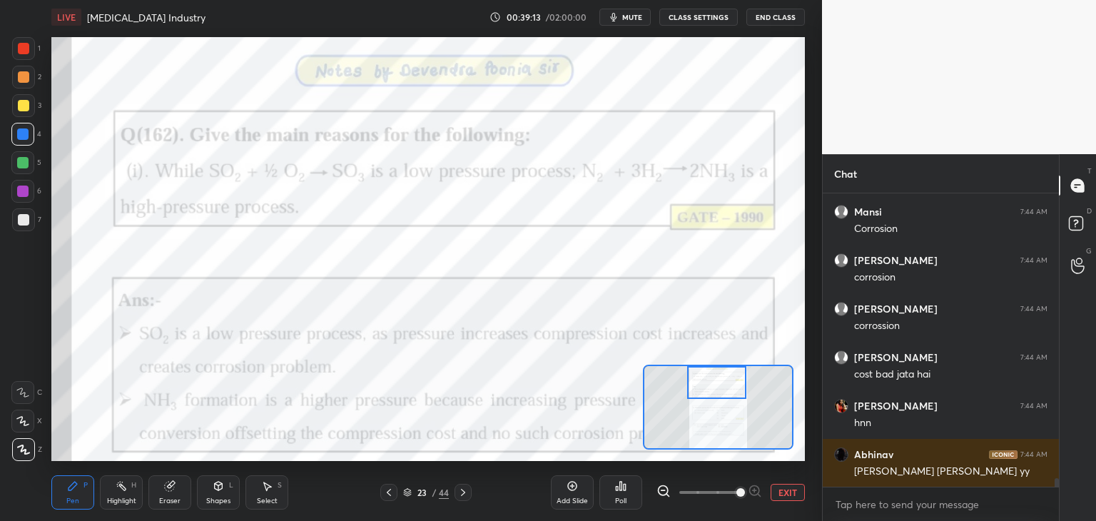
scroll to position [10126, 0]
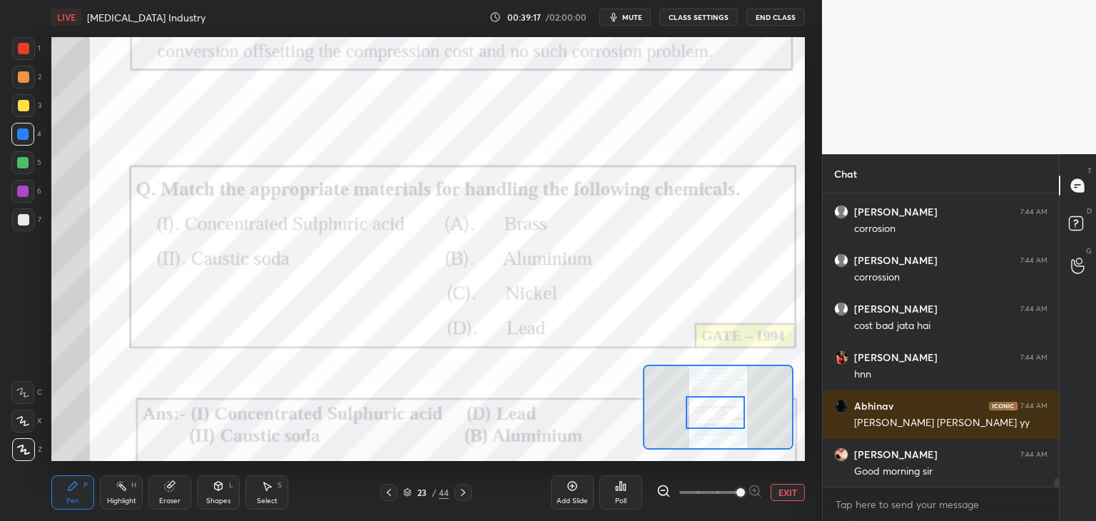
drag, startPoint x: 720, startPoint y: 387, endPoint x: 719, endPoint y: 415, distance: 27.9
click at [719, 415] on div at bounding box center [715, 412] width 59 height 33
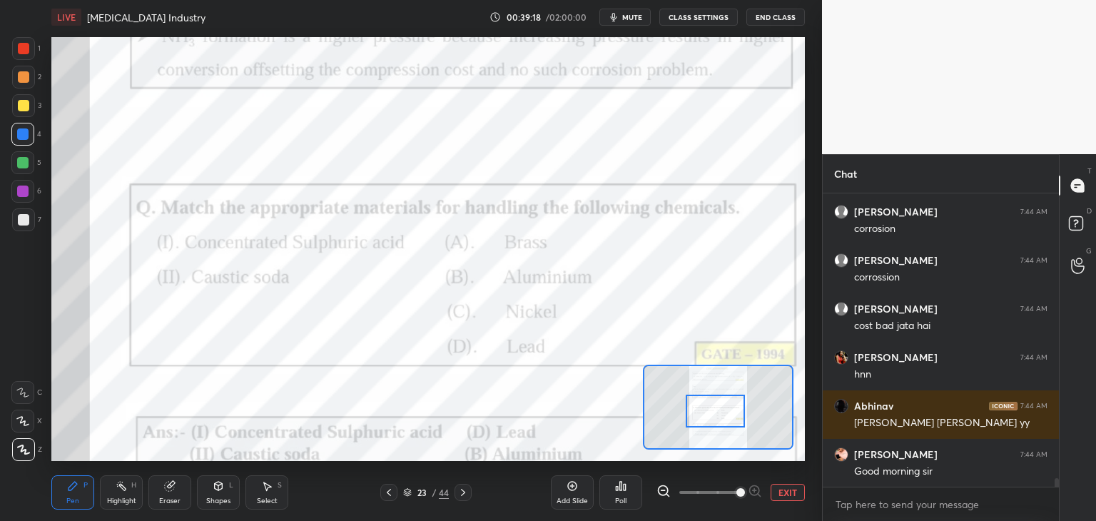
click at [17, 192] on div at bounding box center [22, 191] width 11 height 11
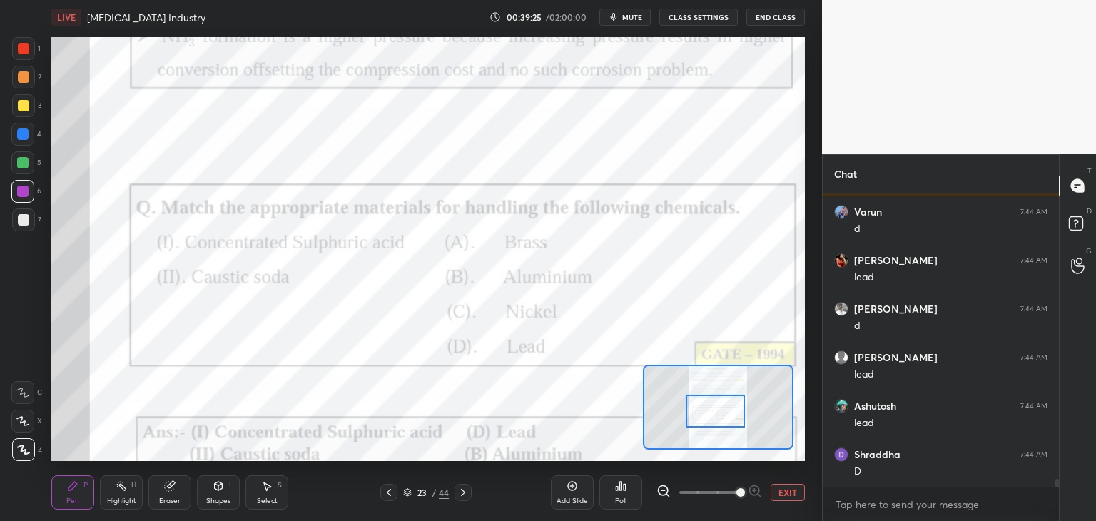
scroll to position [10562, 0]
click at [464, 497] on icon at bounding box center [462, 492] width 11 height 11
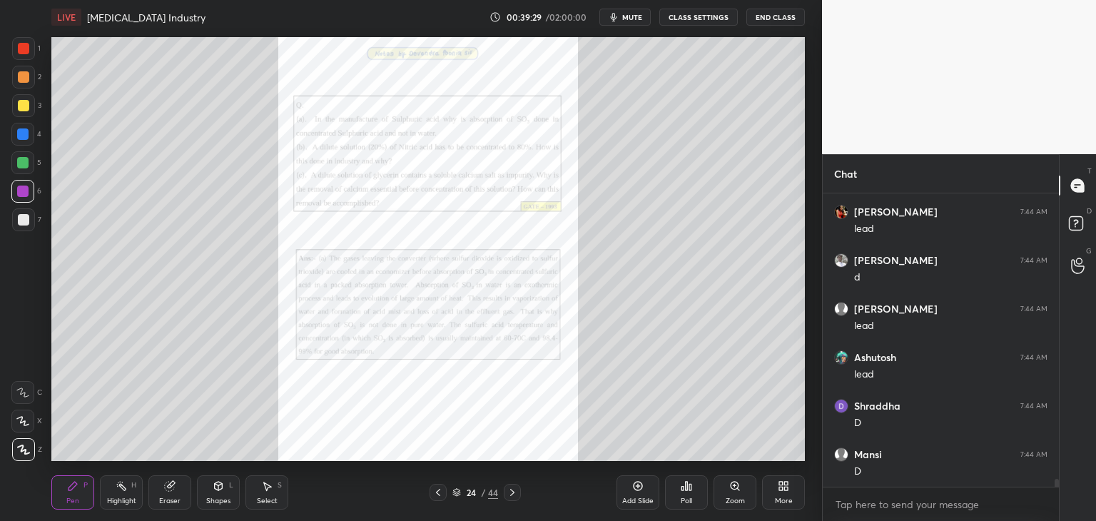
scroll to position [10611, 0]
click at [733, 499] on div "Zoom" at bounding box center [735, 500] width 19 height 7
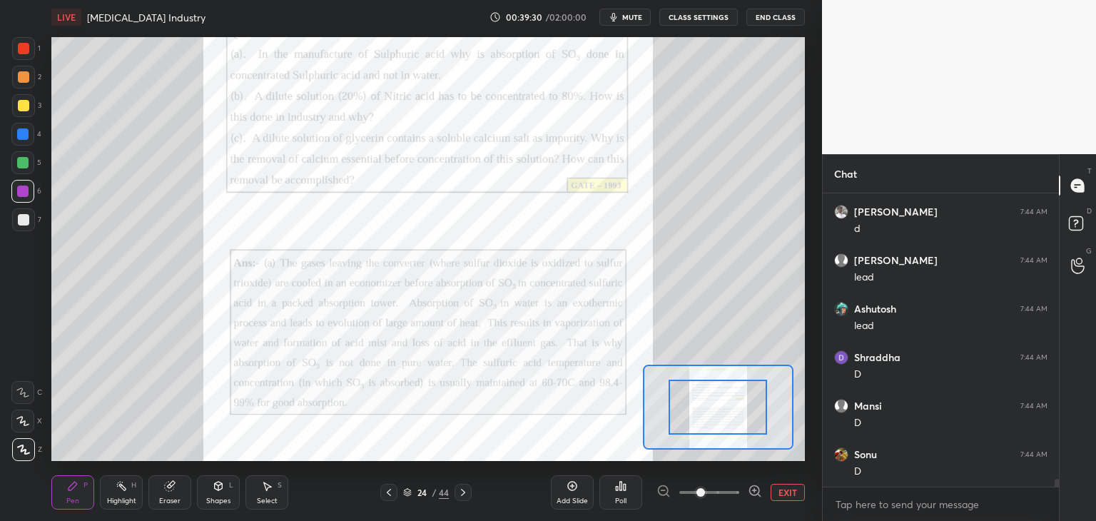
click at [732, 500] on span at bounding box center [709, 492] width 60 height 21
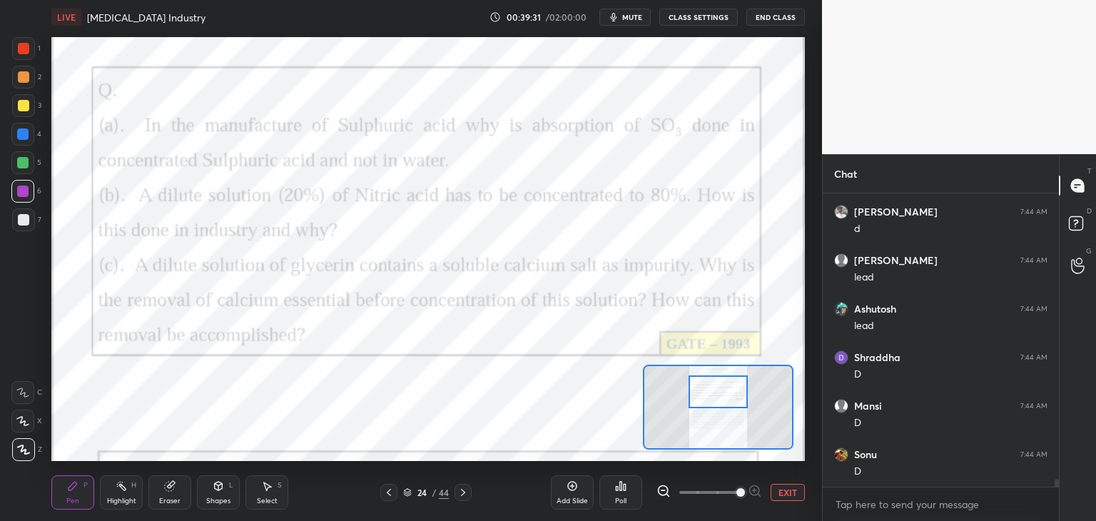
click at [728, 400] on div at bounding box center [718, 391] width 59 height 33
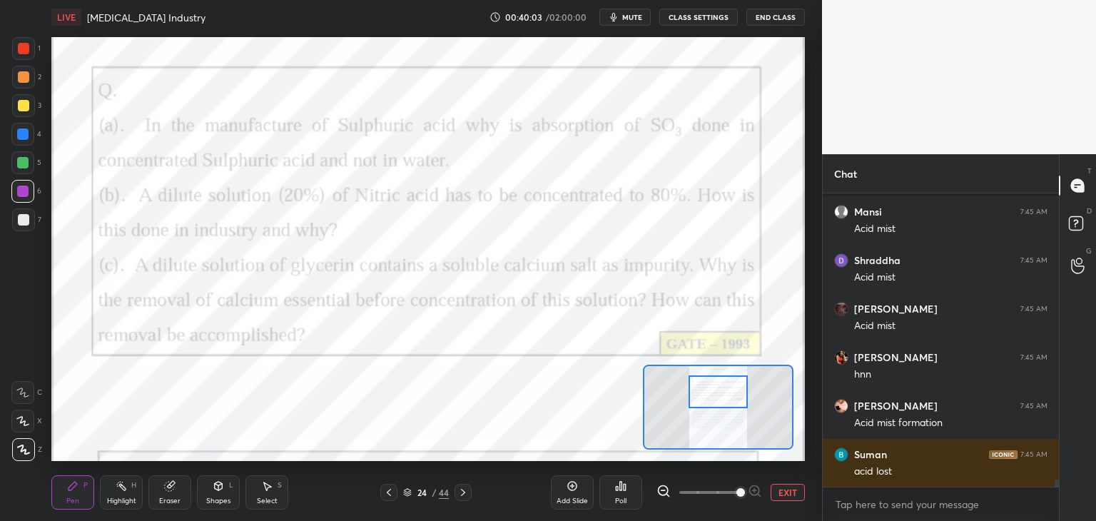
scroll to position [11290, 0]
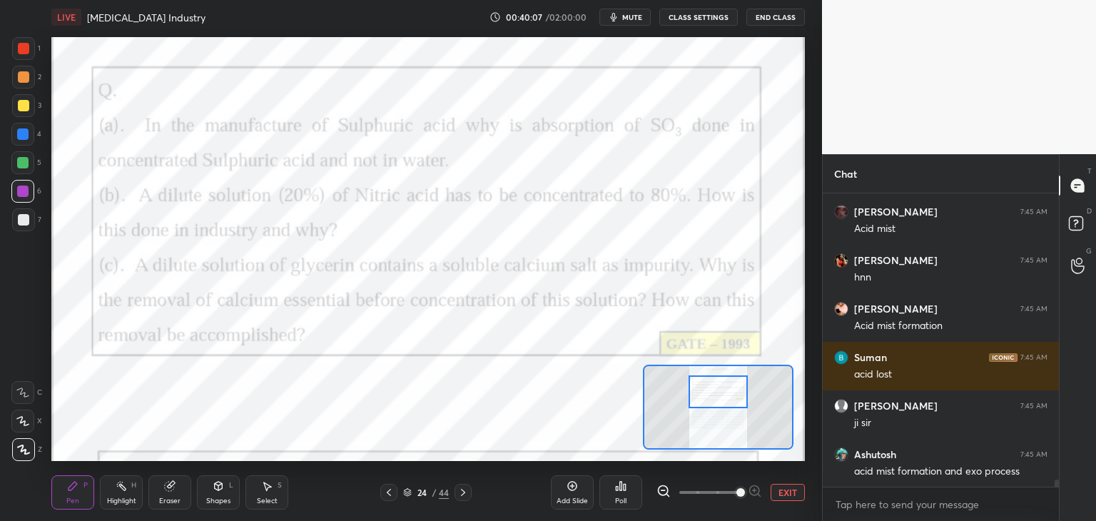
click at [466, 496] on icon at bounding box center [462, 492] width 11 height 11
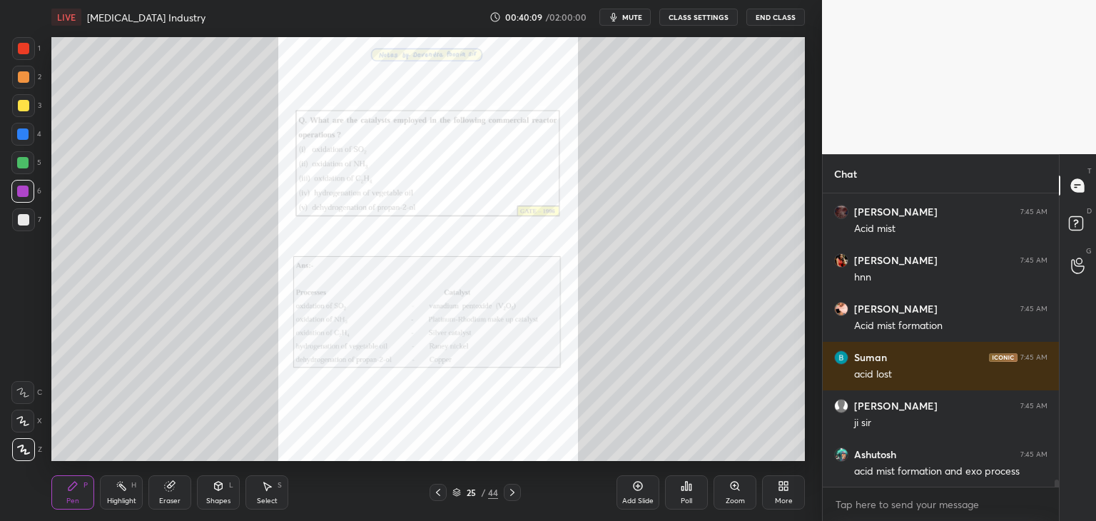
click at [727, 498] on div "Zoom" at bounding box center [735, 500] width 19 height 7
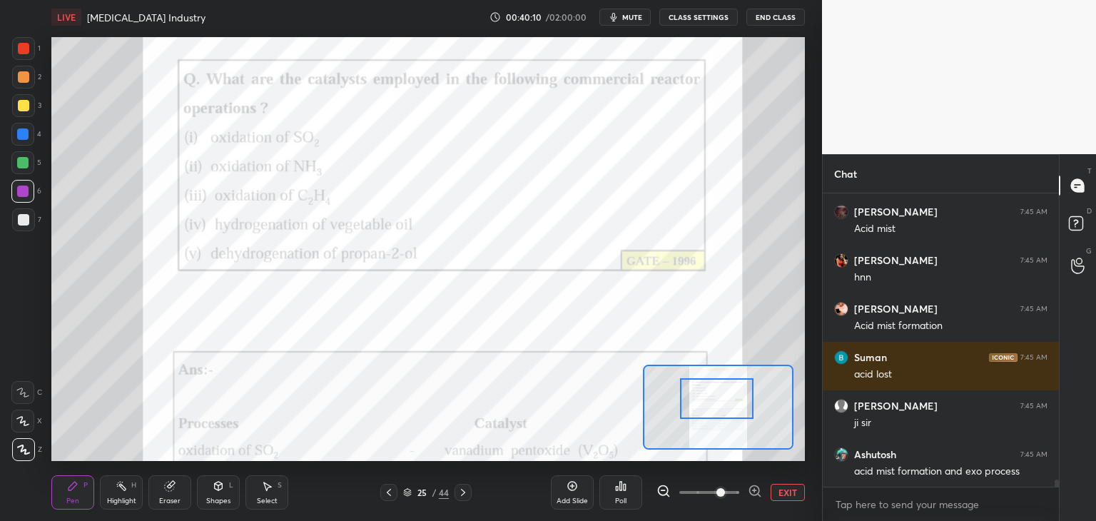
drag, startPoint x: 719, startPoint y: 406, endPoint x: 717, endPoint y: 397, distance: 8.7
click at [717, 397] on div at bounding box center [717, 398] width 74 height 41
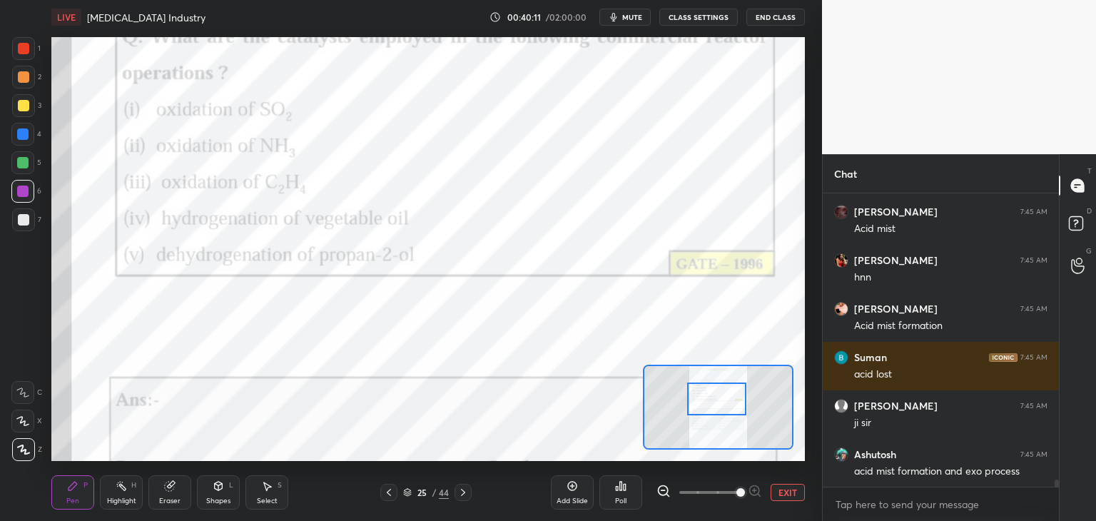
click at [736, 492] on span at bounding box center [740, 492] width 9 height 9
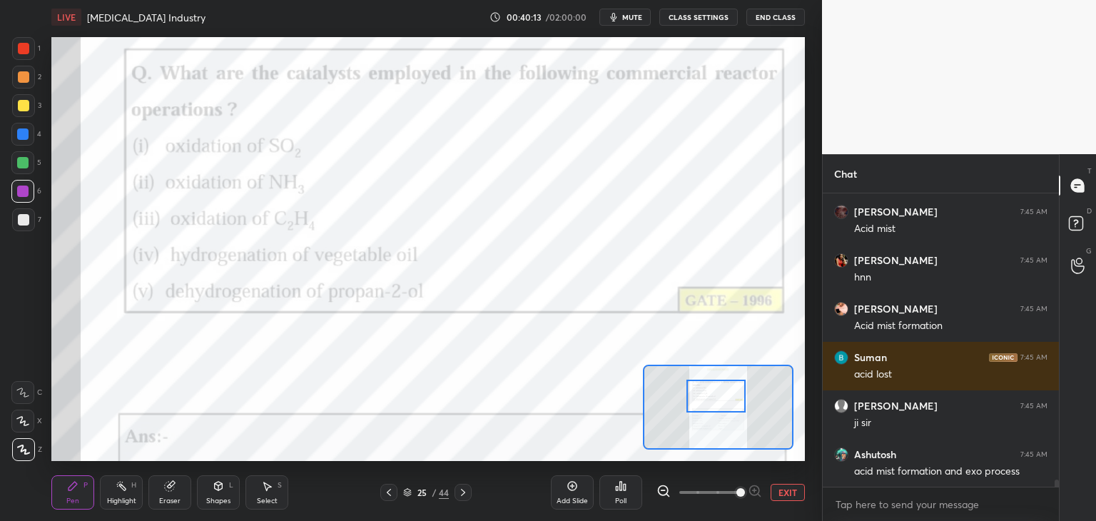
click at [723, 396] on div at bounding box center [715, 396] width 59 height 33
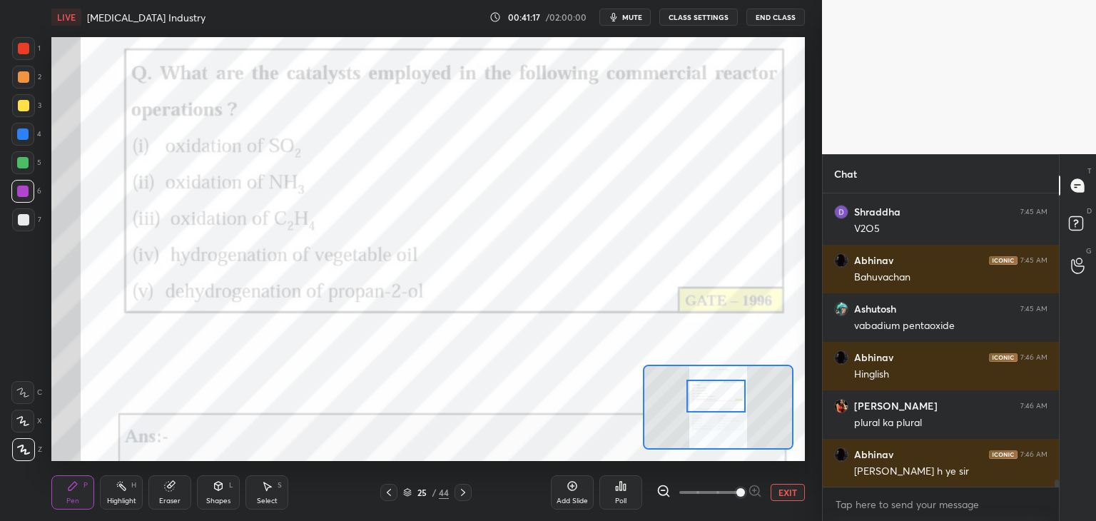
scroll to position [12066, 0]
click at [465, 498] on div at bounding box center [463, 492] width 17 height 17
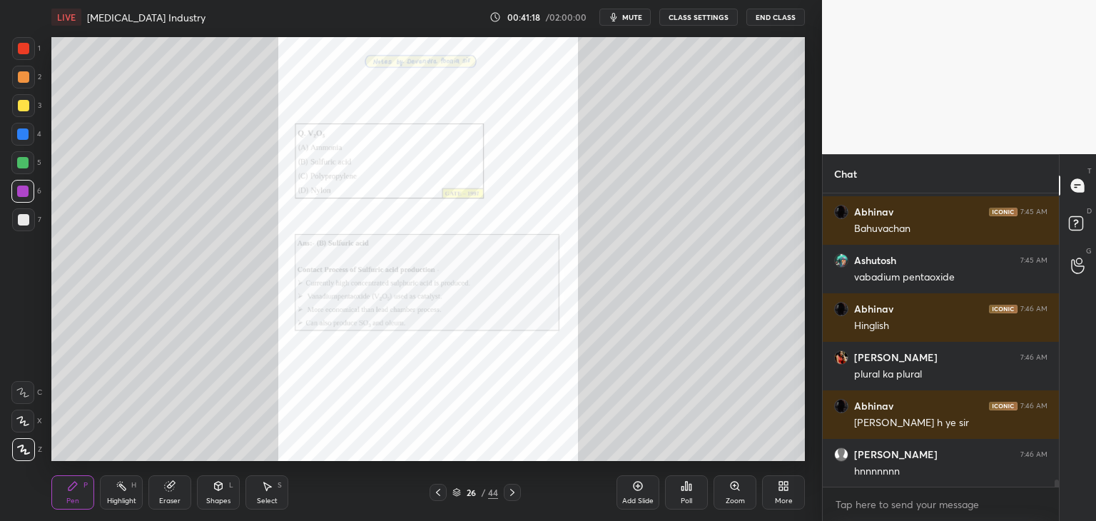
click at [734, 499] on div "Zoom" at bounding box center [735, 500] width 19 height 7
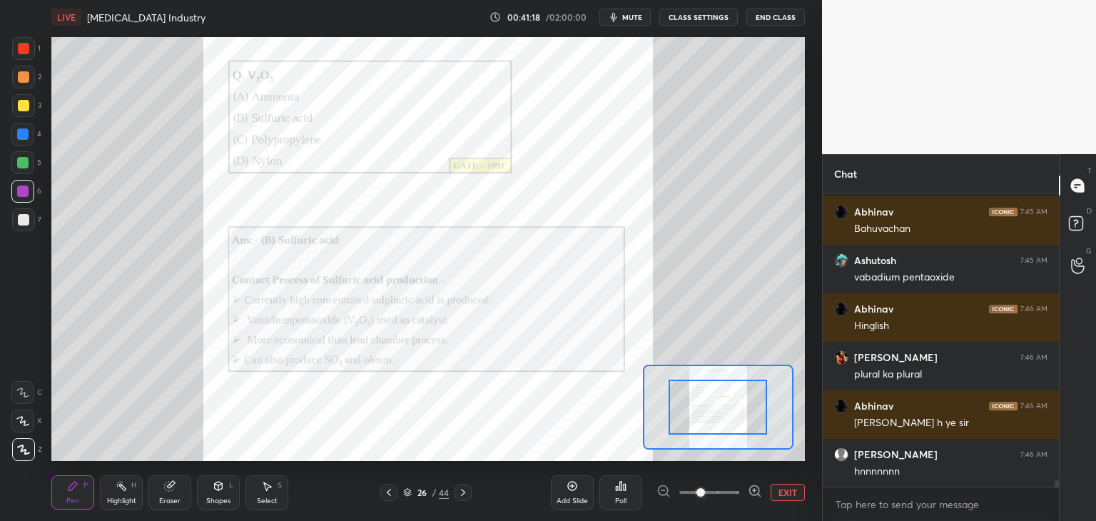
click at [734, 497] on span at bounding box center [709, 492] width 60 height 21
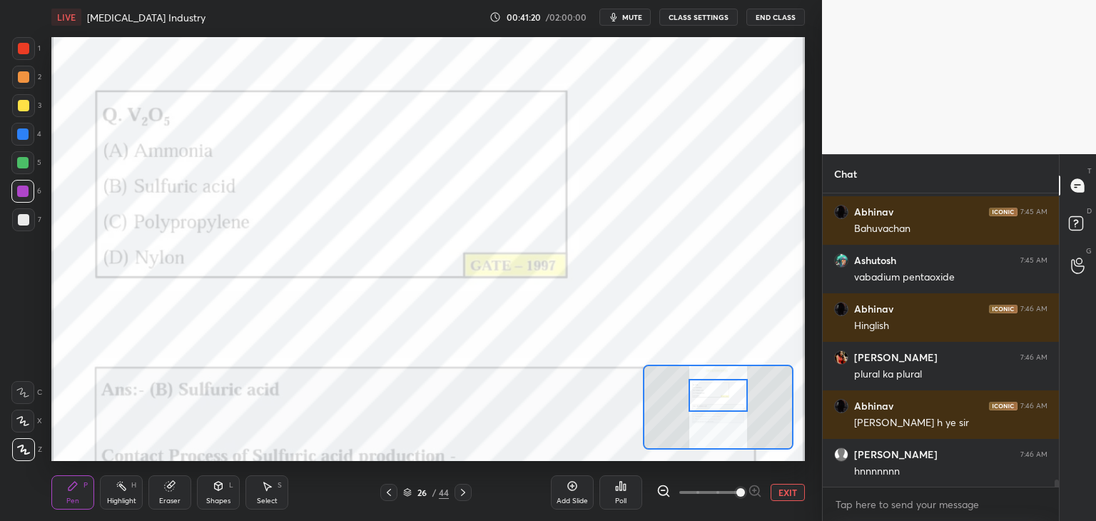
drag, startPoint x: 721, startPoint y: 415, endPoint x: 721, endPoint y: 402, distance: 12.1
click at [721, 402] on div at bounding box center [718, 395] width 59 height 33
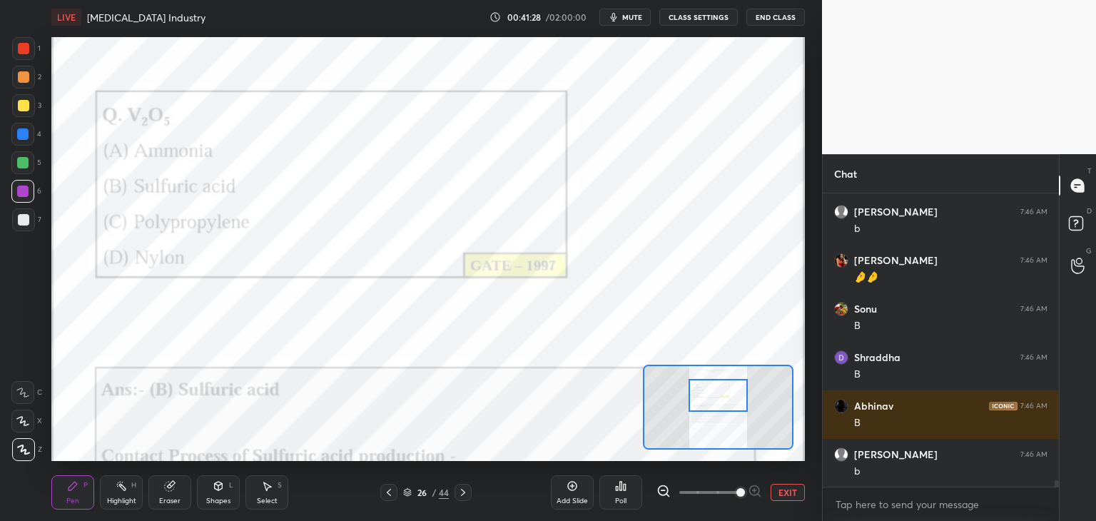
scroll to position [12552, 0]
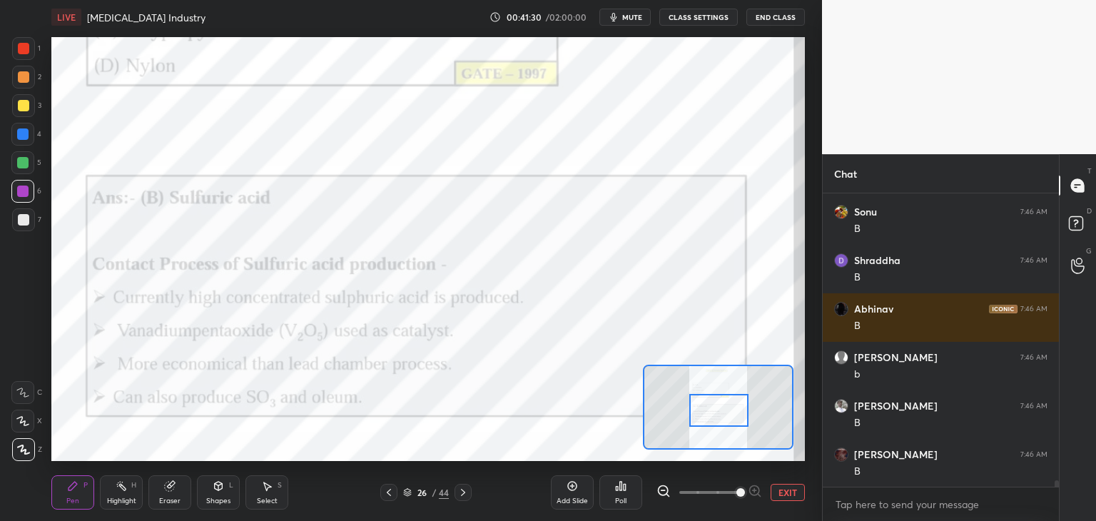
drag, startPoint x: 731, startPoint y: 395, endPoint x: 732, endPoint y: 409, distance: 14.3
click at [732, 409] on div at bounding box center [718, 410] width 59 height 33
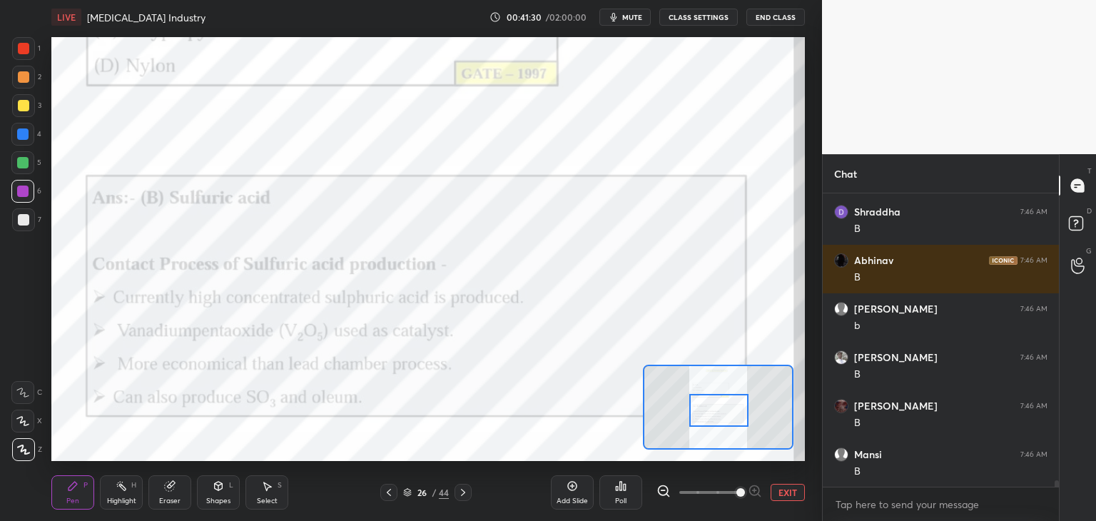
click at [460, 497] on icon at bounding box center [462, 492] width 11 height 11
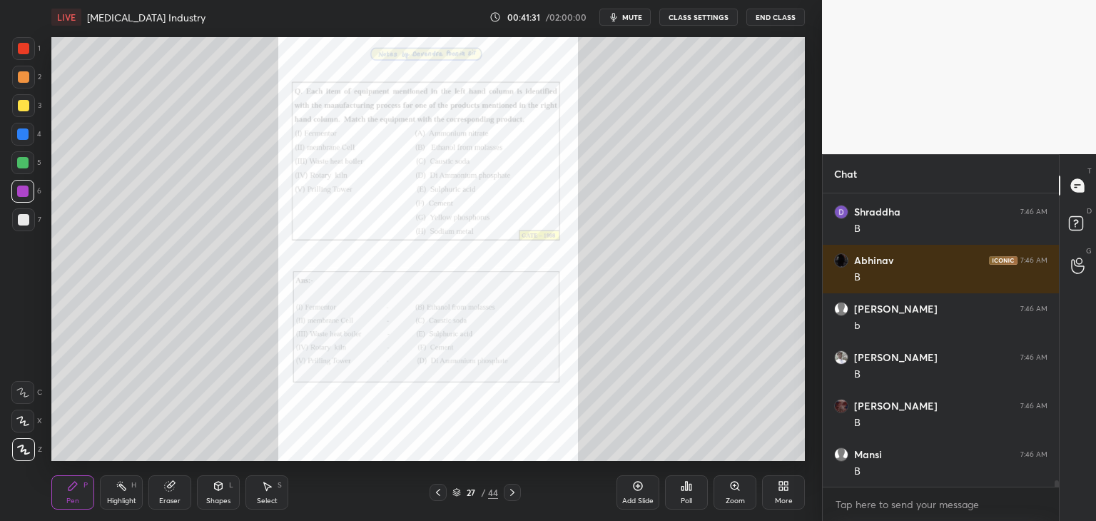
scroll to position [12649, 0]
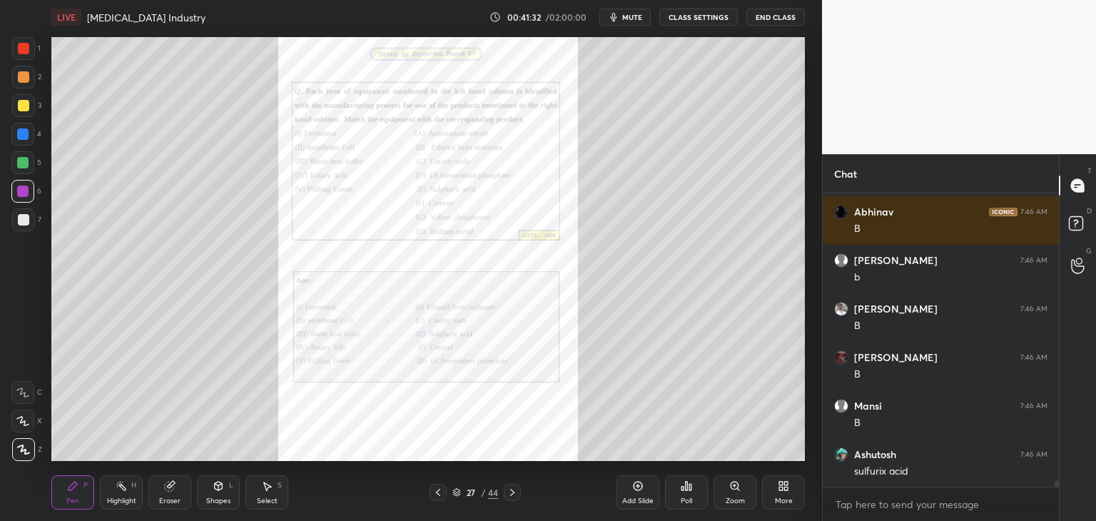
click at [731, 495] on div "Zoom" at bounding box center [735, 492] width 43 height 34
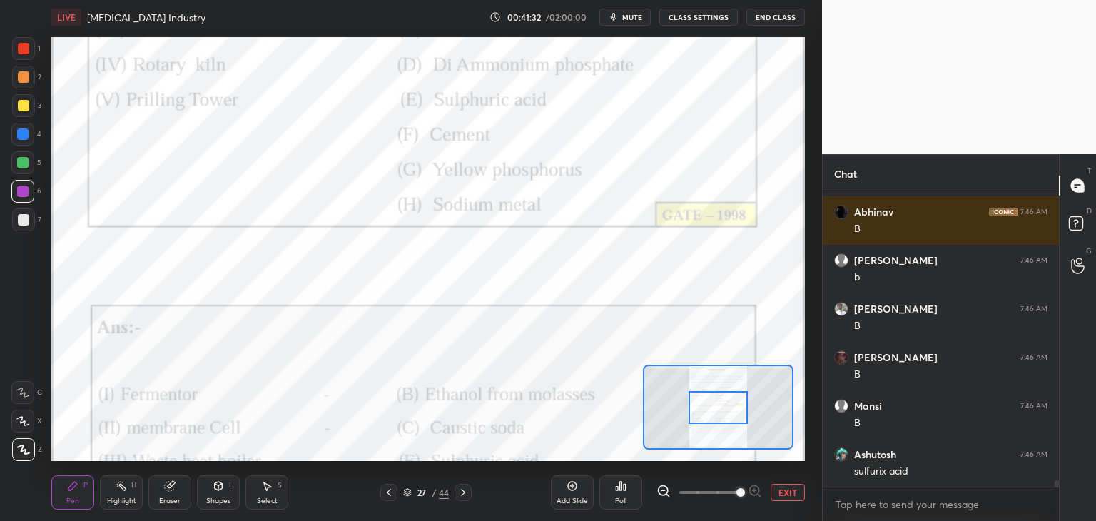
scroll to position [12697, 0]
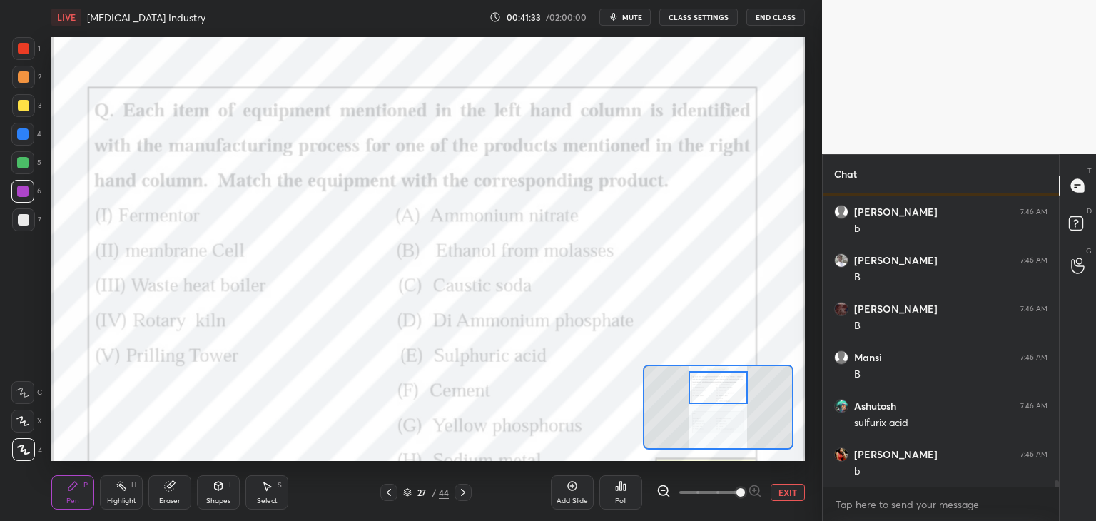
drag, startPoint x: 722, startPoint y: 397, endPoint x: 722, endPoint y: 389, distance: 8.6
click at [722, 389] on div at bounding box center [718, 387] width 59 height 33
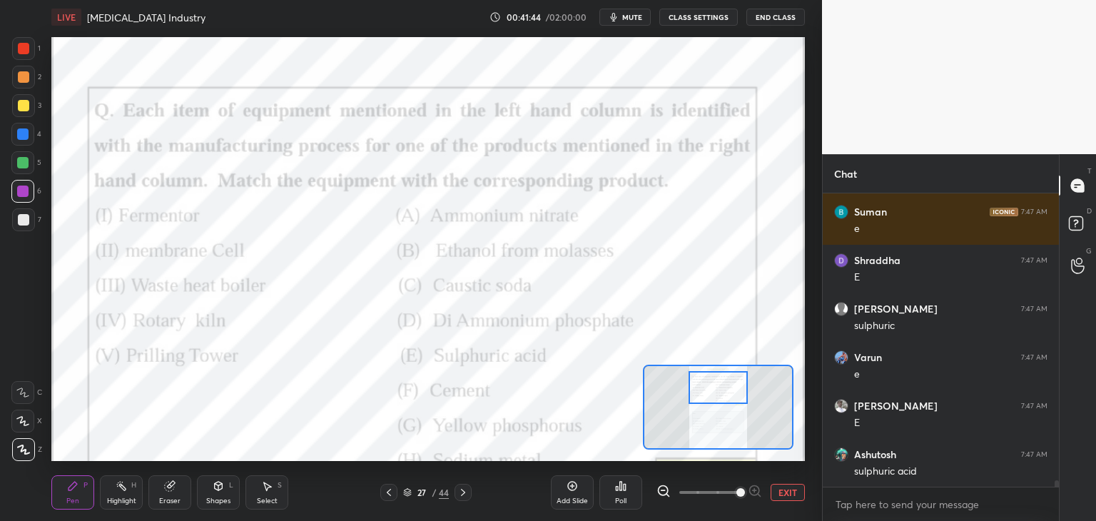
scroll to position [13134, 0]
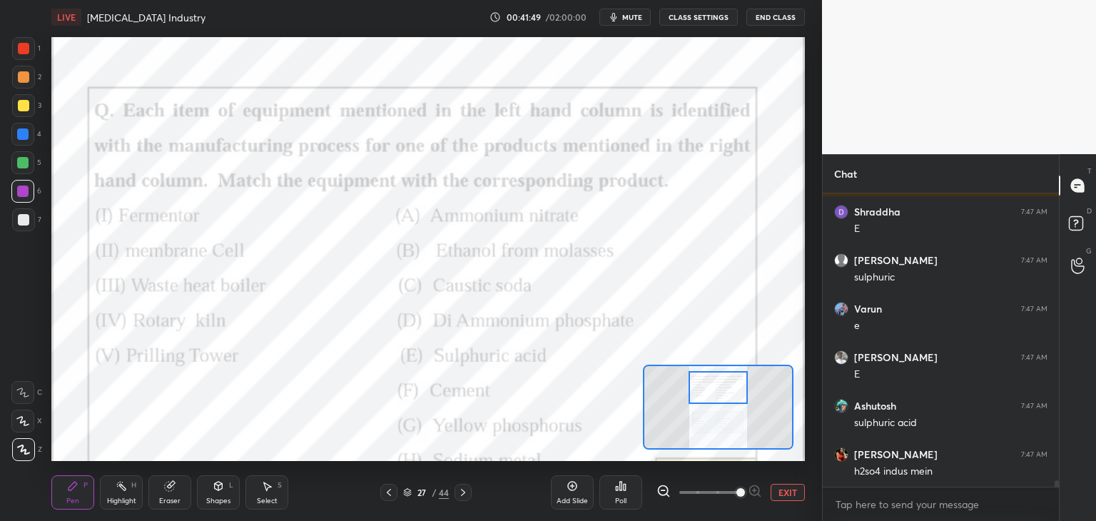
click at [462, 492] on icon at bounding box center [462, 492] width 11 height 11
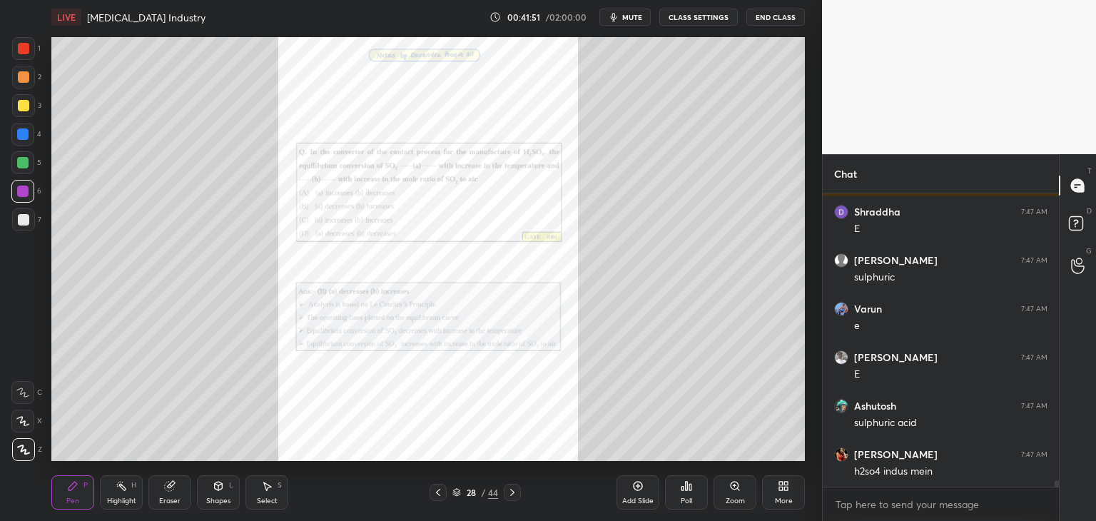
click at [731, 499] on div "Zoom" at bounding box center [735, 500] width 19 height 7
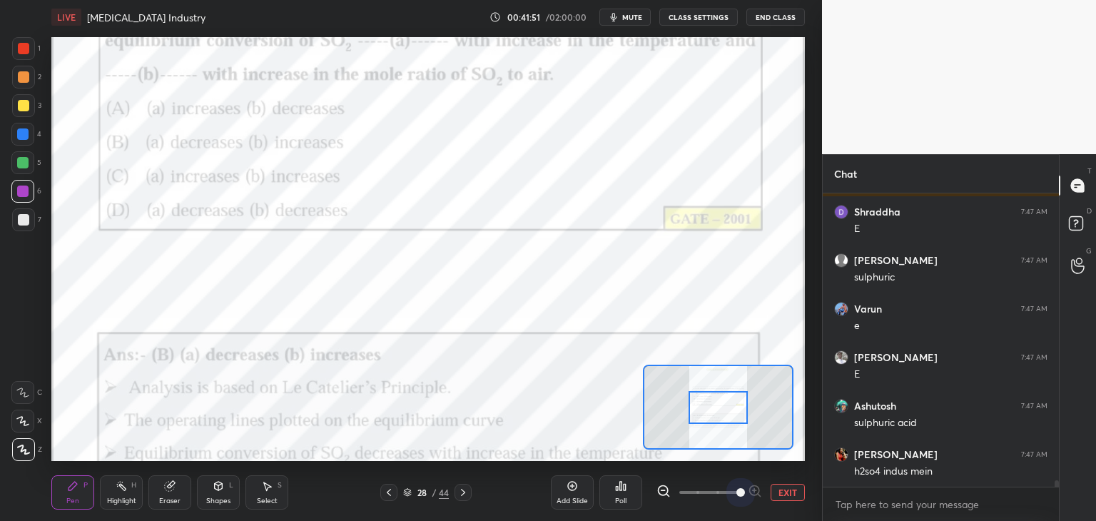
click at [731, 499] on span at bounding box center [709, 492] width 60 height 21
click at [736, 497] on span at bounding box center [740, 492] width 9 height 9
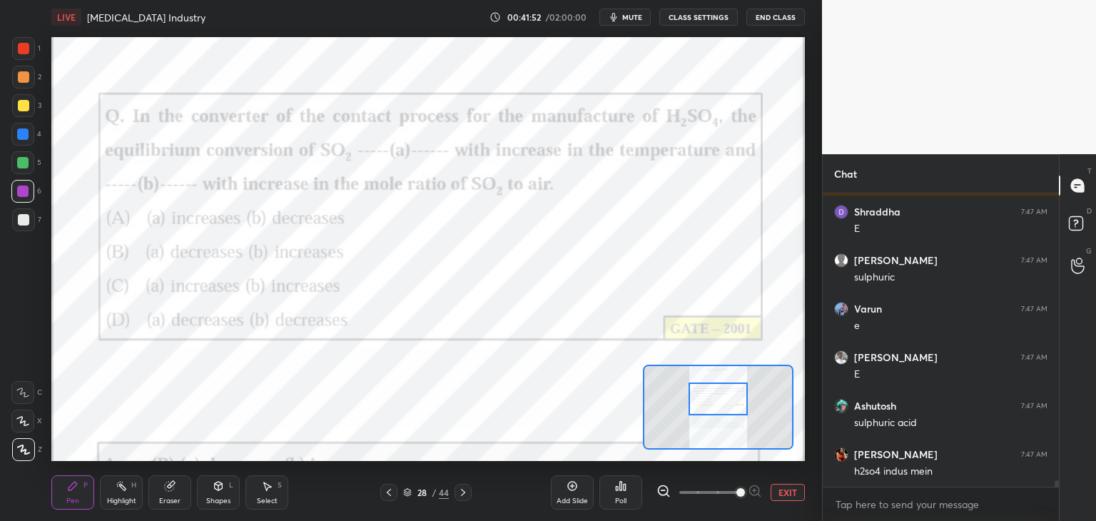
click at [721, 407] on div at bounding box center [718, 398] width 59 height 33
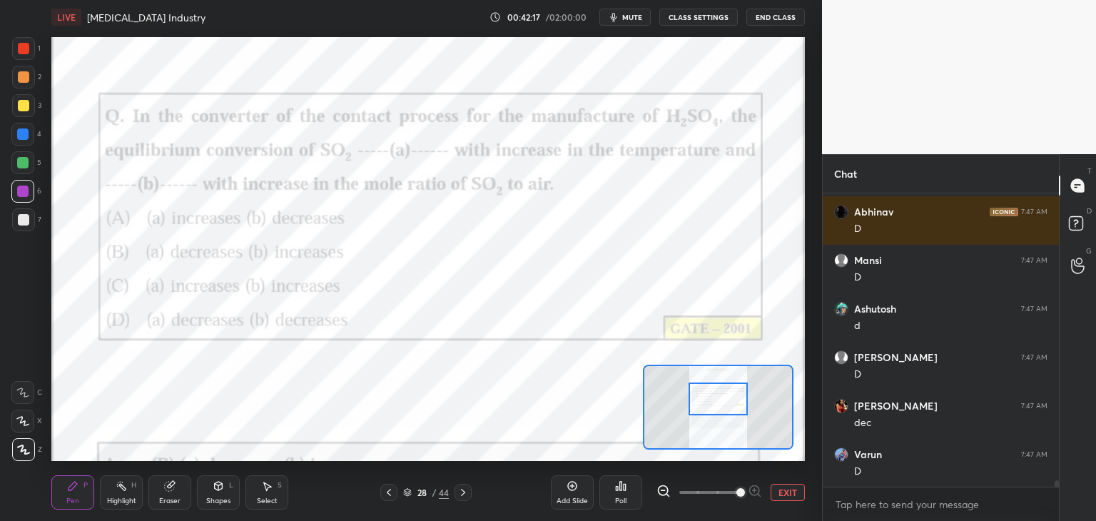
scroll to position [13765, 0]
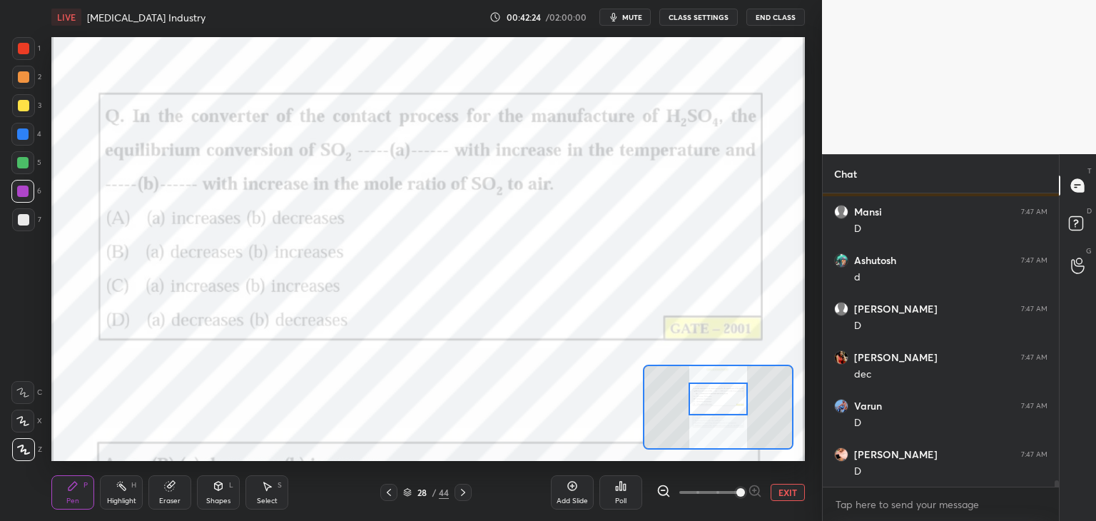
click at [462, 494] on icon at bounding box center [462, 492] width 11 height 11
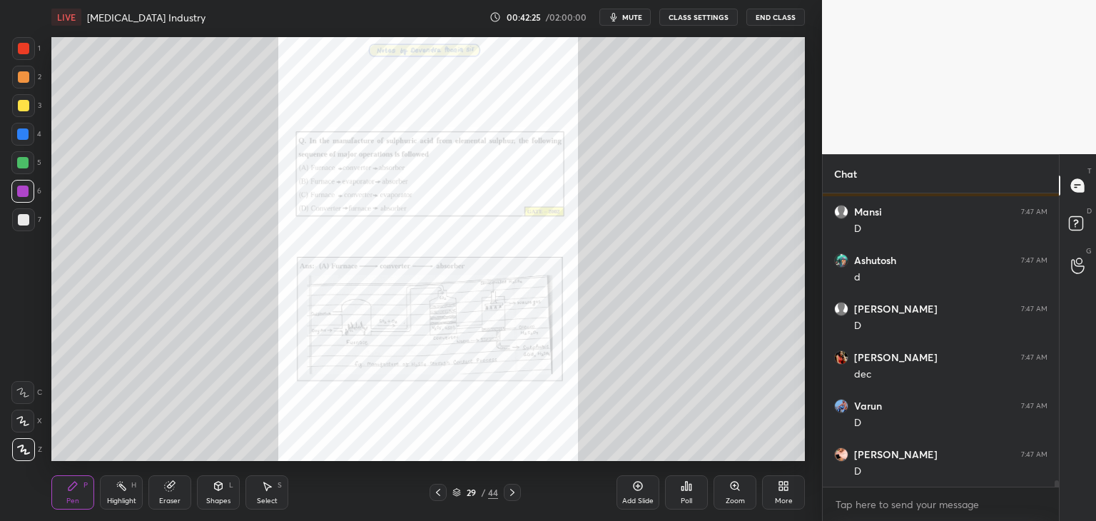
click at [734, 495] on div "Zoom" at bounding box center [735, 492] width 43 height 34
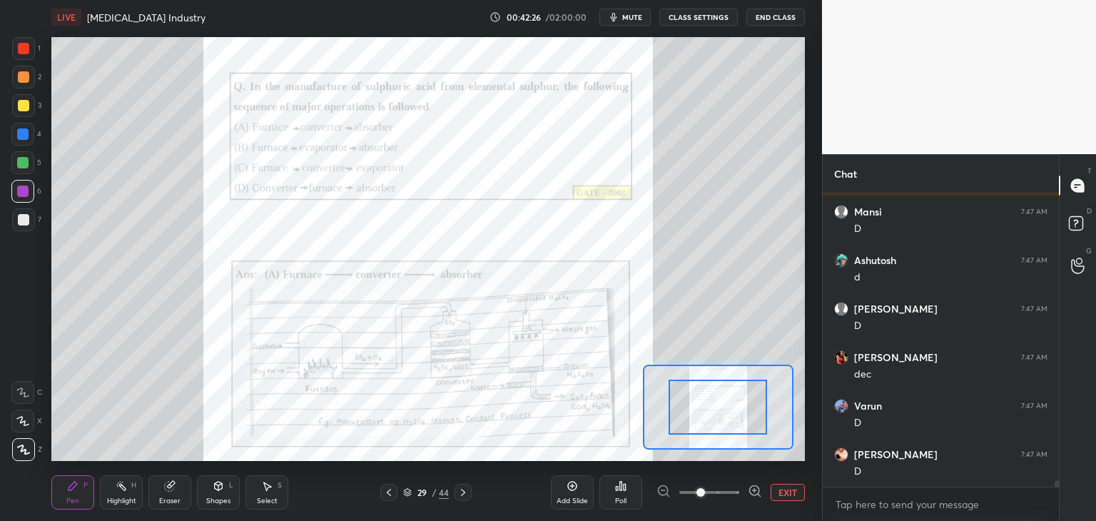
click at [735, 496] on span at bounding box center [709, 492] width 60 height 21
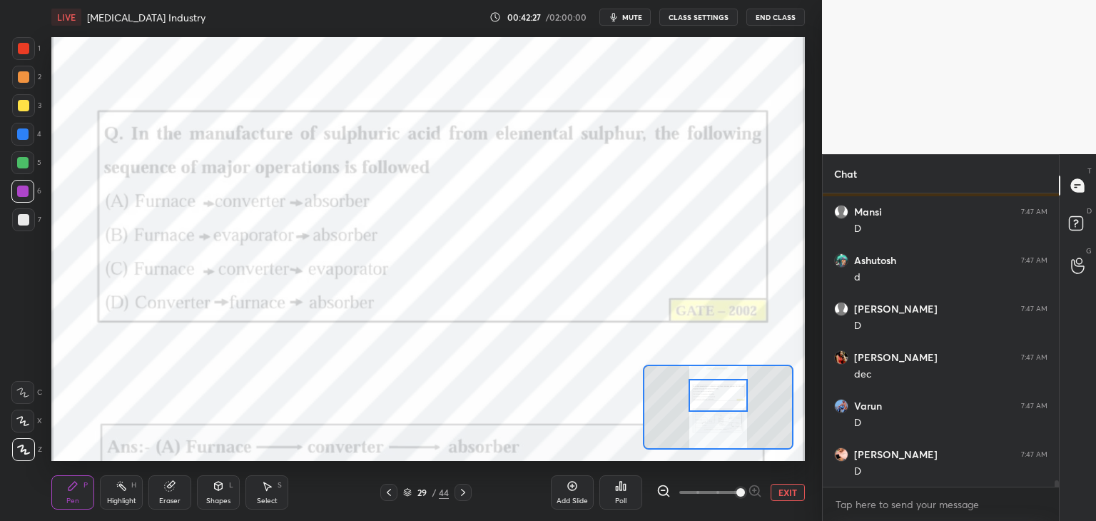
drag, startPoint x: 725, startPoint y: 419, endPoint x: 725, endPoint y: 409, distance: 10.0
click at [725, 407] on div at bounding box center [718, 395] width 59 height 33
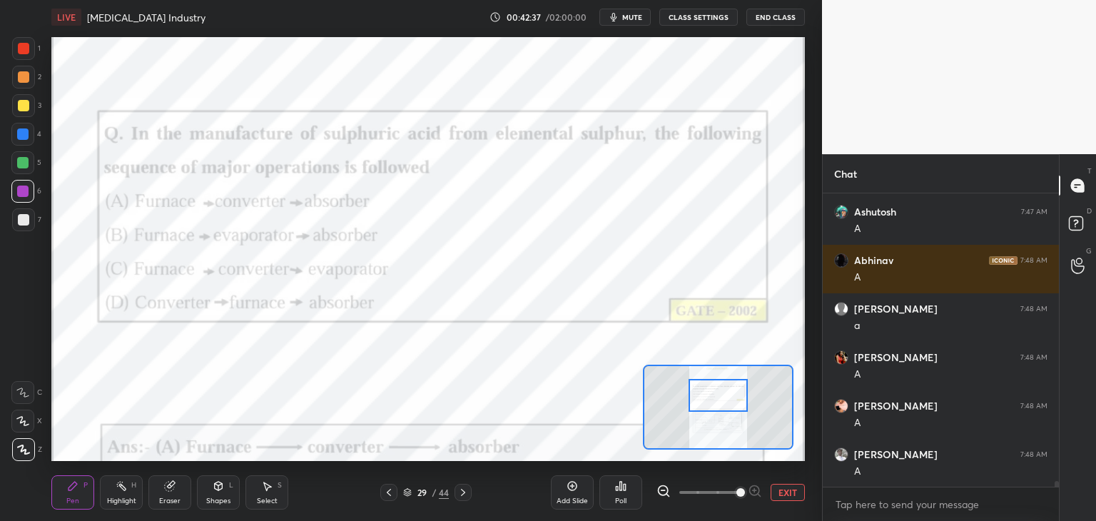
scroll to position [14299, 0]
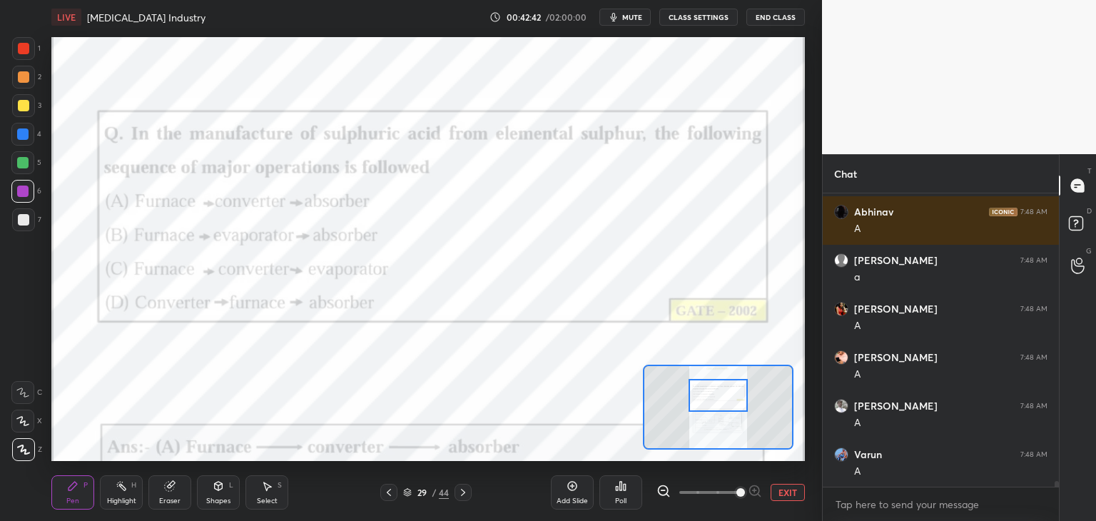
click at [460, 495] on icon at bounding box center [462, 492] width 11 height 11
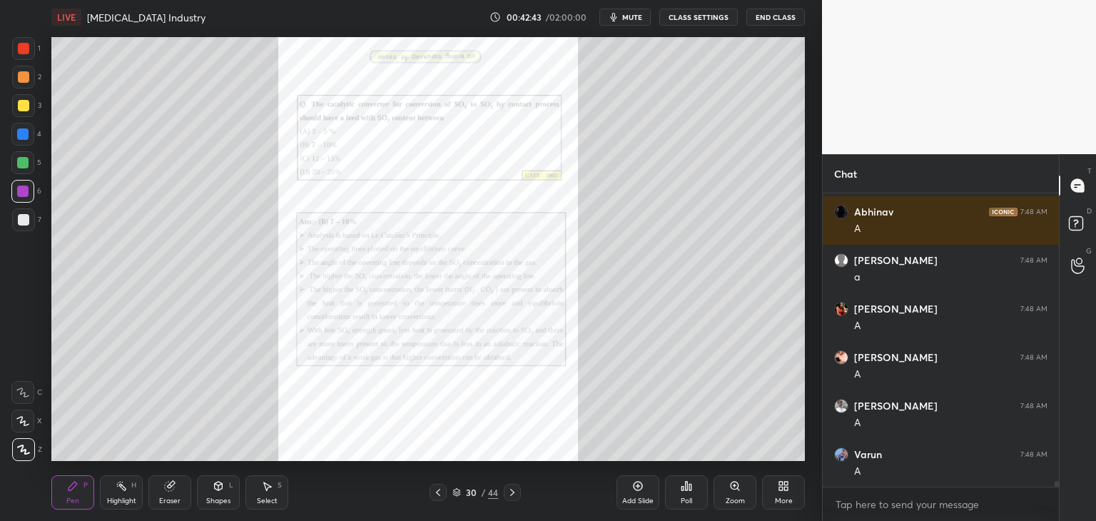
click at [733, 495] on div "Zoom" at bounding box center [735, 492] width 43 height 34
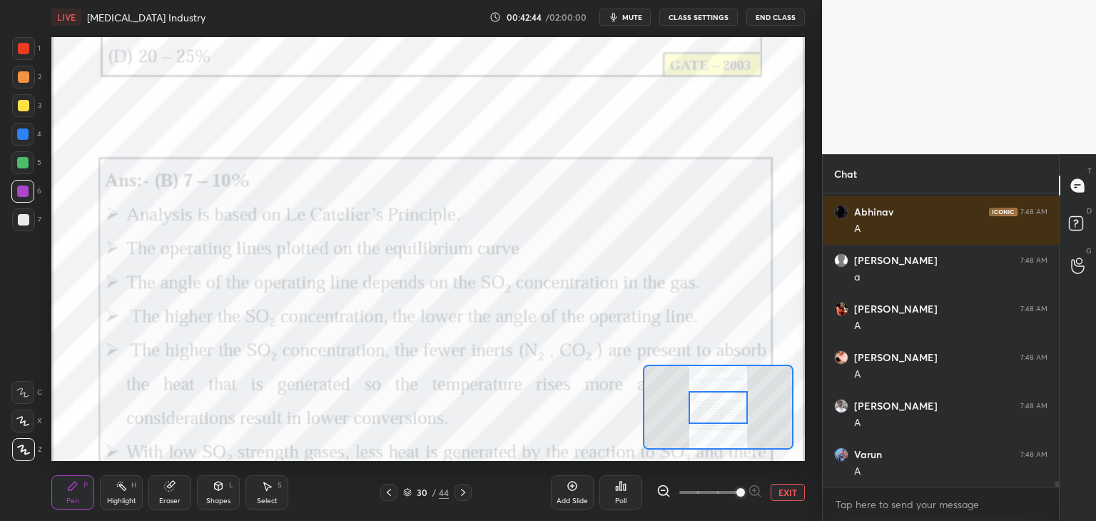
scroll to position [14347, 0]
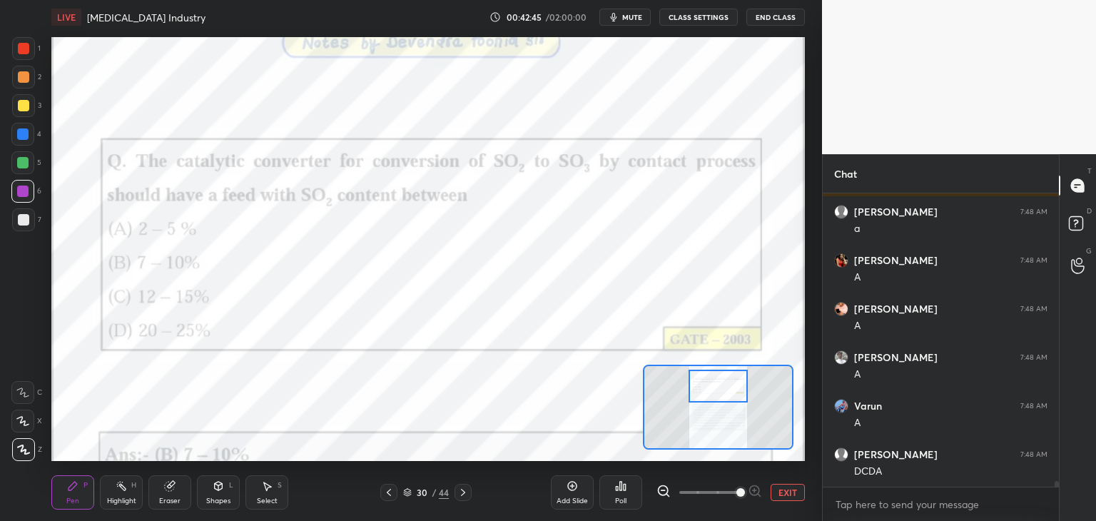
drag, startPoint x: 719, startPoint y: 412, endPoint x: 719, endPoint y: 391, distance: 20.7
click at [719, 391] on div at bounding box center [718, 386] width 59 height 33
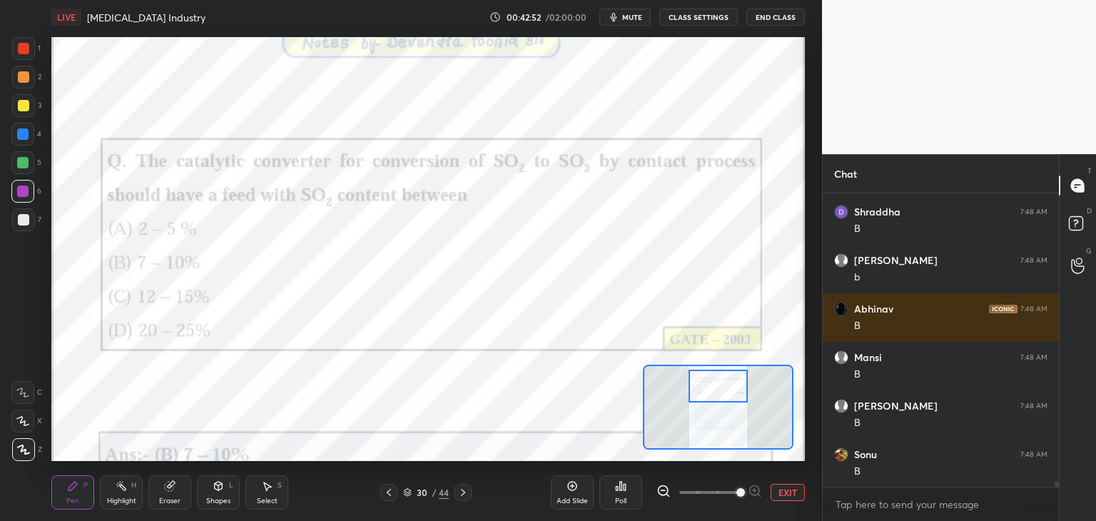
scroll to position [14832, 0]
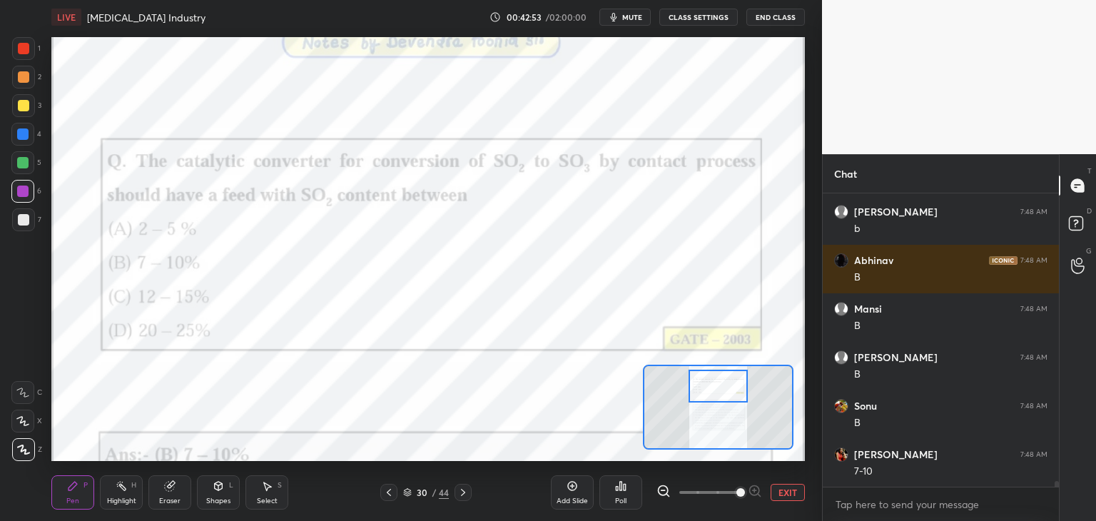
click at [462, 497] on icon at bounding box center [462, 492] width 11 height 11
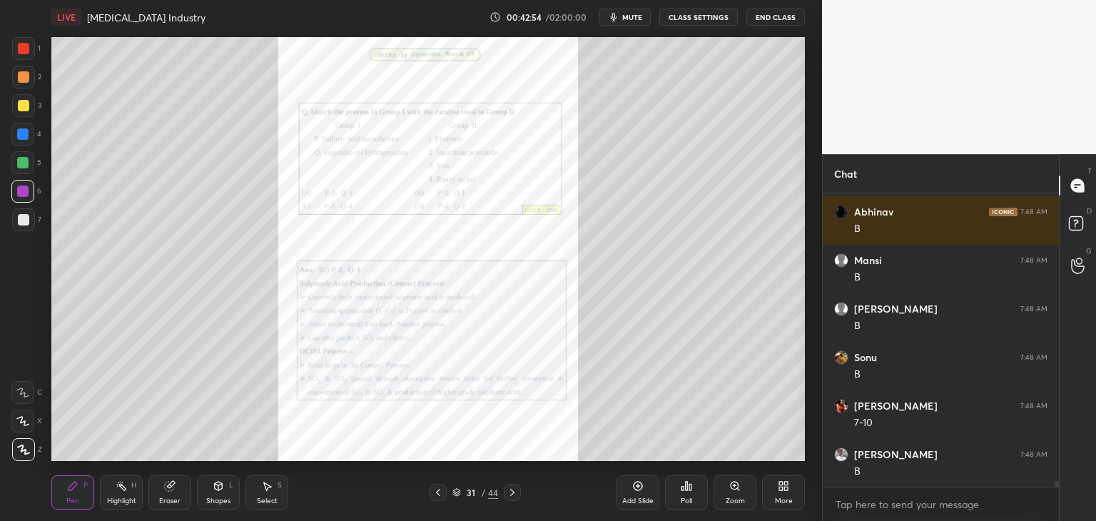
scroll to position [14929, 0]
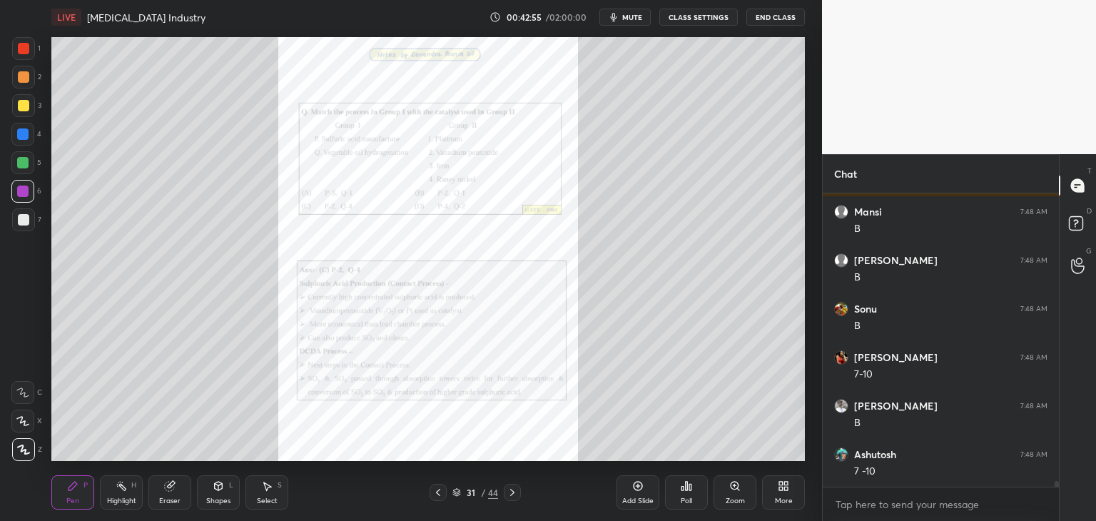
click at [731, 494] on div "Zoom" at bounding box center [735, 492] width 43 height 34
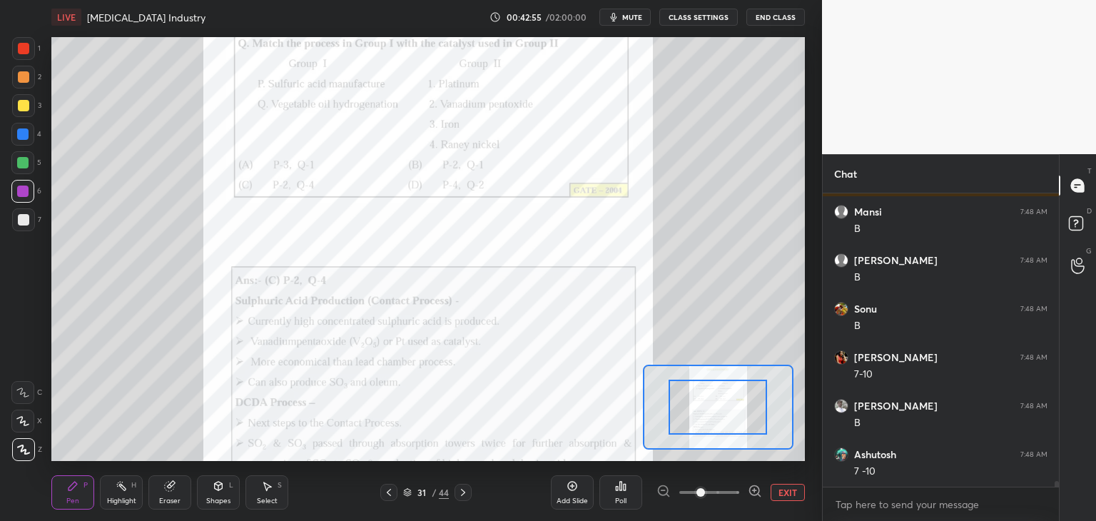
click at [733, 495] on span at bounding box center [709, 492] width 60 height 21
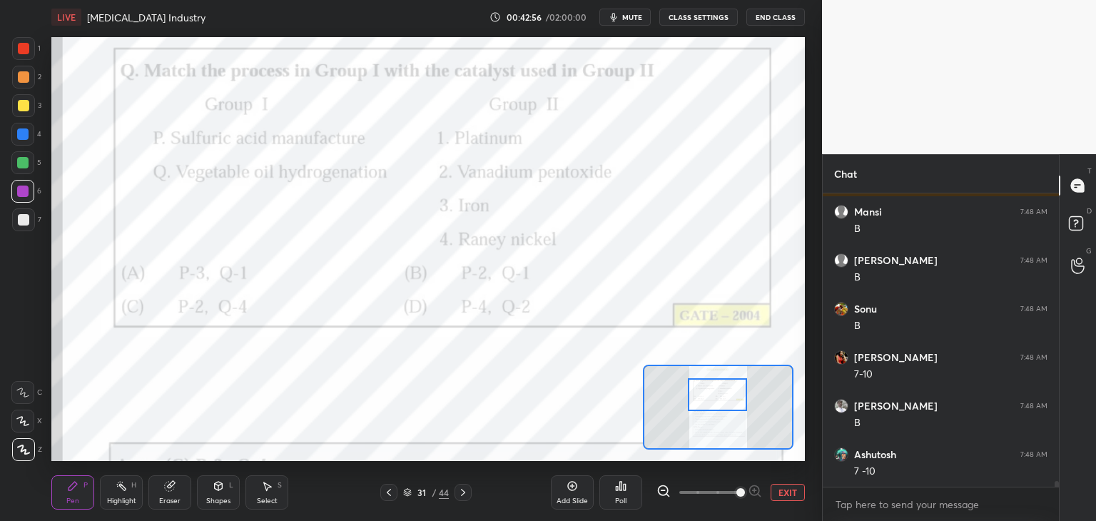
click at [716, 403] on div at bounding box center [717, 394] width 59 height 33
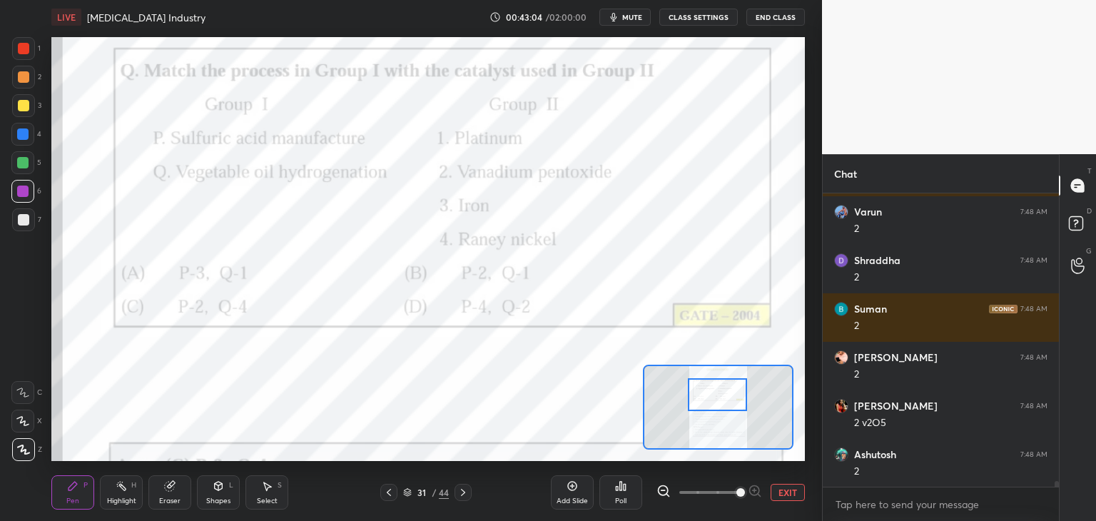
scroll to position [15463, 0]
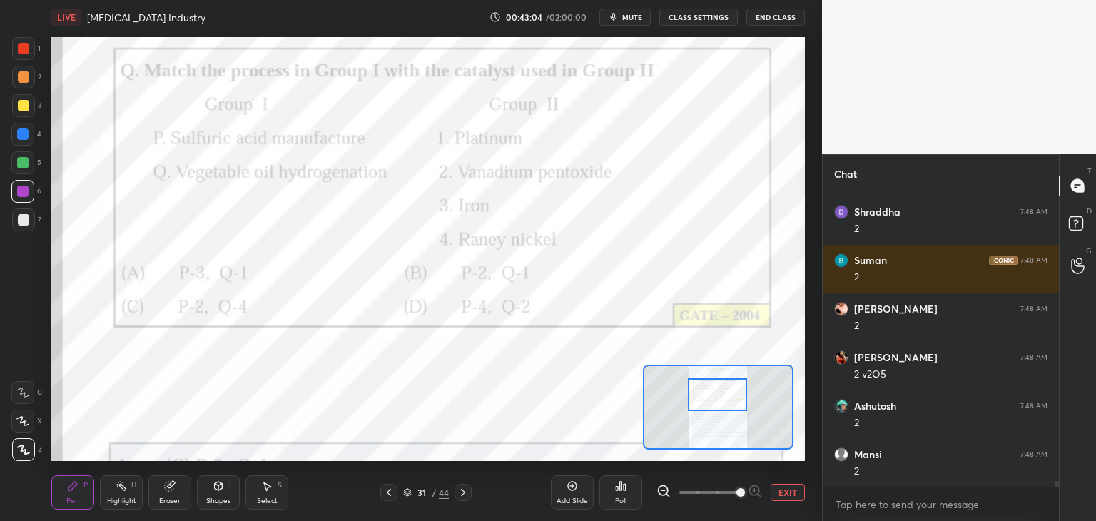
click at [470, 492] on div at bounding box center [463, 492] width 17 height 17
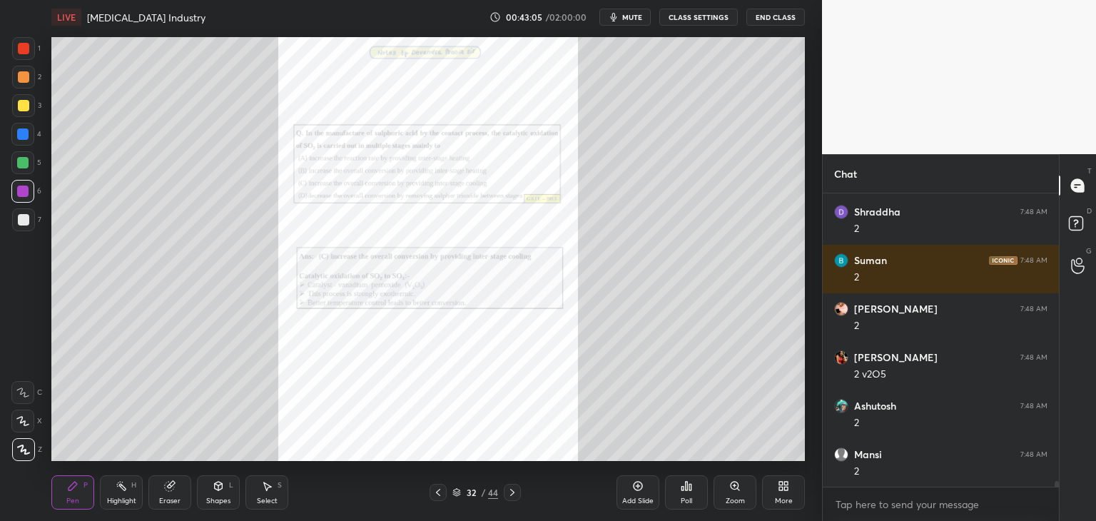
scroll to position [15512, 0]
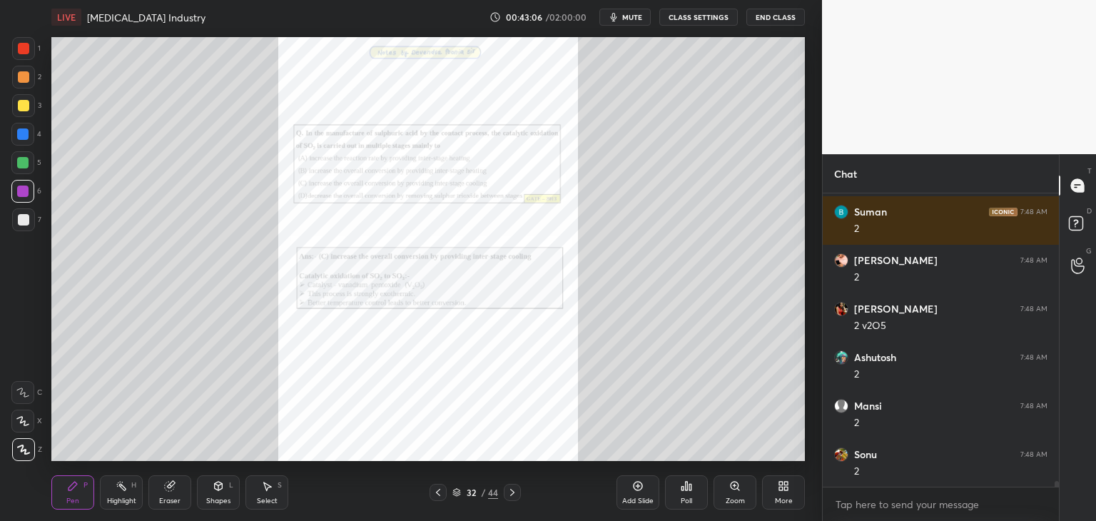
click at [736, 498] on div "Zoom" at bounding box center [735, 500] width 19 height 7
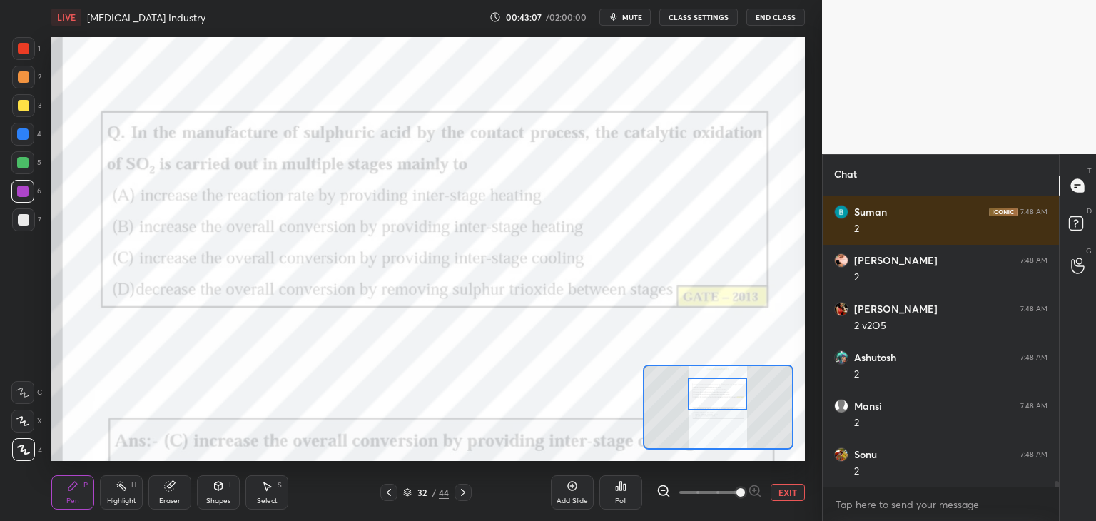
drag, startPoint x: 720, startPoint y: 412, endPoint x: 719, endPoint y: 403, distance: 9.4
click at [718, 401] on div at bounding box center [717, 393] width 59 height 33
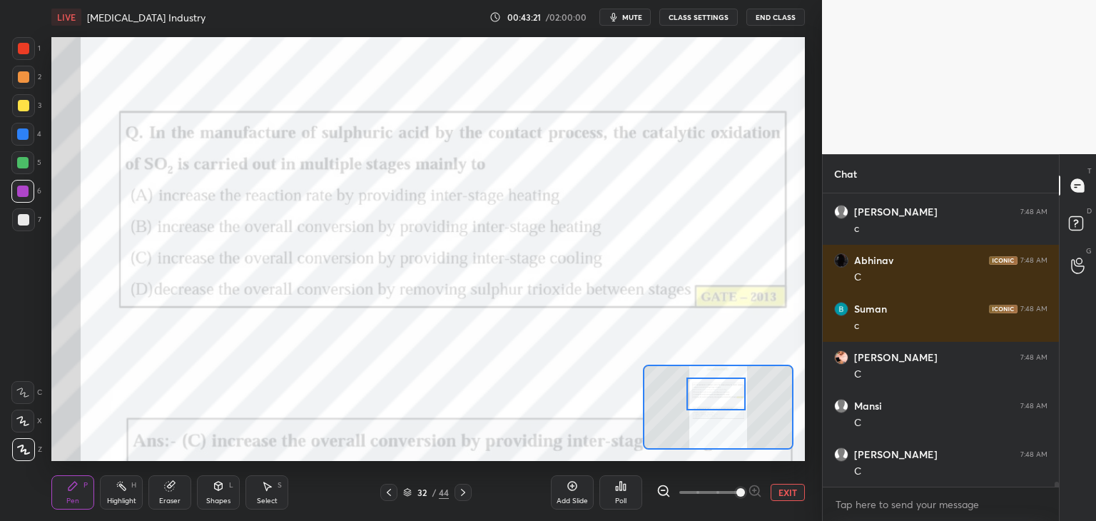
scroll to position [15997, 0]
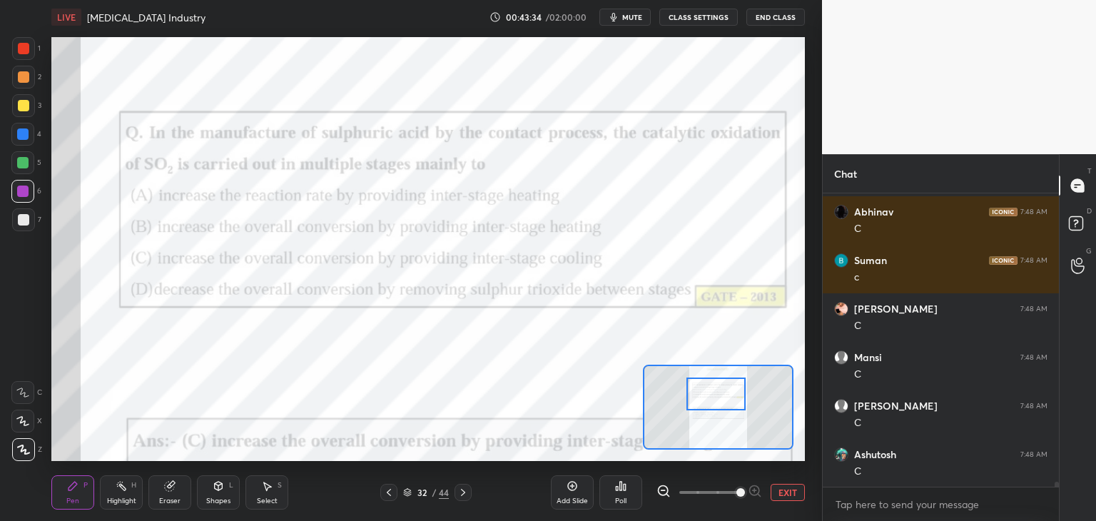
click at [461, 493] on icon at bounding box center [462, 492] width 11 height 11
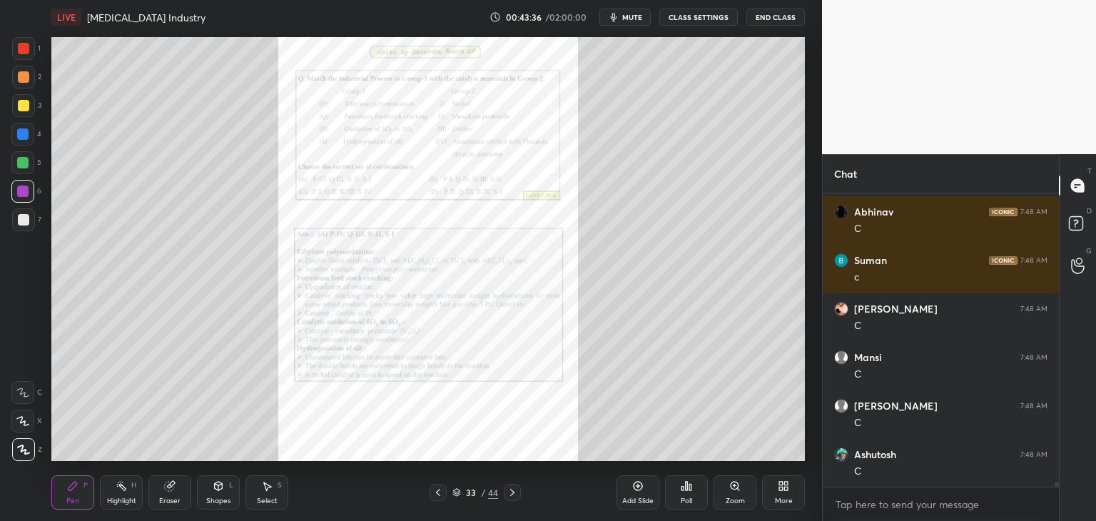
click at [733, 498] on div "Zoom" at bounding box center [735, 500] width 19 height 7
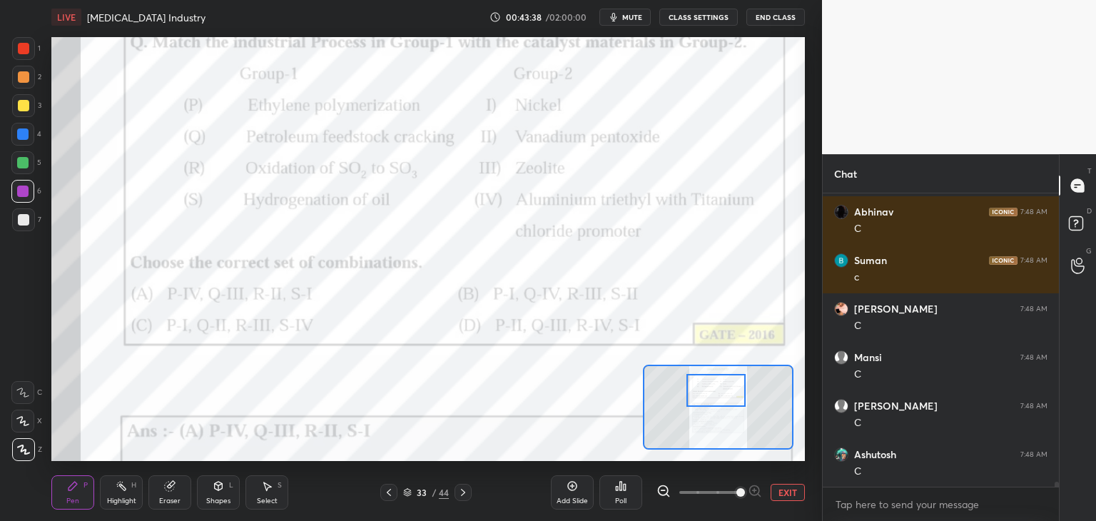
drag, startPoint x: 719, startPoint y: 413, endPoint x: 717, endPoint y: 397, distance: 16.6
click at [717, 397] on div at bounding box center [715, 390] width 59 height 33
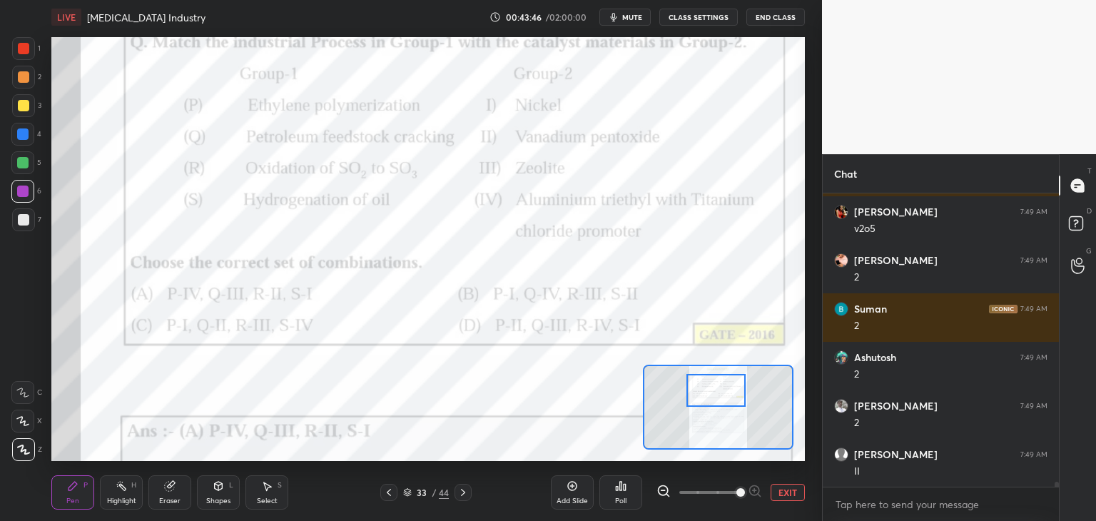
scroll to position [16531, 0]
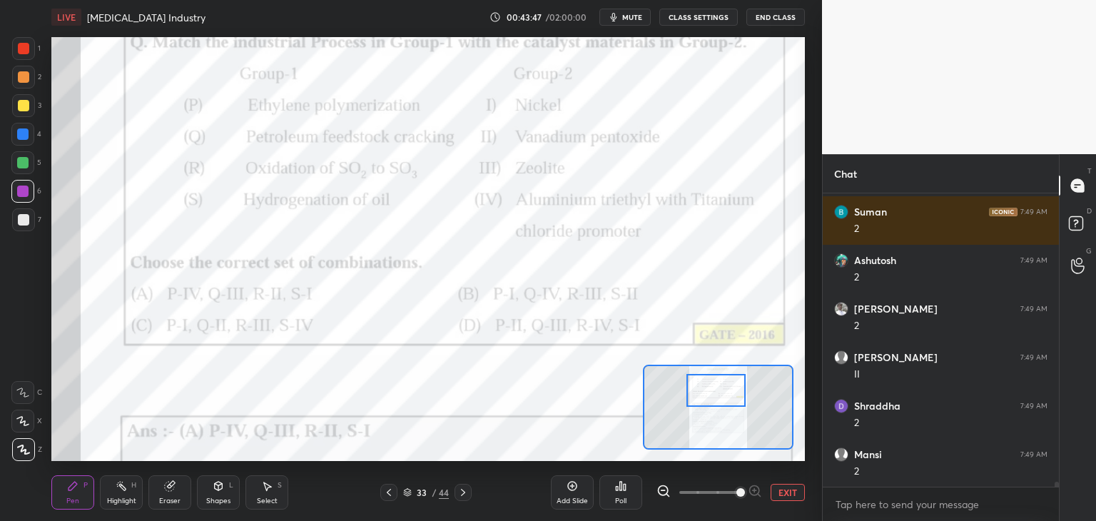
click at [464, 495] on icon at bounding box center [462, 492] width 11 height 11
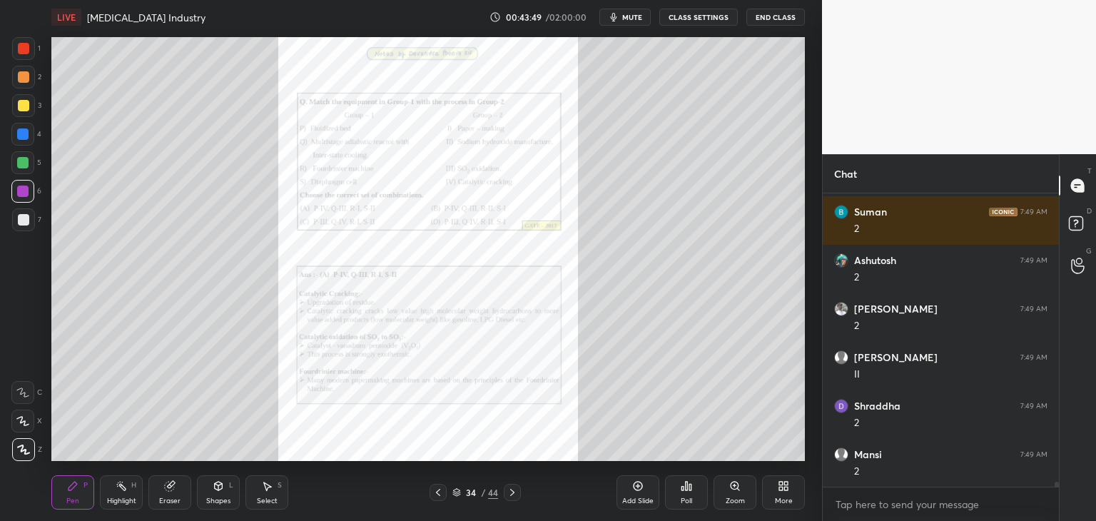
click at [730, 497] on div "Zoom" at bounding box center [735, 500] width 19 height 7
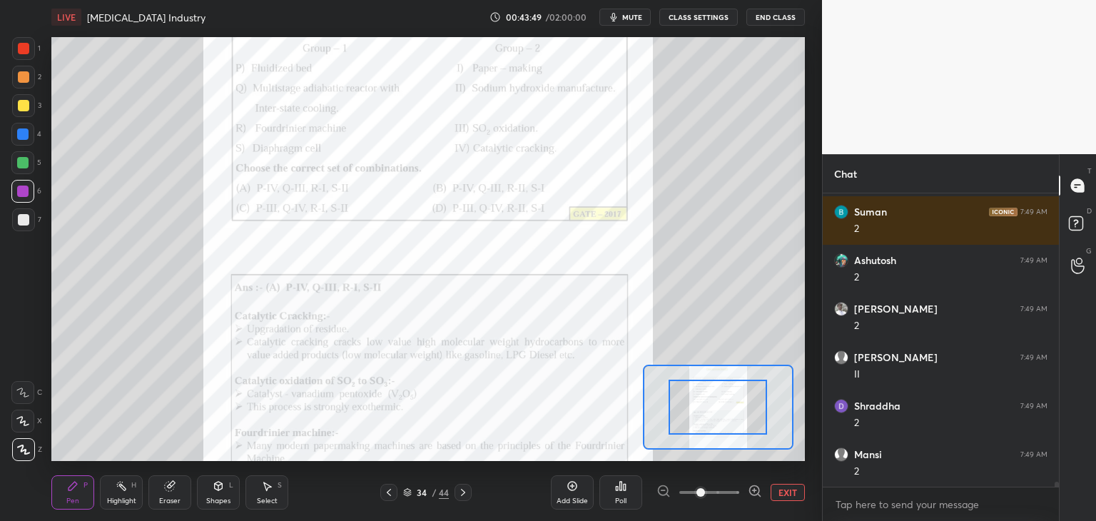
click at [731, 498] on span at bounding box center [709, 492] width 60 height 21
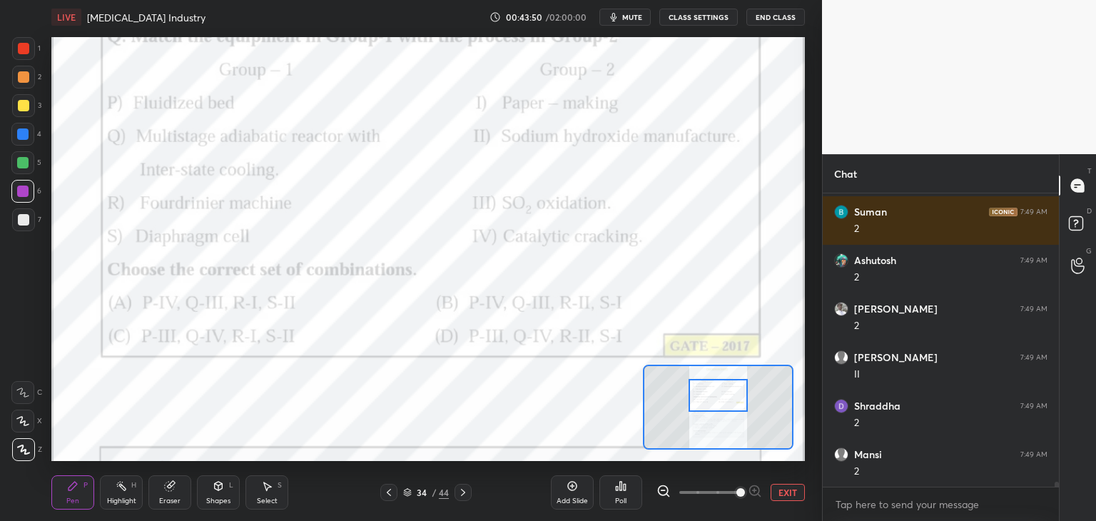
drag, startPoint x: 719, startPoint y: 408, endPoint x: 719, endPoint y: 397, distance: 10.7
click at [719, 397] on div at bounding box center [718, 395] width 59 height 33
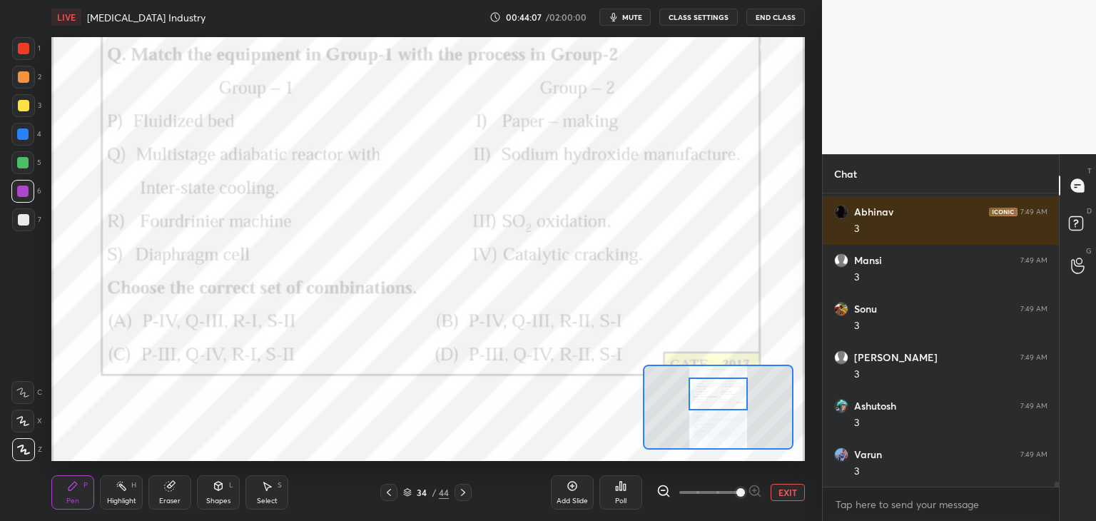
scroll to position [17161, 0]
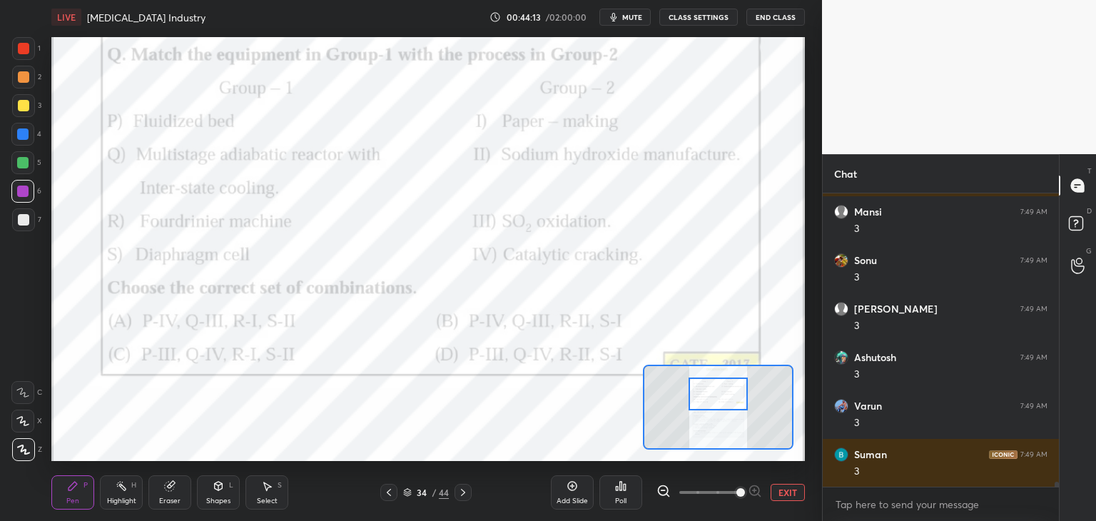
click at [779, 491] on button "EXIT" at bounding box center [788, 492] width 34 height 17
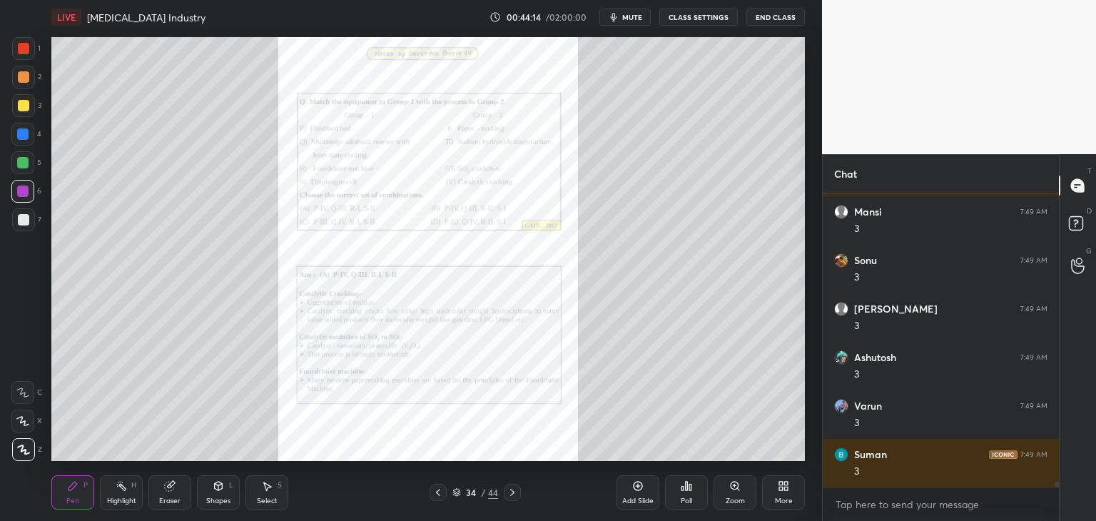
click at [512, 495] on icon at bounding box center [512, 492] width 11 height 11
click at [736, 502] on div "Zoom" at bounding box center [735, 500] width 19 height 7
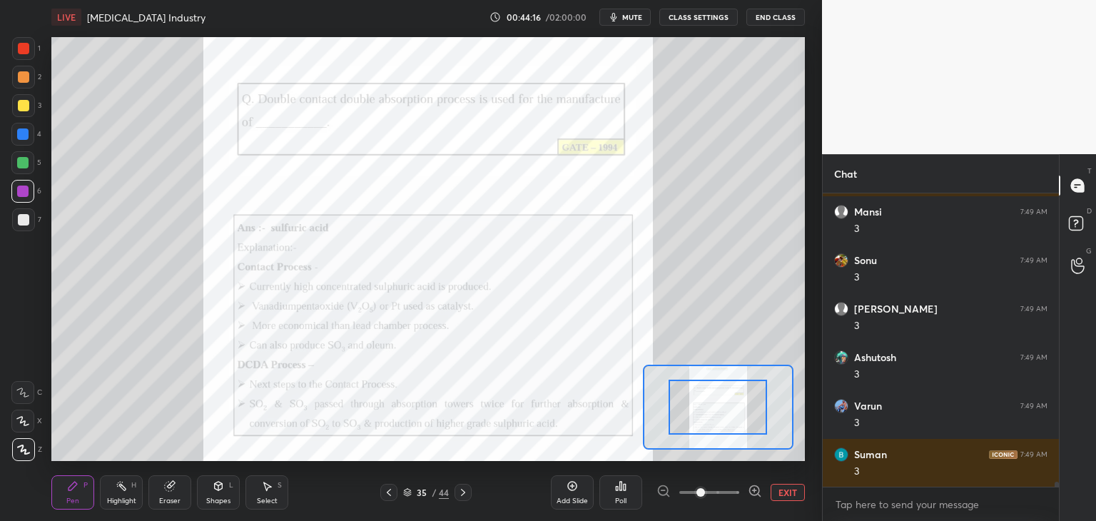
click at [735, 501] on span at bounding box center [709, 492] width 60 height 21
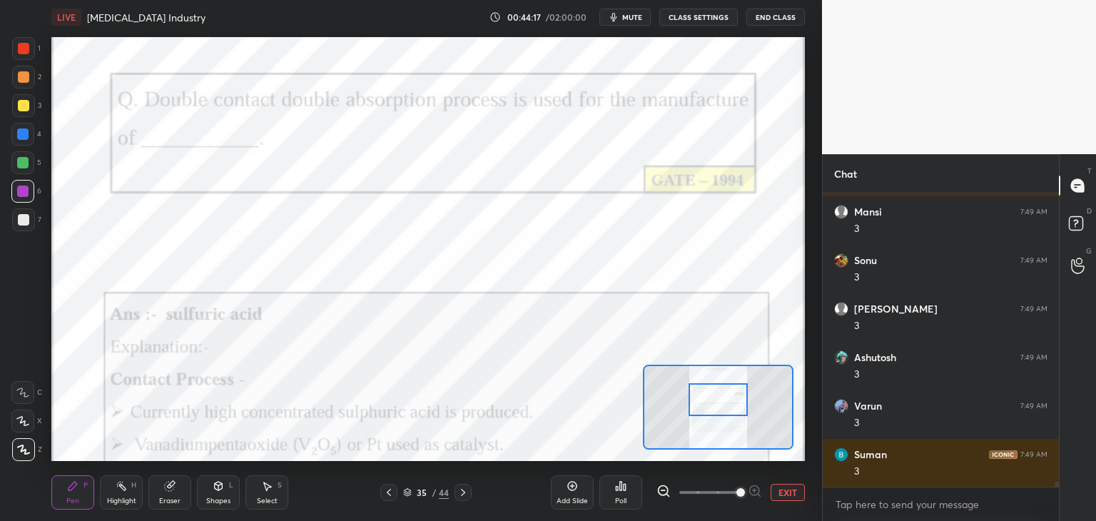
click at [720, 400] on div at bounding box center [718, 399] width 59 height 33
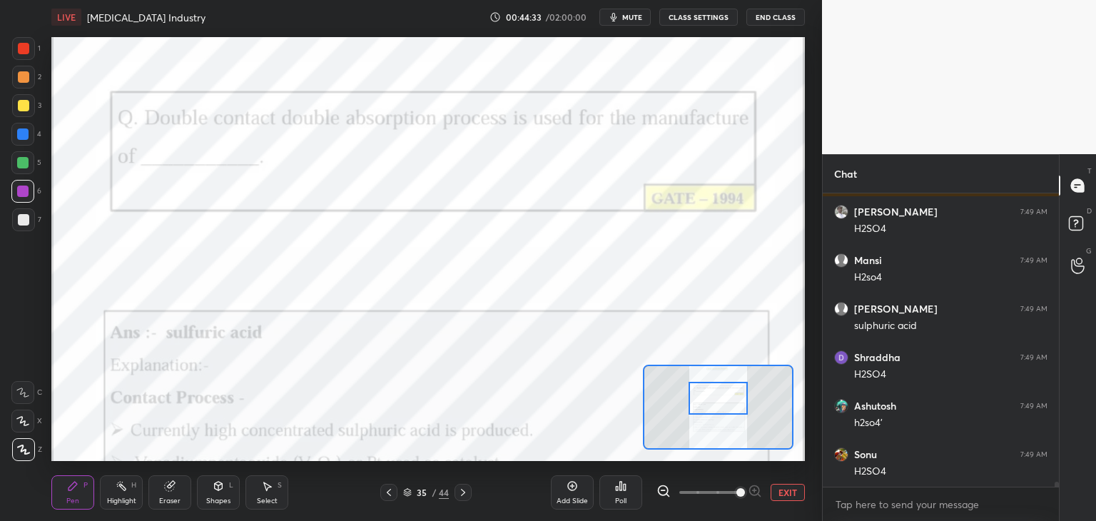
scroll to position [17744, 0]
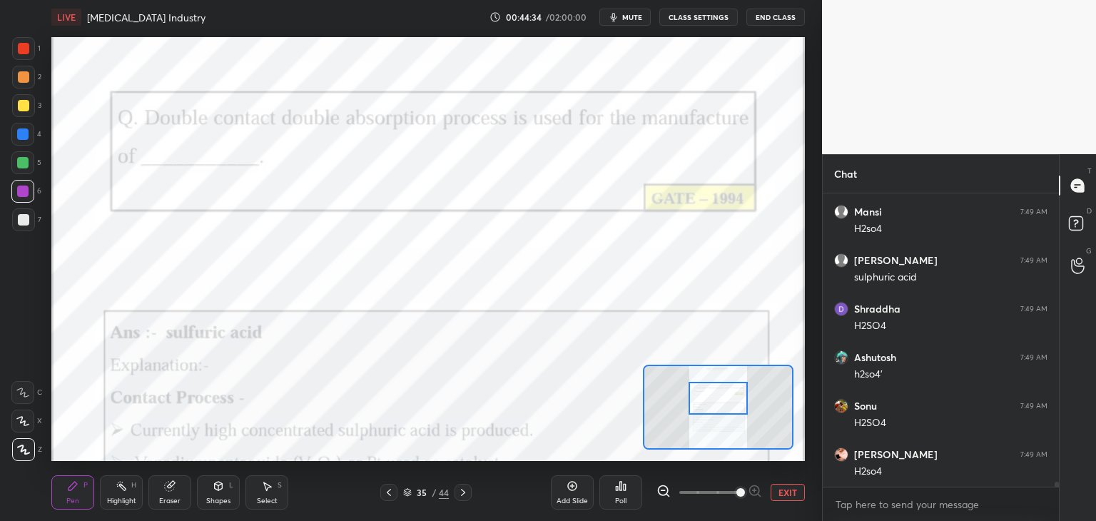
click at [467, 493] on icon at bounding box center [462, 492] width 11 height 11
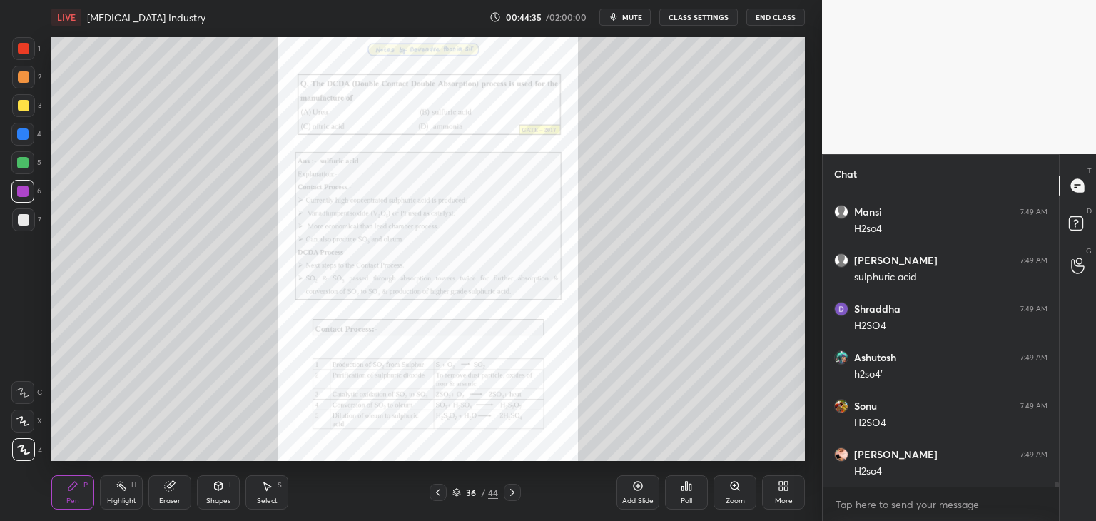
click at [733, 499] on div "Zoom" at bounding box center [735, 500] width 19 height 7
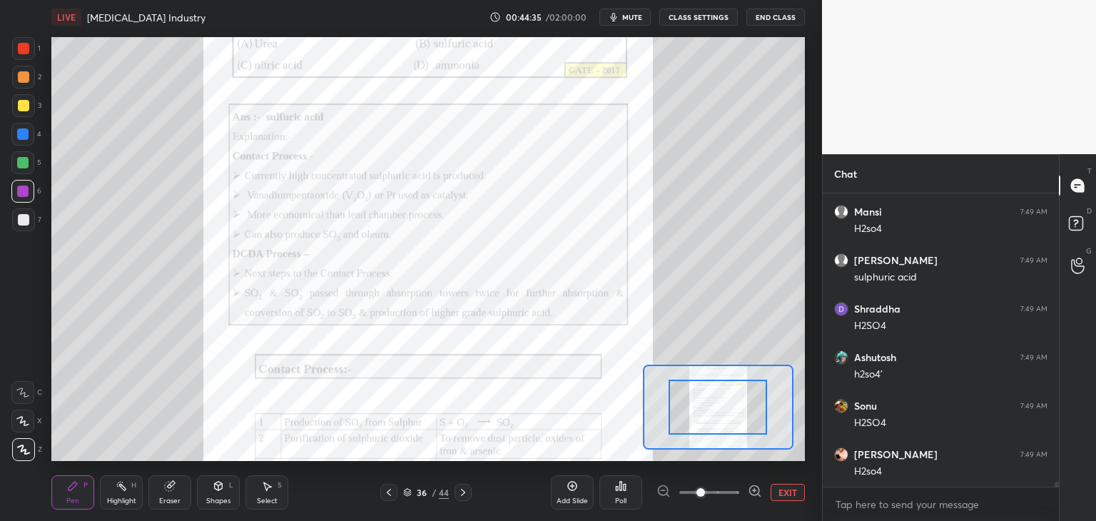
click at [733, 498] on span at bounding box center [709, 492] width 60 height 21
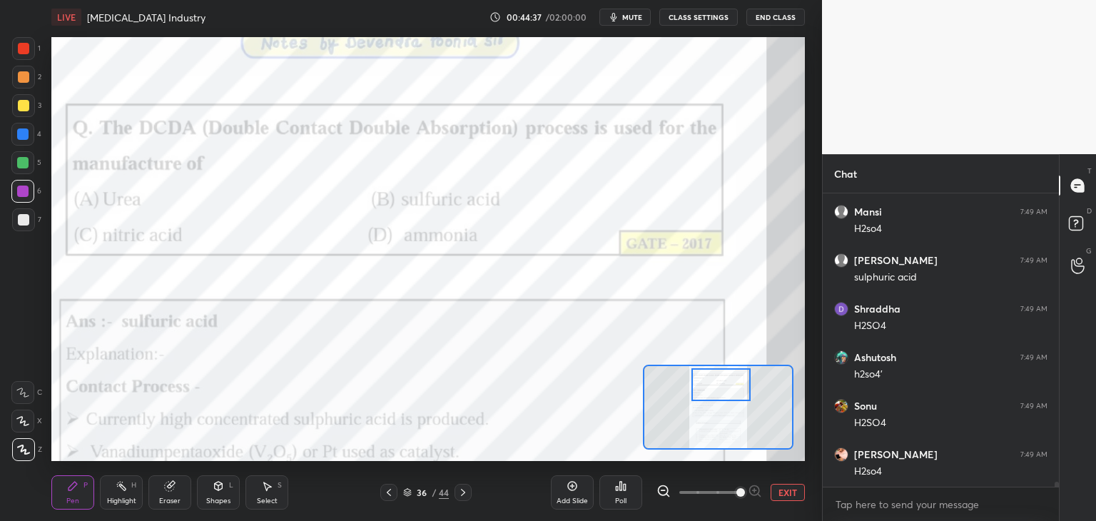
drag, startPoint x: 717, startPoint y: 405, endPoint x: 719, endPoint y: 390, distance: 15.1
click at [719, 390] on div at bounding box center [720, 384] width 59 height 33
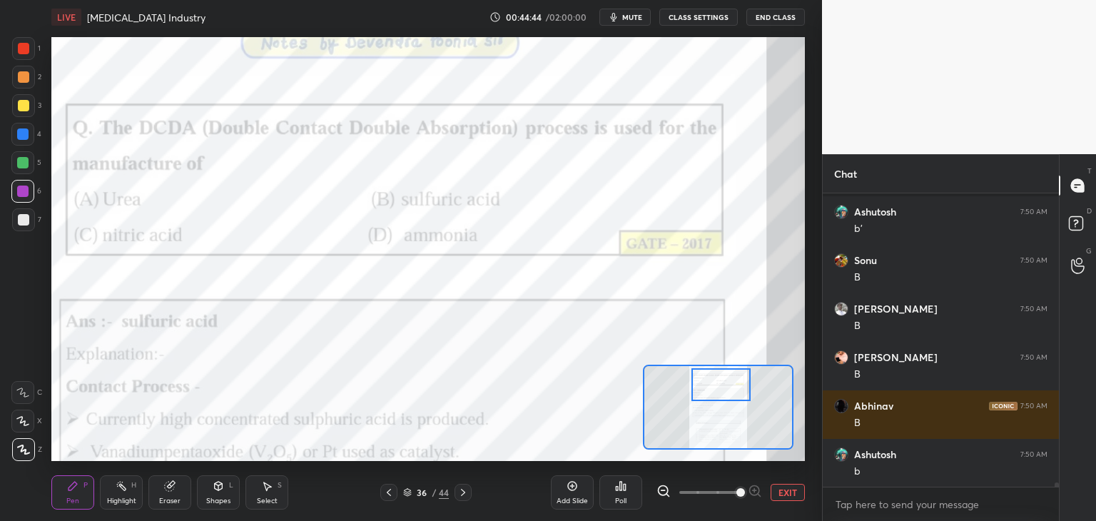
scroll to position [18326, 0]
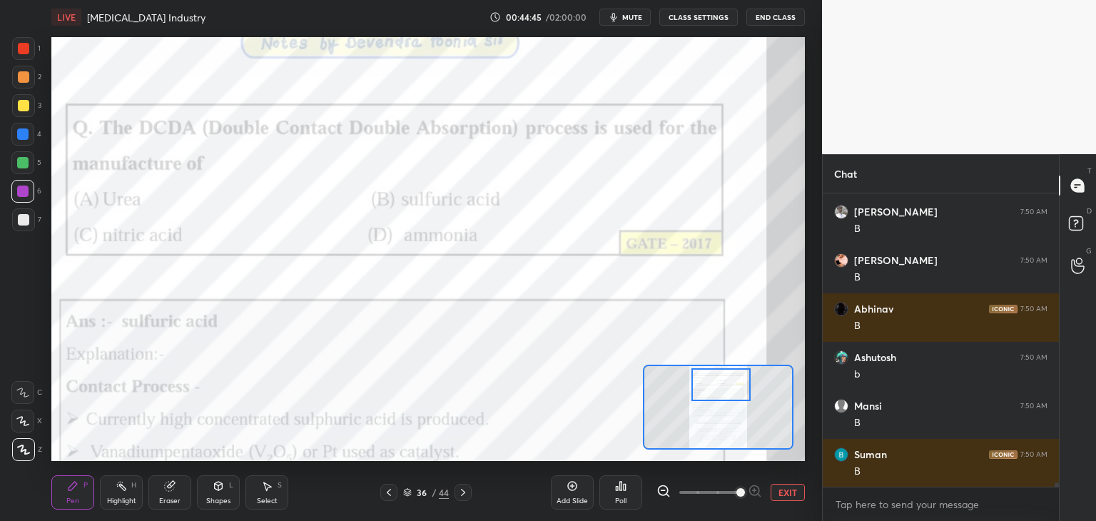
click at [465, 495] on icon at bounding box center [462, 492] width 11 height 11
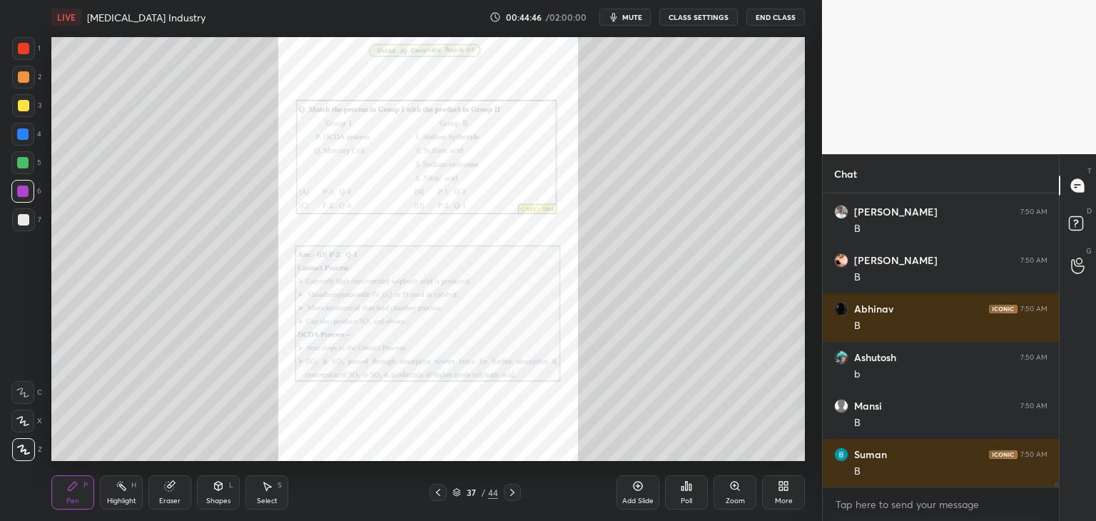
scroll to position [18374, 0]
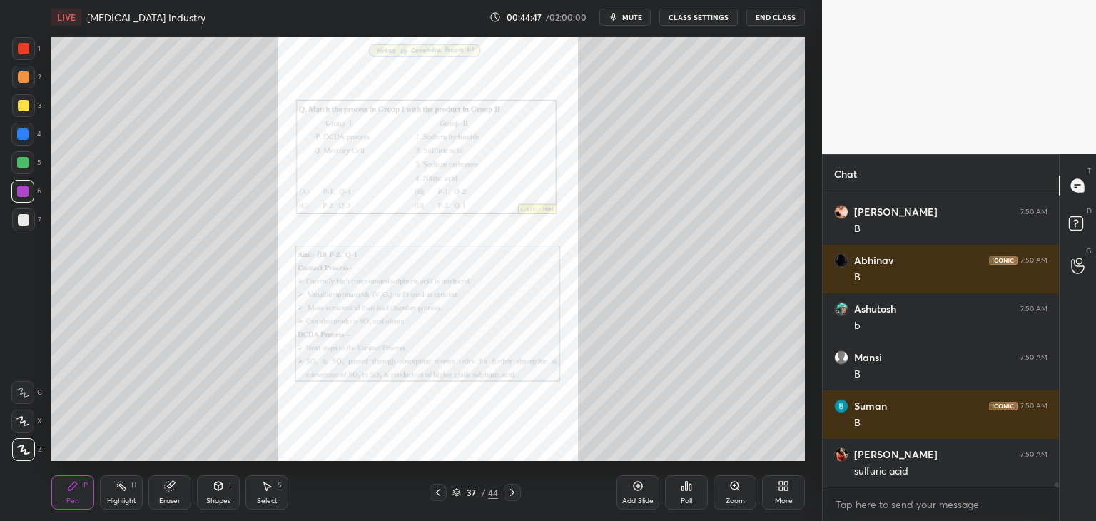
click at [726, 495] on div "Zoom" at bounding box center [735, 492] width 43 height 34
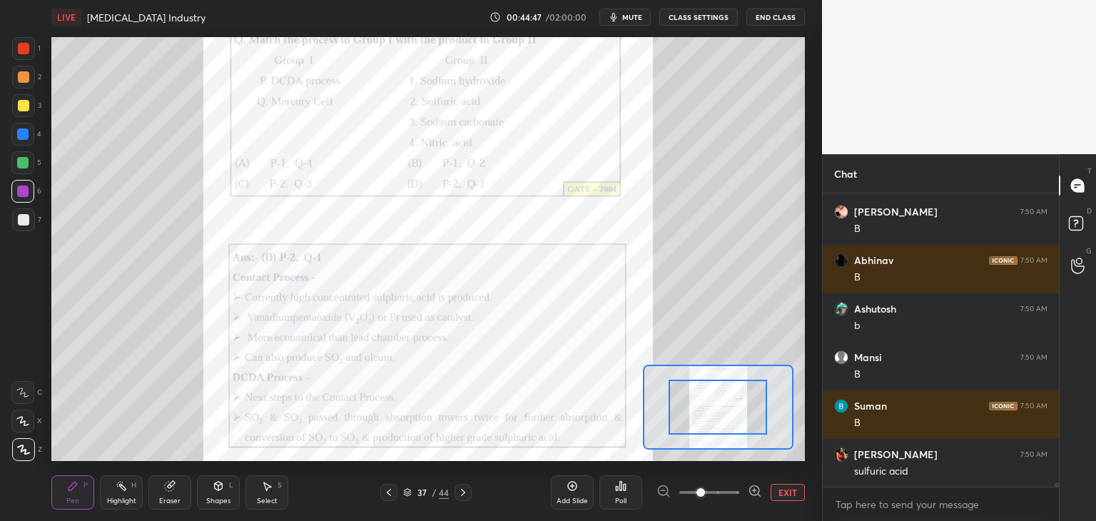
click at [728, 497] on span at bounding box center [709, 492] width 60 height 21
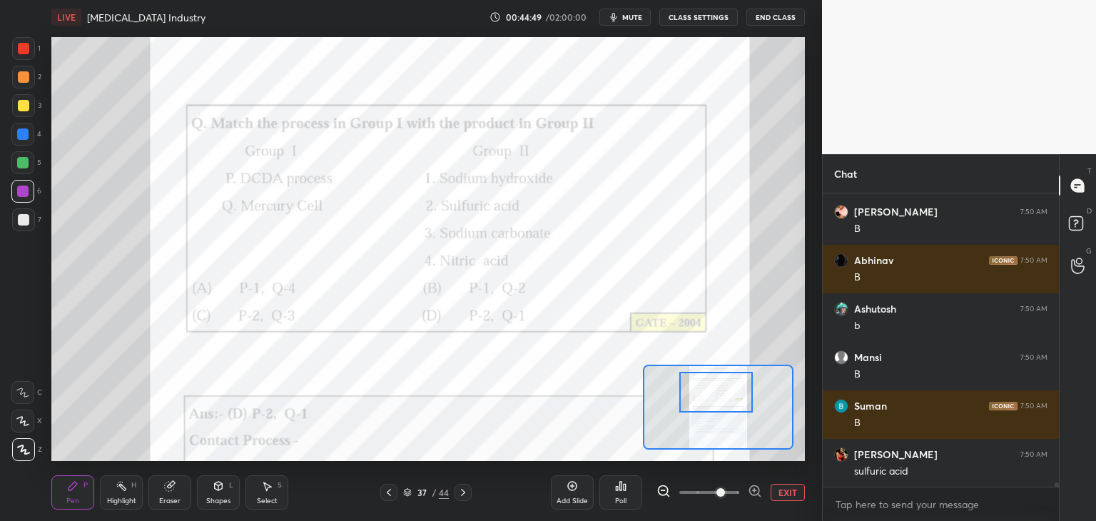
drag, startPoint x: 716, startPoint y: 409, endPoint x: 714, endPoint y: 398, distance: 10.9
click at [714, 398] on div at bounding box center [716, 392] width 74 height 41
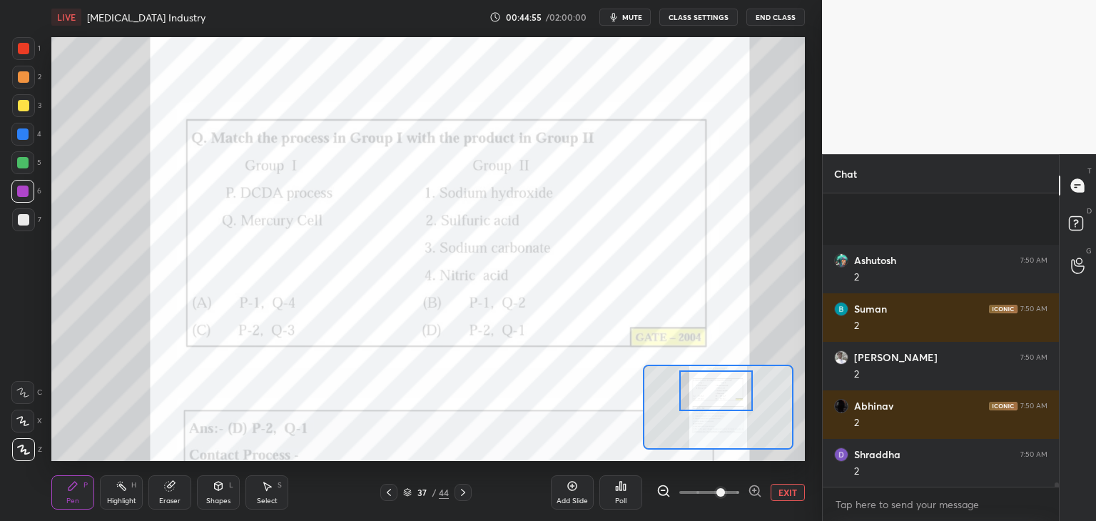
scroll to position [18811, 0]
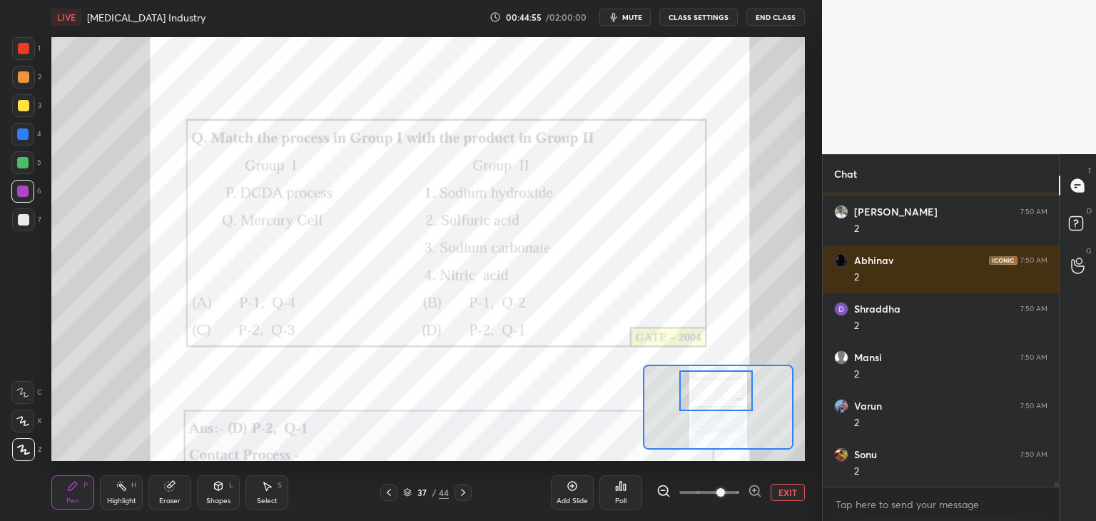
click at [786, 491] on button "EXIT" at bounding box center [788, 492] width 34 height 17
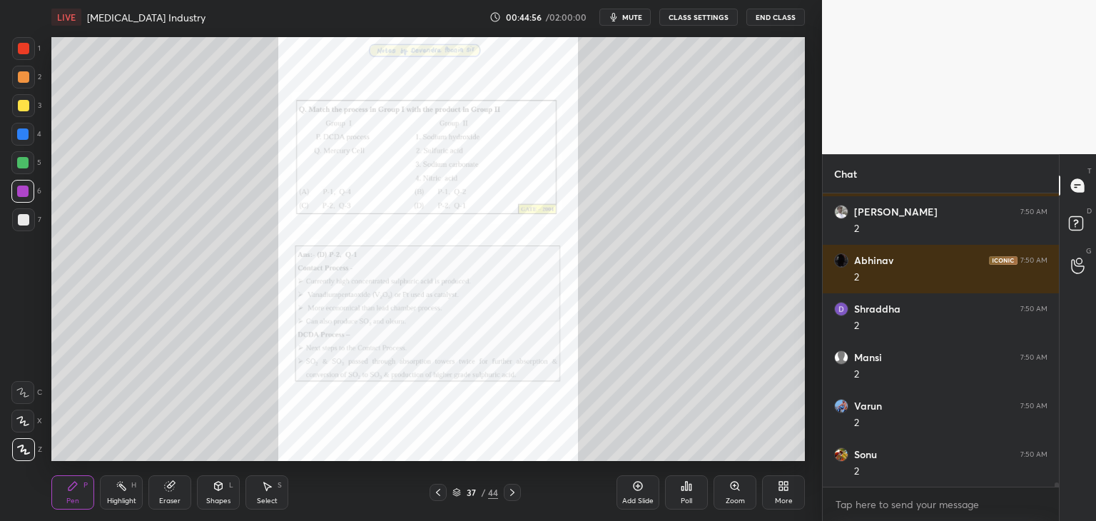
scroll to position [18860, 0]
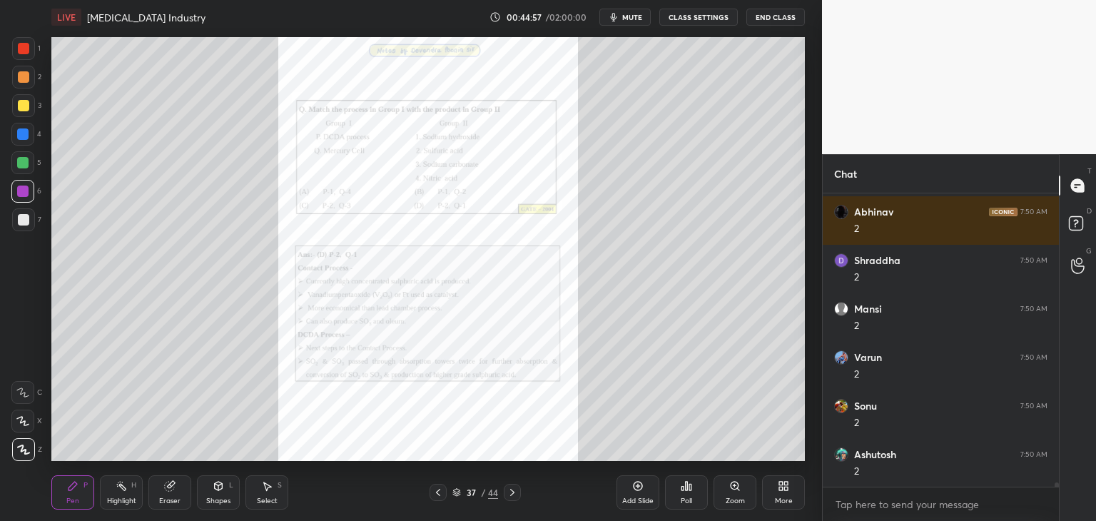
click at [508, 495] on icon at bounding box center [512, 492] width 11 height 11
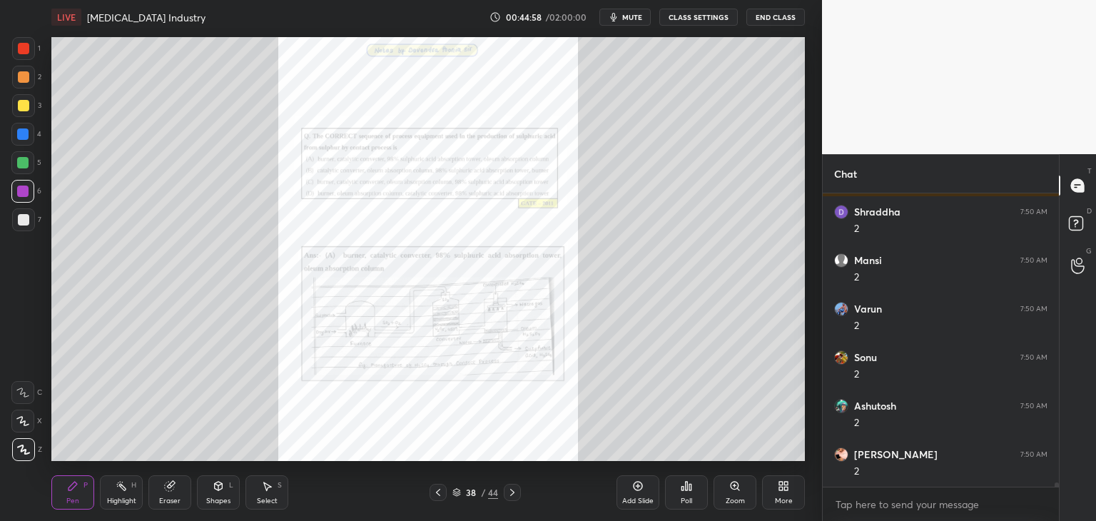
click at [729, 499] on div "Zoom" at bounding box center [735, 500] width 19 height 7
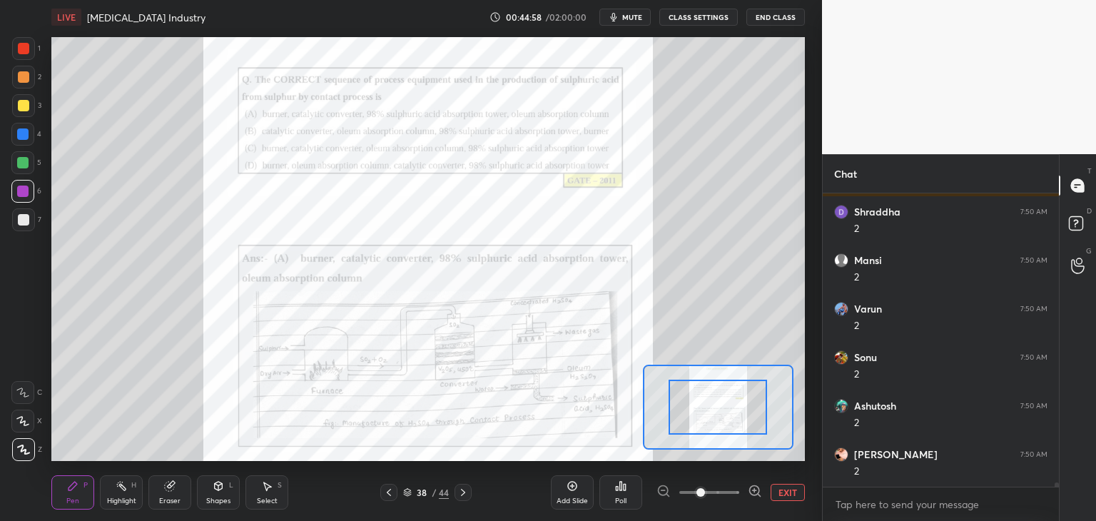
click at [730, 498] on span at bounding box center [709, 492] width 60 height 21
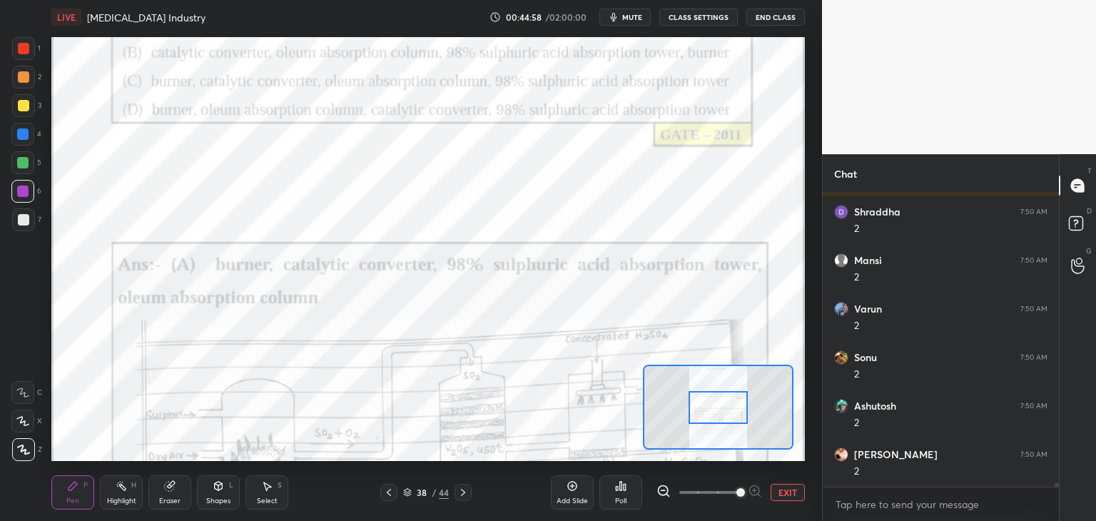
drag, startPoint x: 730, startPoint y: 498, endPoint x: 734, endPoint y: 485, distance: 13.3
click at [736, 497] on span at bounding box center [740, 492] width 9 height 9
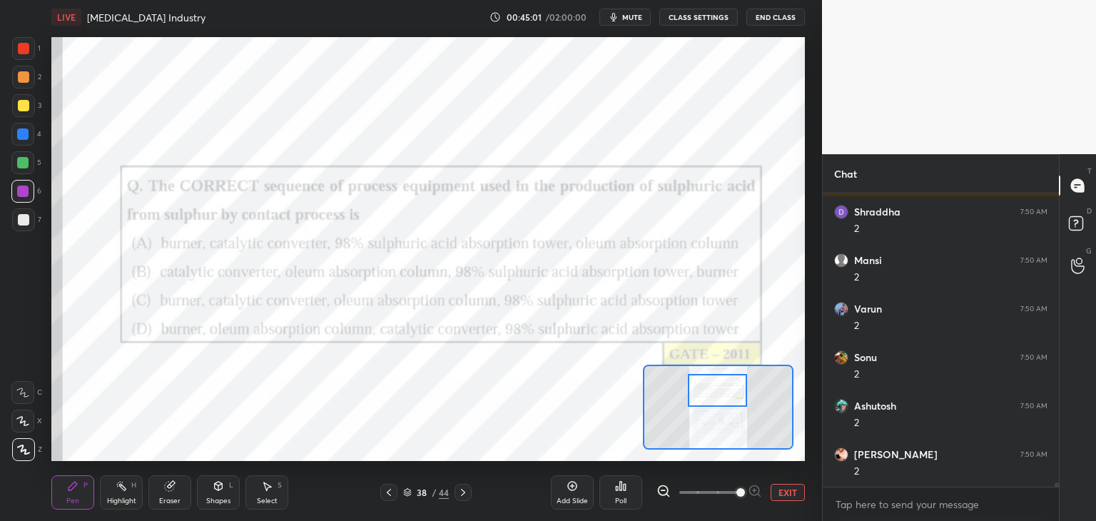
drag, startPoint x: 726, startPoint y: 410, endPoint x: 725, endPoint y: 392, distance: 17.9
click at [724, 393] on div at bounding box center [717, 390] width 59 height 33
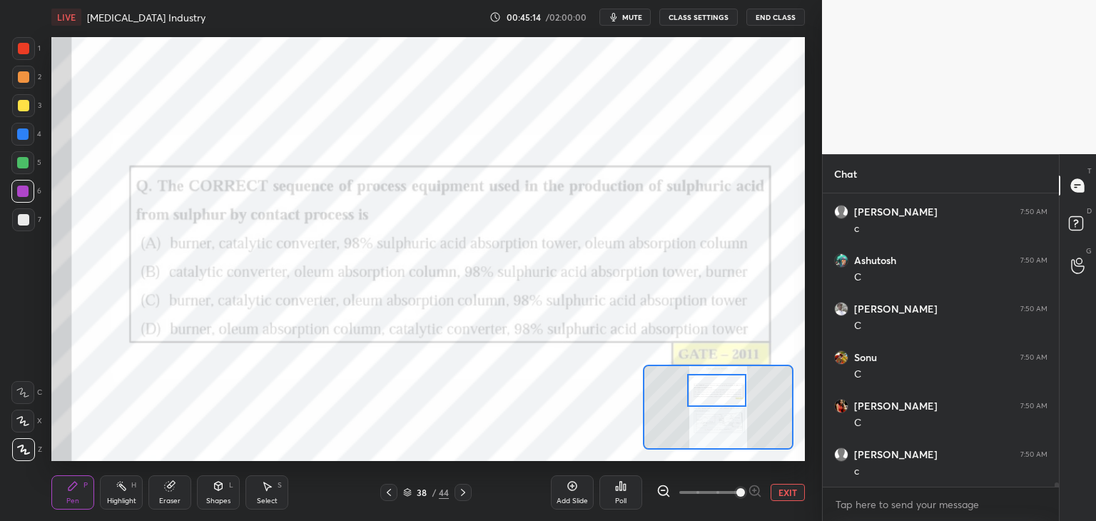
scroll to position [19490, 0]
click at [466, 493] on icon at bounding box center [462, 492] width 11 height 11
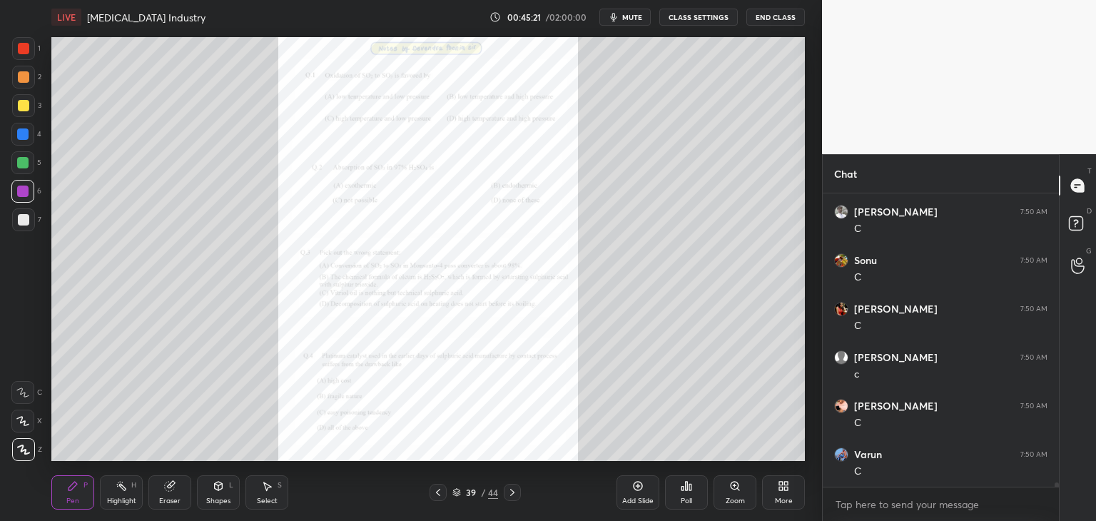
scroll to position [19588, 0]
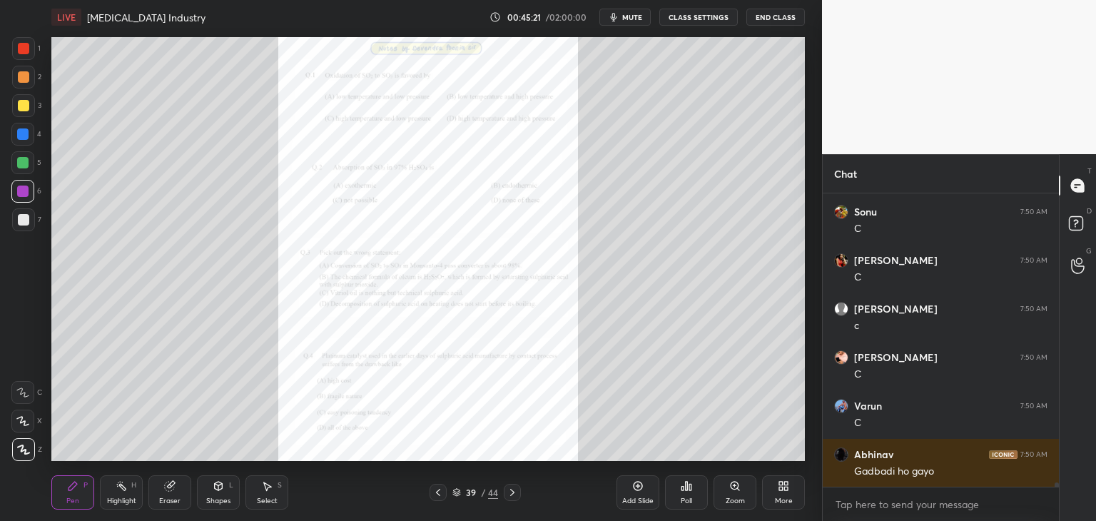
drag, startPoint x: 501, startPoint y: 492, endPoint x: 509, endPoint y: 492, distance: 7.8
click at [502, 492] on div "39 / 44" at bounding box center [475, 492] width 91 height 17
click at [514, 492] on icon at bounding box center [512, 492] width 4 height 7
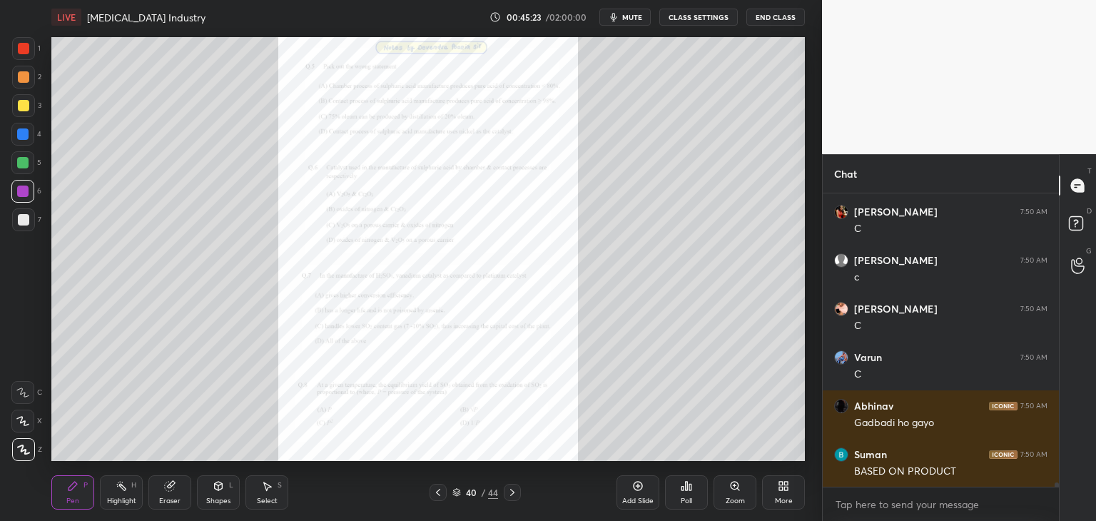
click at [517, 492] on icon at bounding box center [512, 492] width 11 height 11
click at [514, 497] on icon at bounding box center [512, 492] width 11 height 11
click at [513, 499] on div at bounding box center [512, 492] width 17 height 17
click at [514, 500] on div "Pen P Highlight H Eraser Shapes L Select S 43 / 44 Add Slide Poll Zoom More" at bounding box center [428, 492] width 754 height 57
click at [508, 496] on icon at bounding box center [512, 492] width 11 height 11
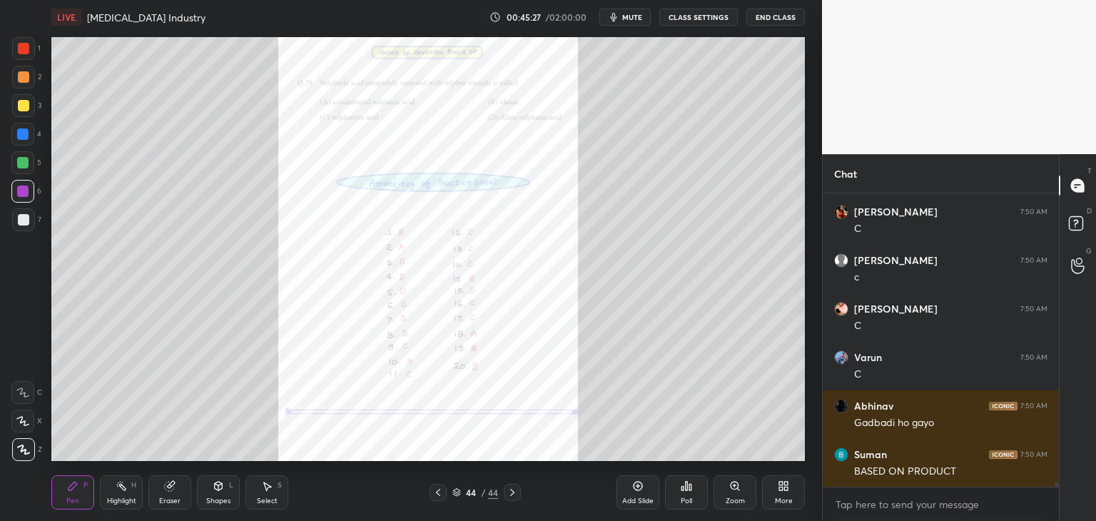
click at [514, 495] on icon at bounding box center [512, 492] width 11 height 11
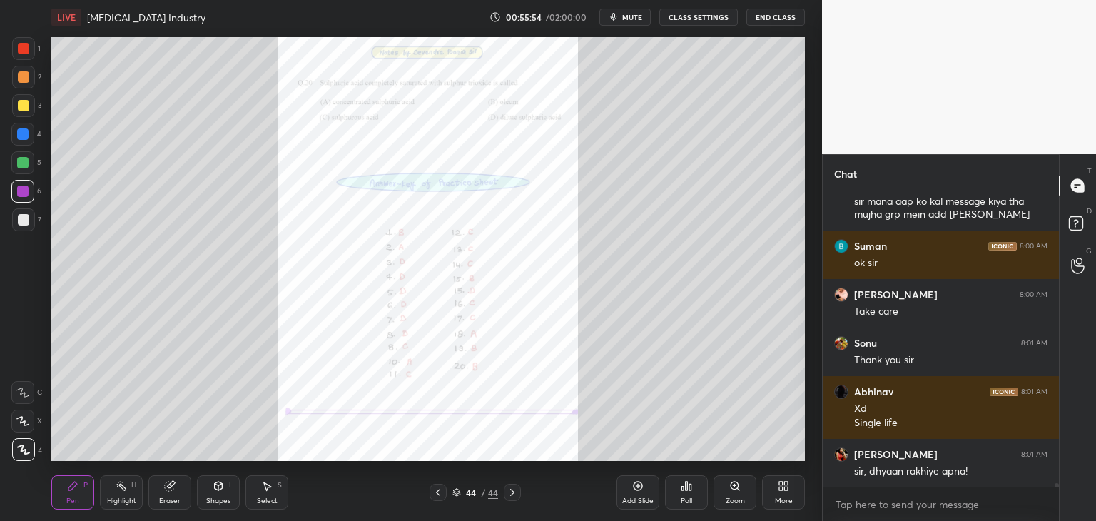
scroll to position [24093, 0]
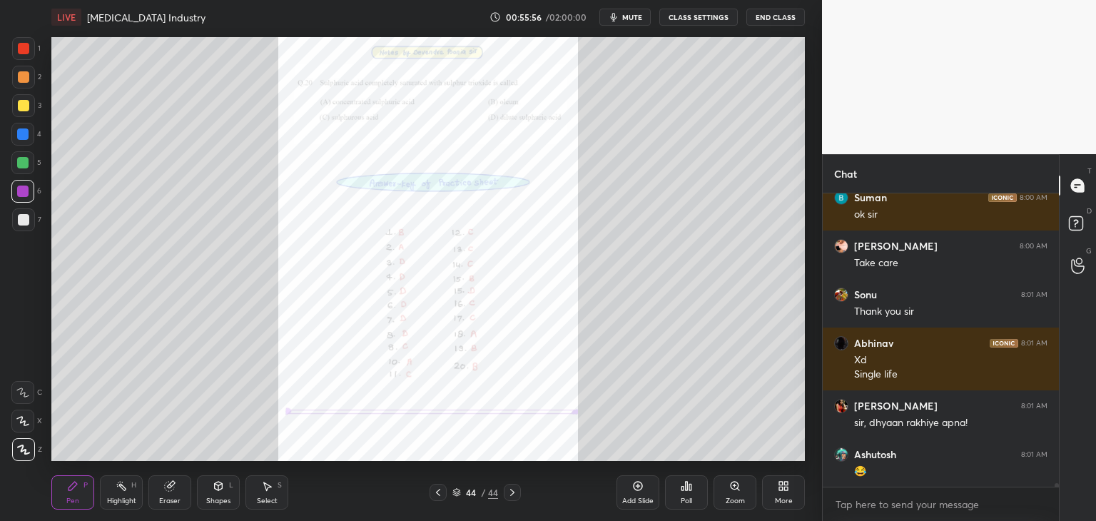
click at [776, 20] on button "End Class" at bounding box center [775, 17] width 59 height 17
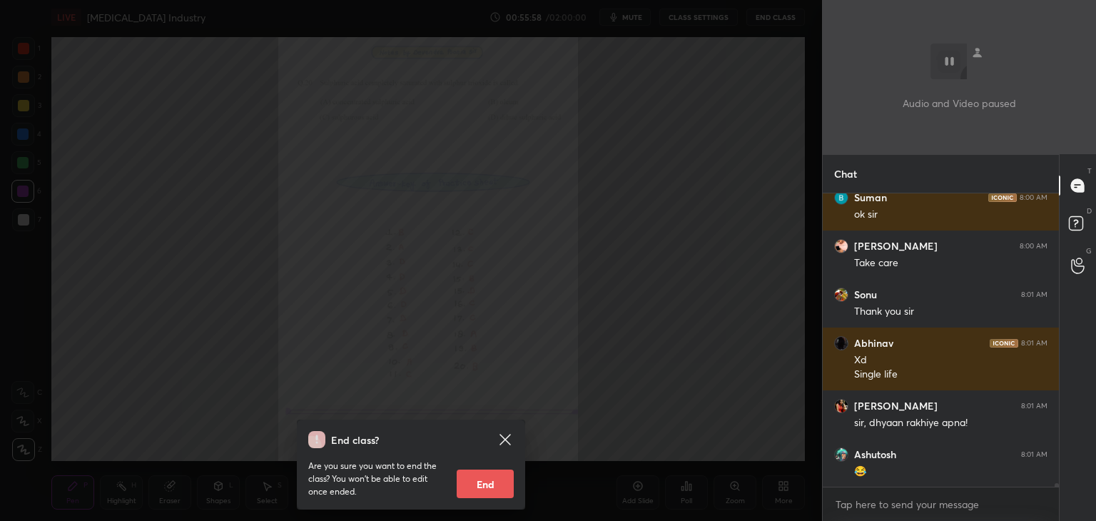
click at [494, 487] on button "End" at bounding box center [485, 484] width 57 height 29
type textarea "x"
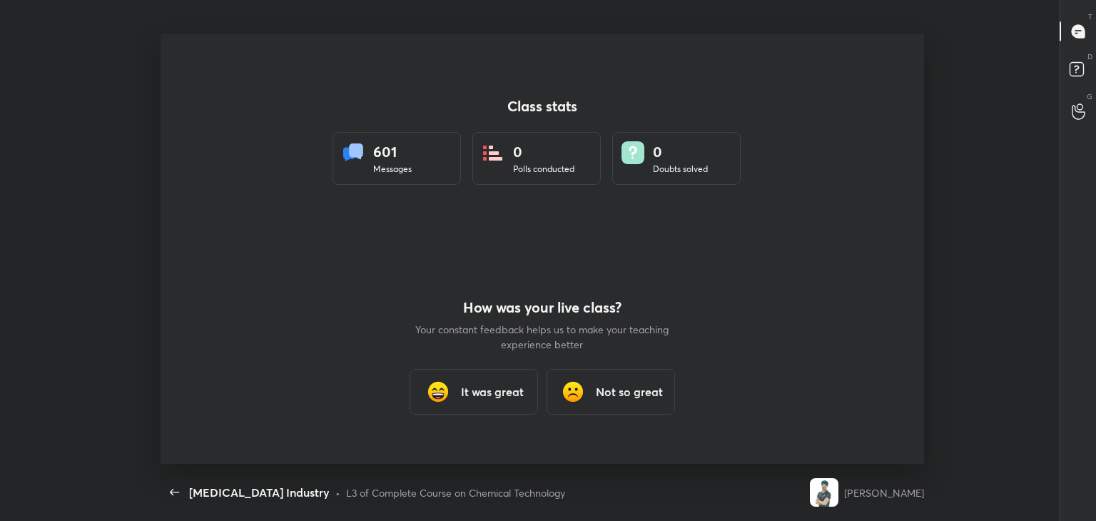
scroll to position [4, 0]
click at [483, 394] on h3 "It was great" at bounding box center [492, 391] width 63 height 17
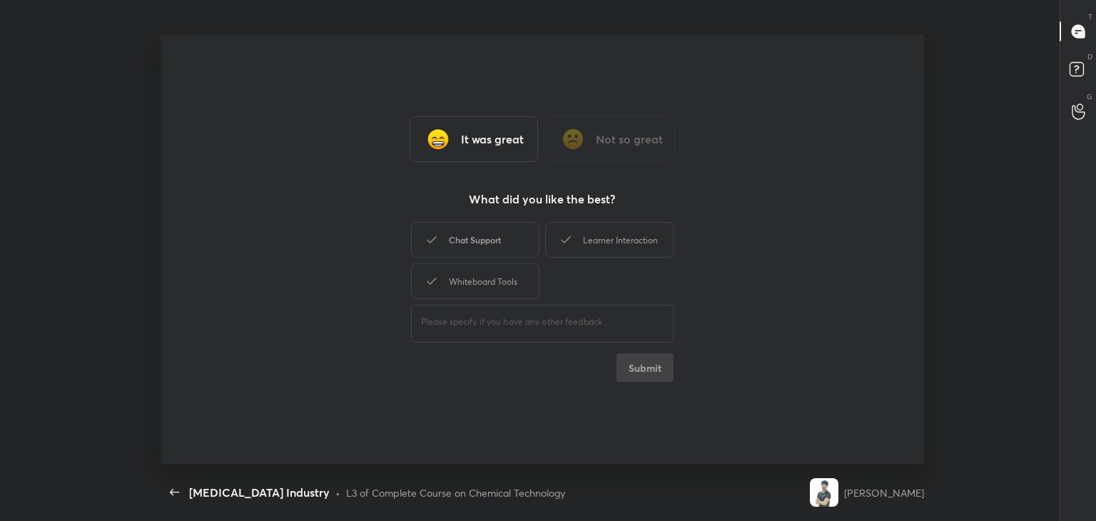
click at [499, 240] on div "Chat Support" at bounding box center [475, 240] width 128 height 36
drag, startPoint x: 497, startPoint y: 270, endPoint x: 568, endPoint y: 243, distance: 75.4
click at [499, 269] on div "Whiteboard Tools" at bounding box center [475, 281] width 128 height 36
click at [609, 230] on div "Learner Interaction" at bounding box center [609, 240] width 128 height 36
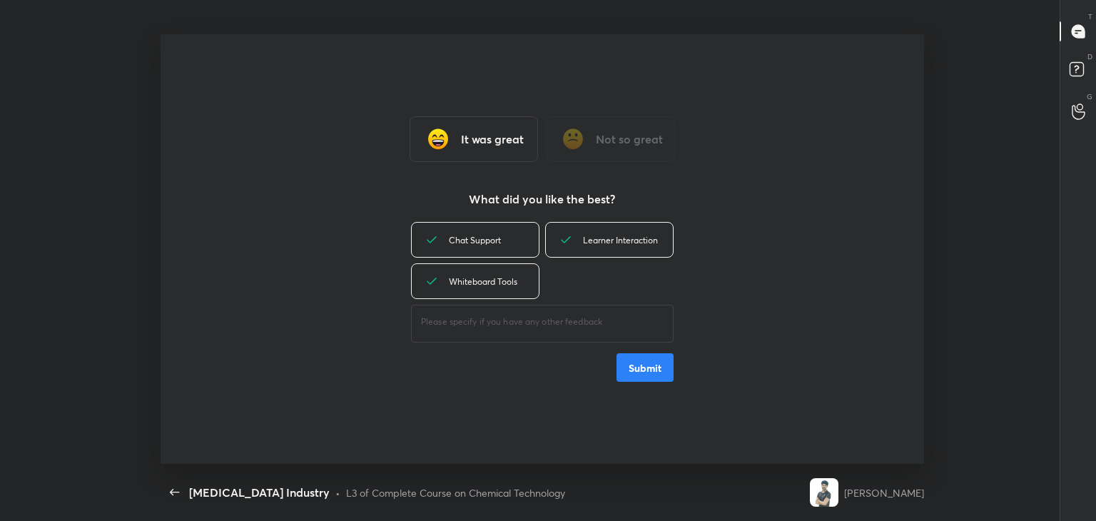
click at [637, 370] on button "Submit" at bounding box center [645, 367] width 57 height 29
